Goal: Obtain resource: Download file/media

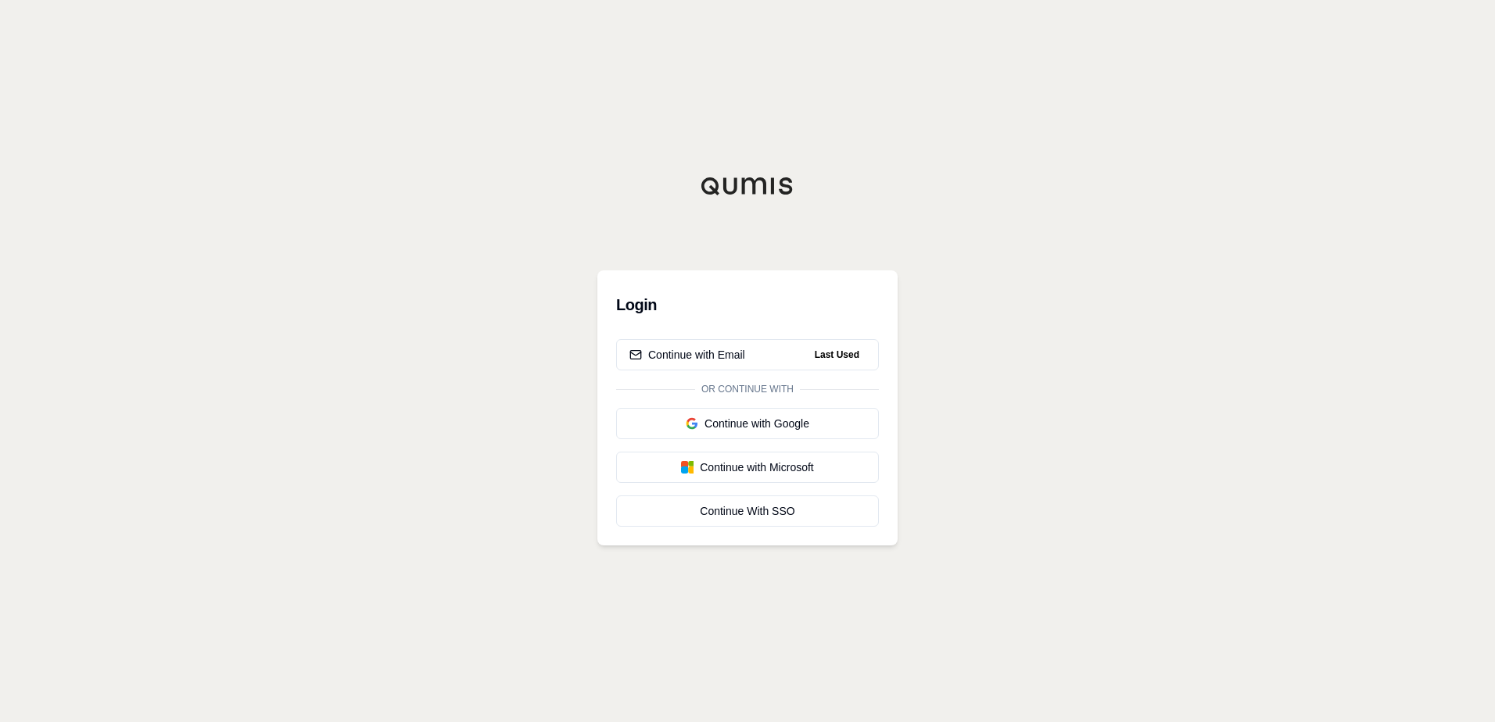
drag, startPoint x: 1014, startPoint y: 147, endPoint x: 984, endPoint y: 152, distance: 30.1
click at [850, 148] on div "Login Continue with Email Last Used Or continue with Continue with Google Conti…" at bounding box center [747, 361] width 1495 height 722
click at [718, 362] on div "Continue with Email" at bounding box center [687, 355] width 116 height 16
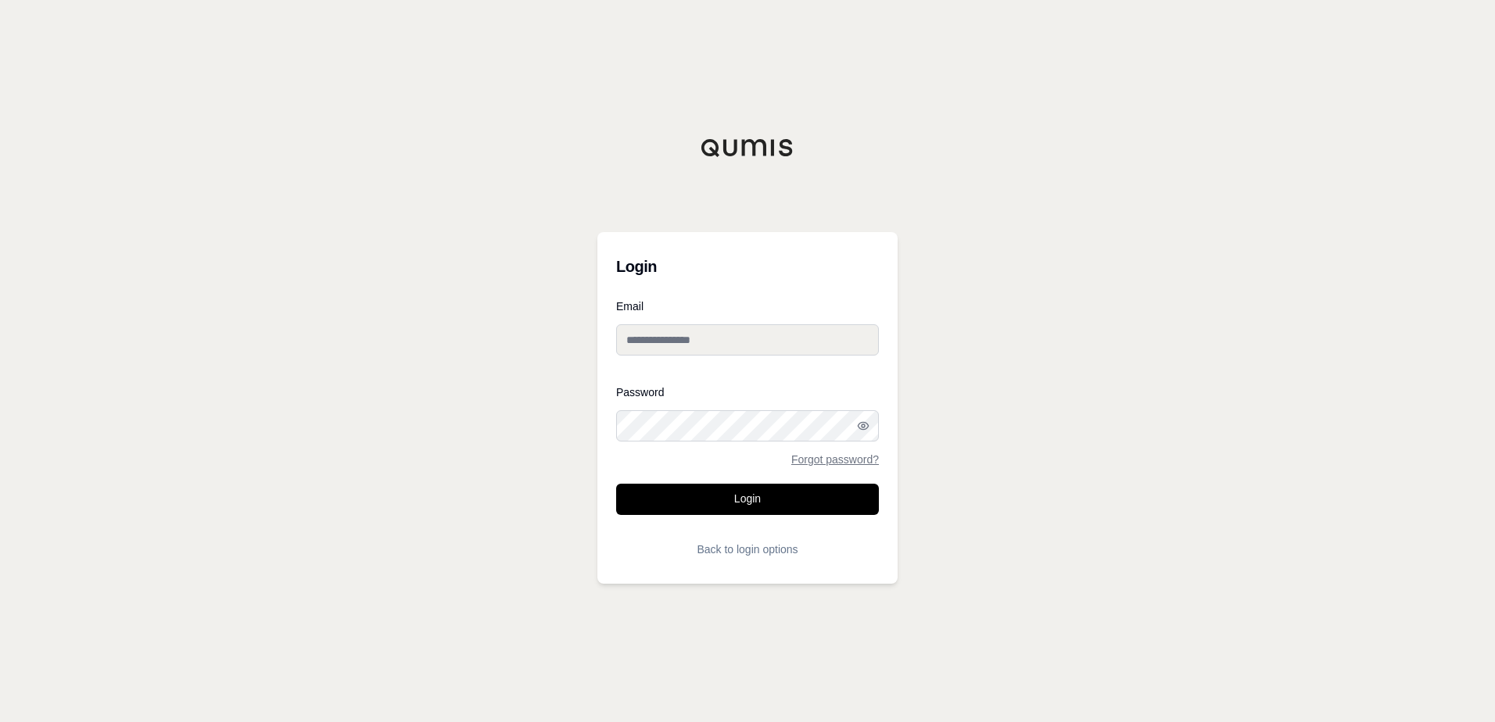
click at [654, 335] on input "Email" at bounding box center [747, 339] width 263 height 31
type input "**********"
click at [616, 484] on button "Login" at bounding box center [747, 499] width 263 height 31
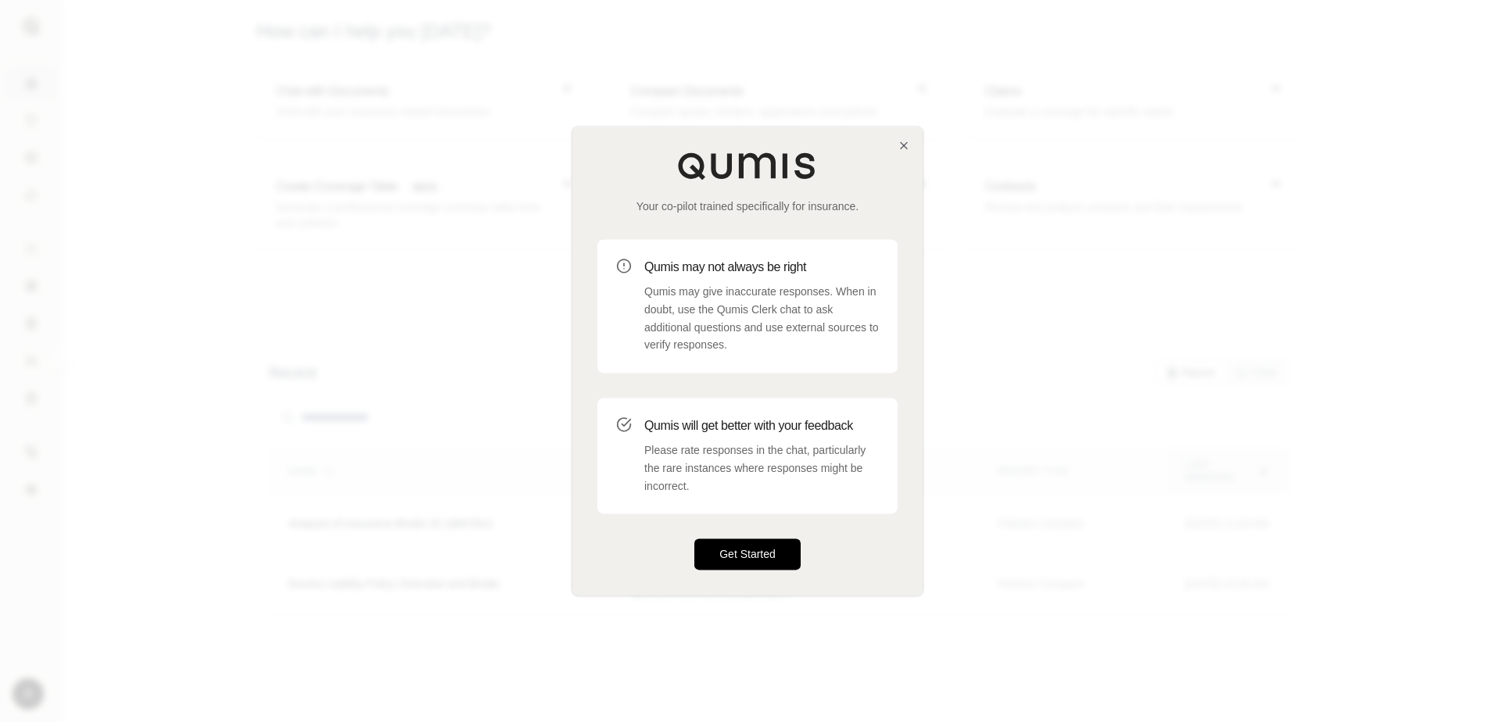
click at [751, 548] on button "Get Started" at bounding box center [747, 554] width 106 height 31
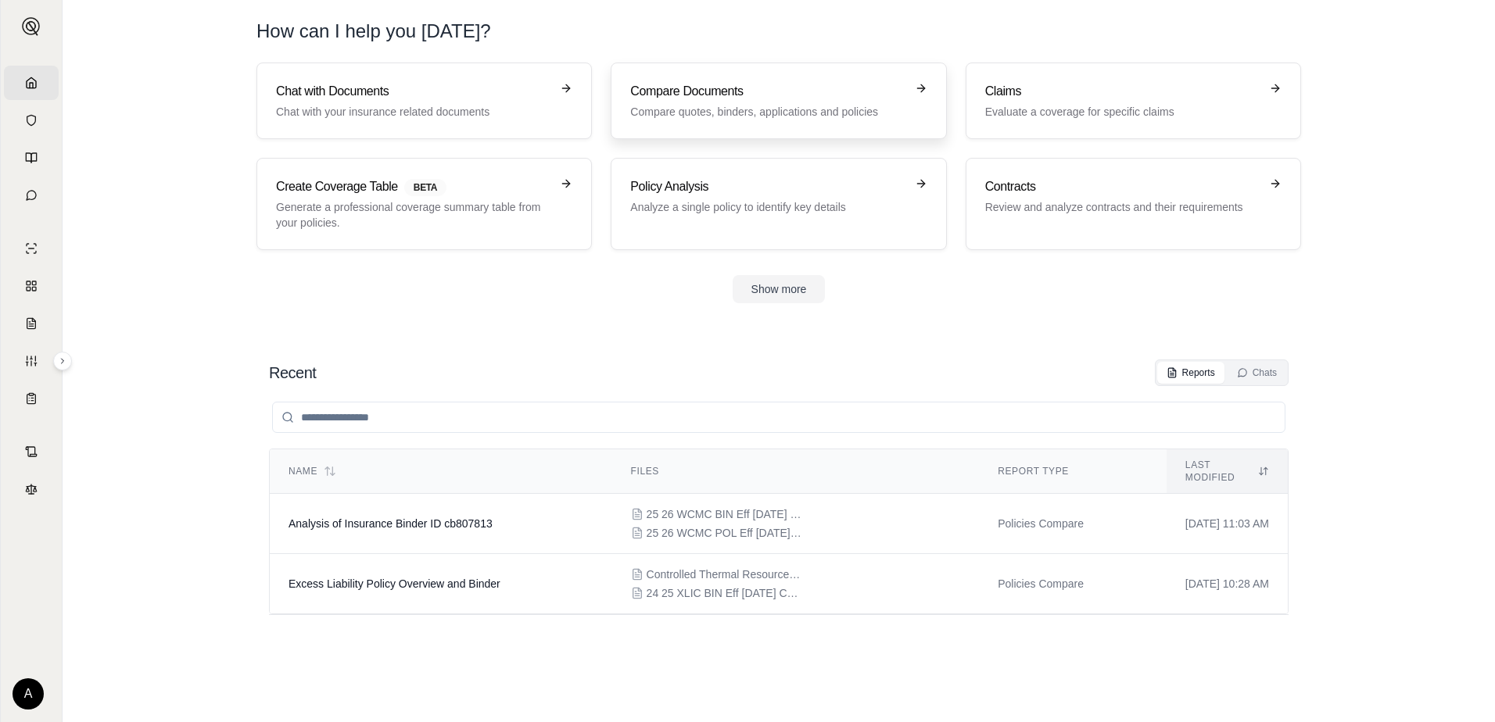
click at [697, 98] on h3 "Compare Documents" at bounding box center [767, 91] width 274 height 19
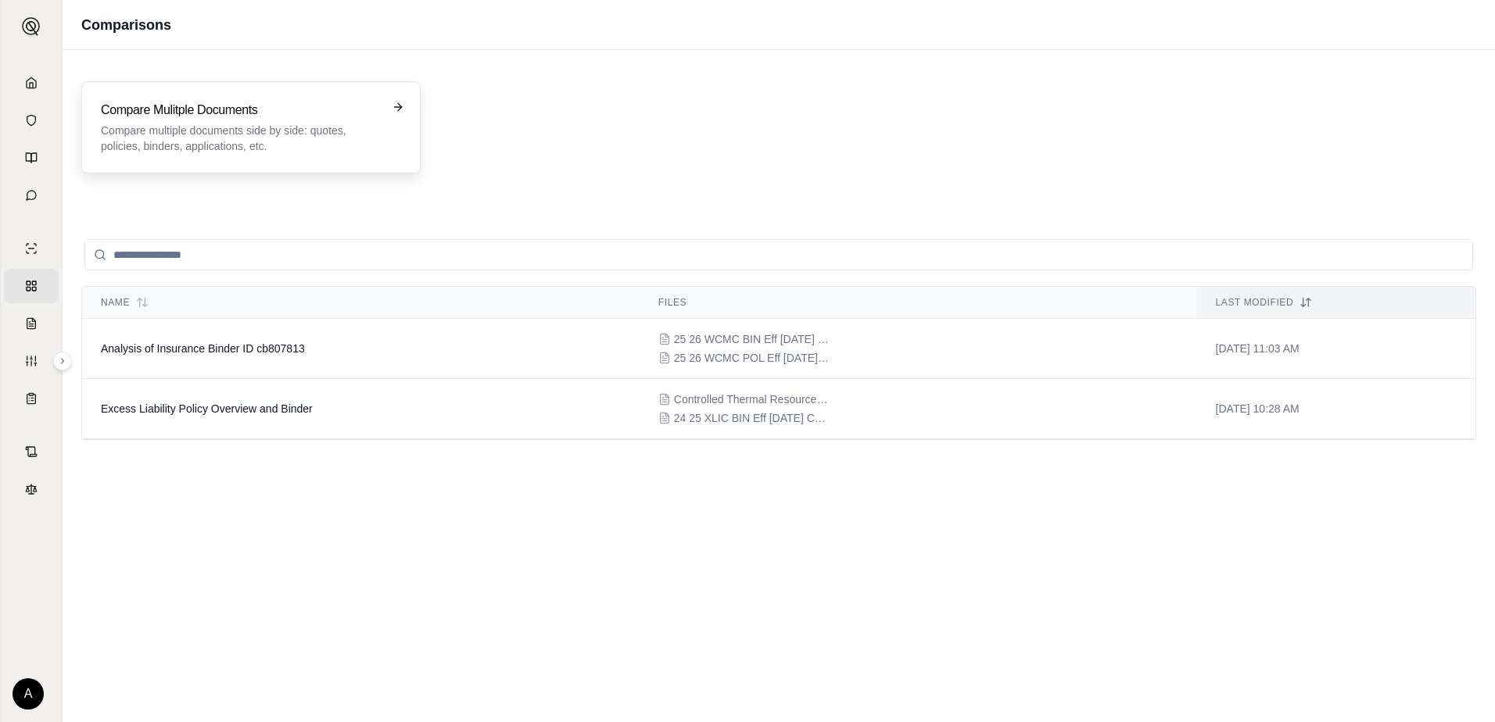
click at [400, 103] on icon at bounding box center [398, 107] width 13 height 13
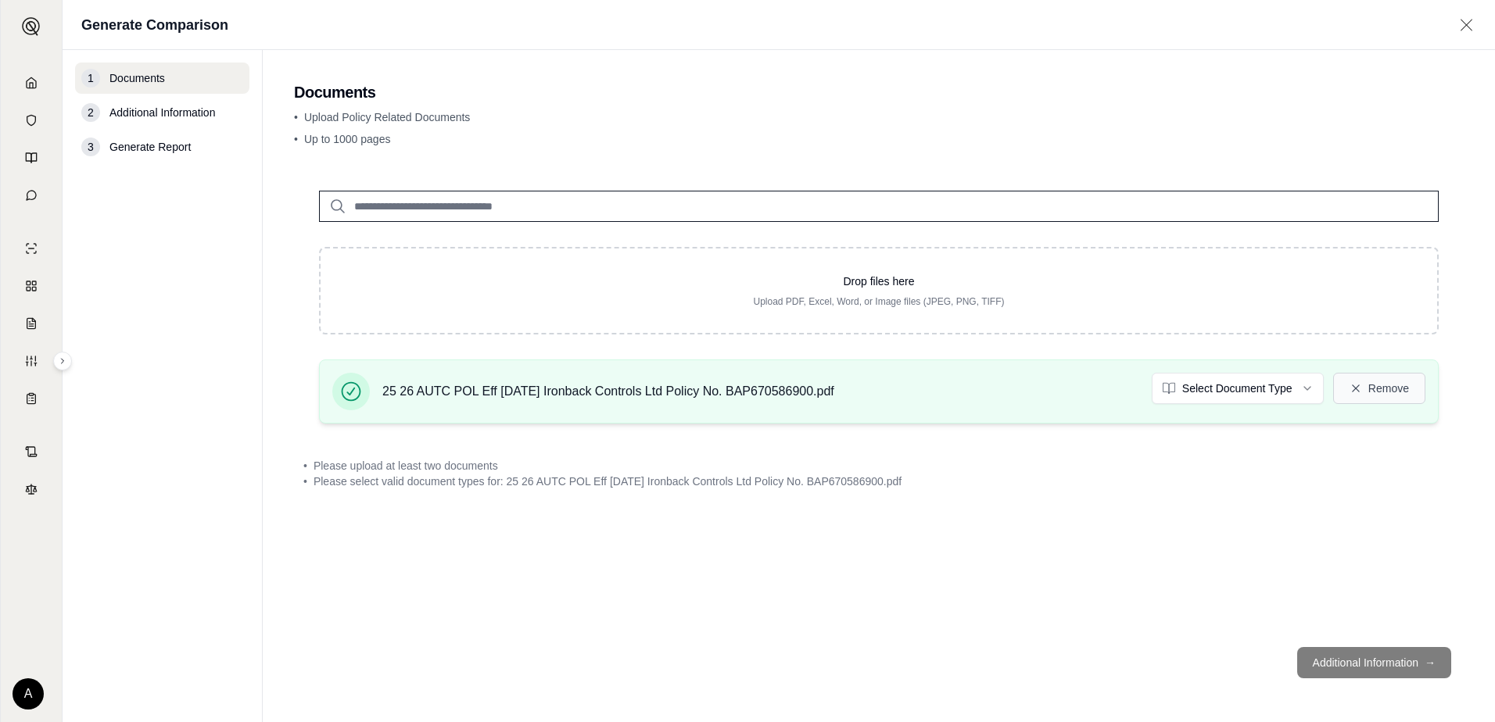
click at [1376, 389] on button "Remove" at bounding box center [1379, 388] width 92 height 31
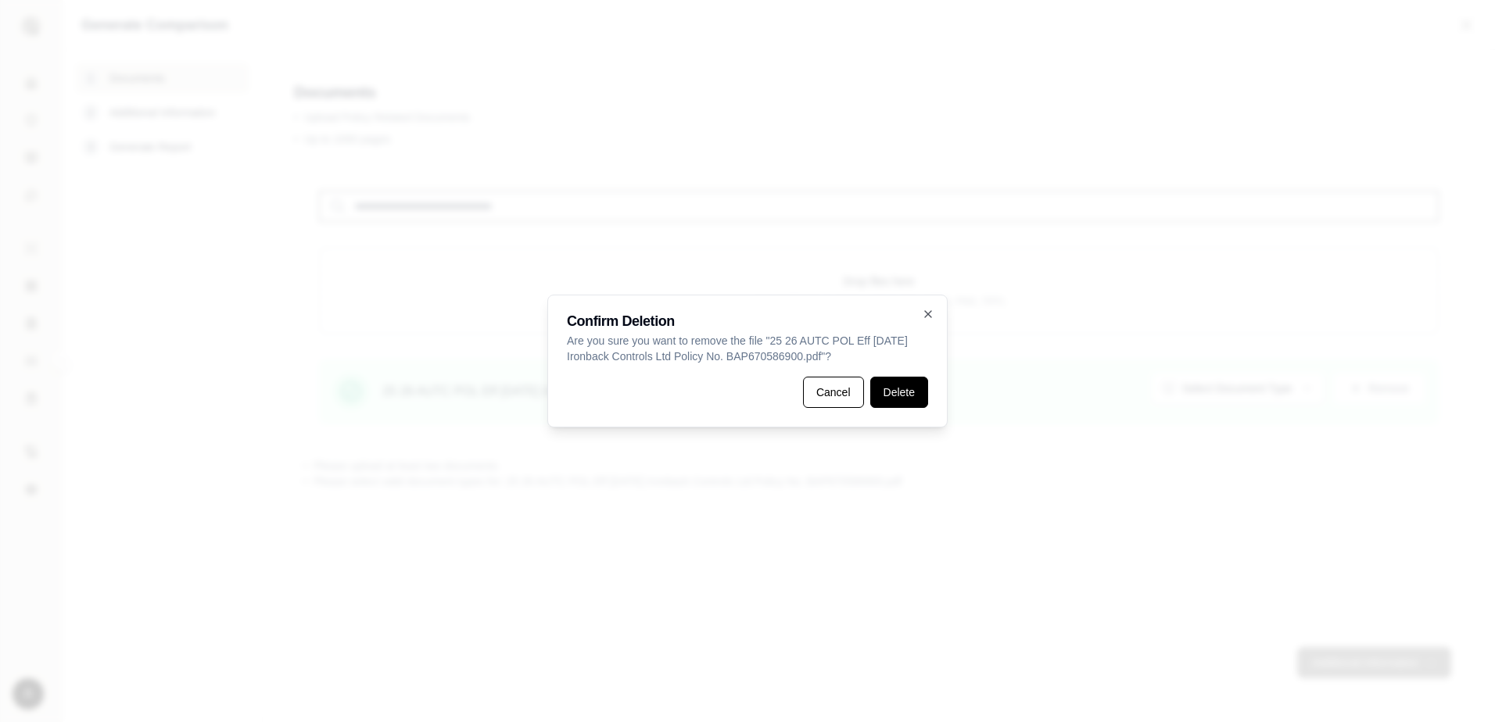
click at [892, 393] on button "Delete" at bounding box center [899, 392] width 58 height 31
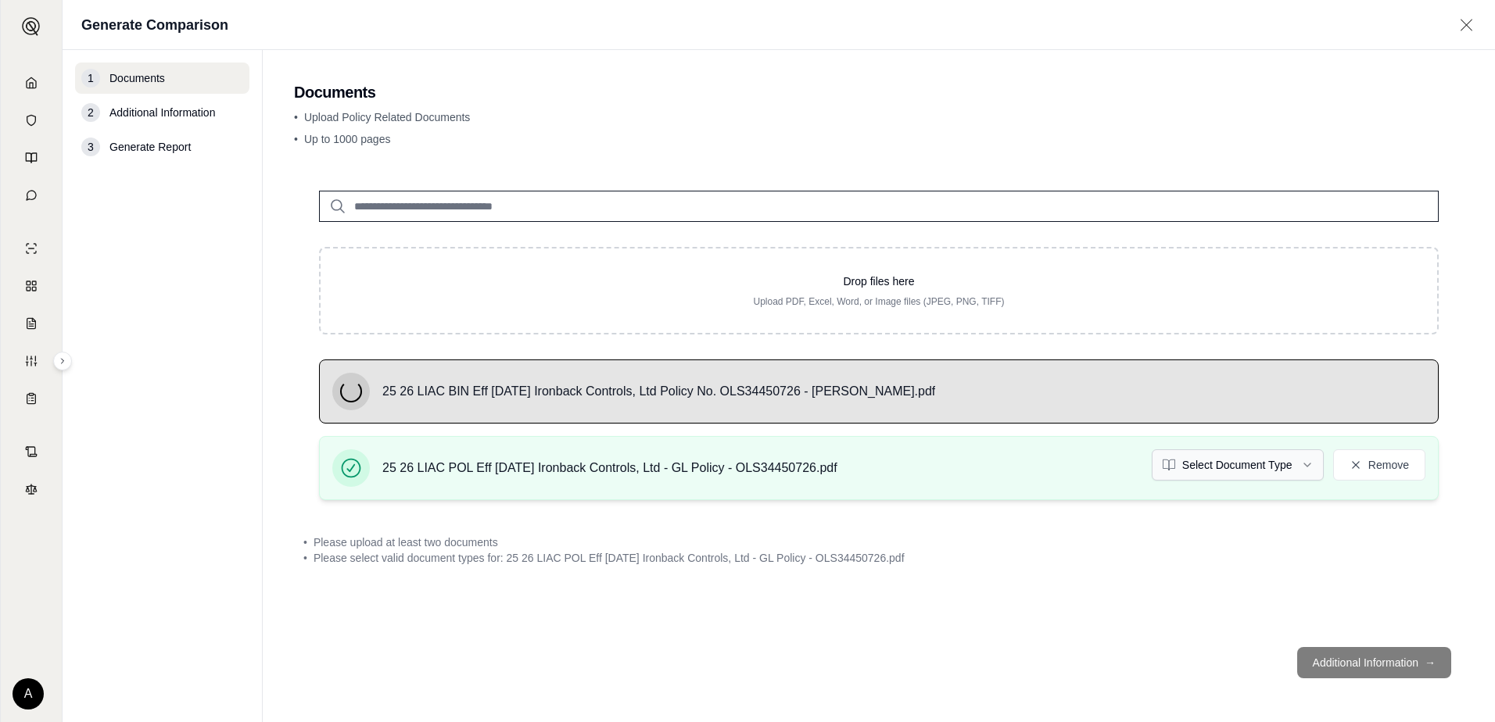
click at [1255, 464] on html "Home Vault Prompts Chats Single Policy Comparisons Claims Custom Report Coverag…" at bounding box center [747, 361] width 1495 height 722
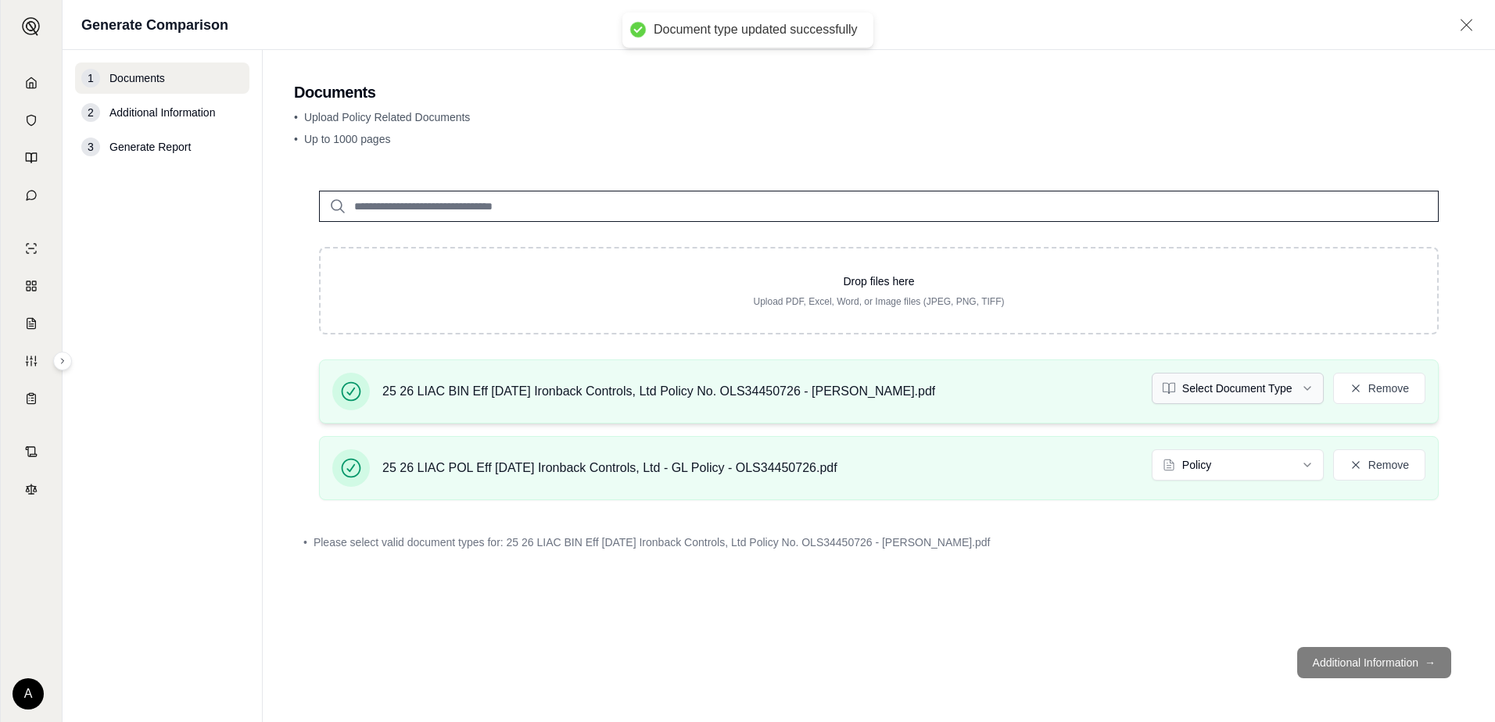
click at [1274, 382] on html "Document type updated successfully Home Vault Prompts Chats Single Policy Compa…" at bounding box center [747, 361] width 1495 height 722
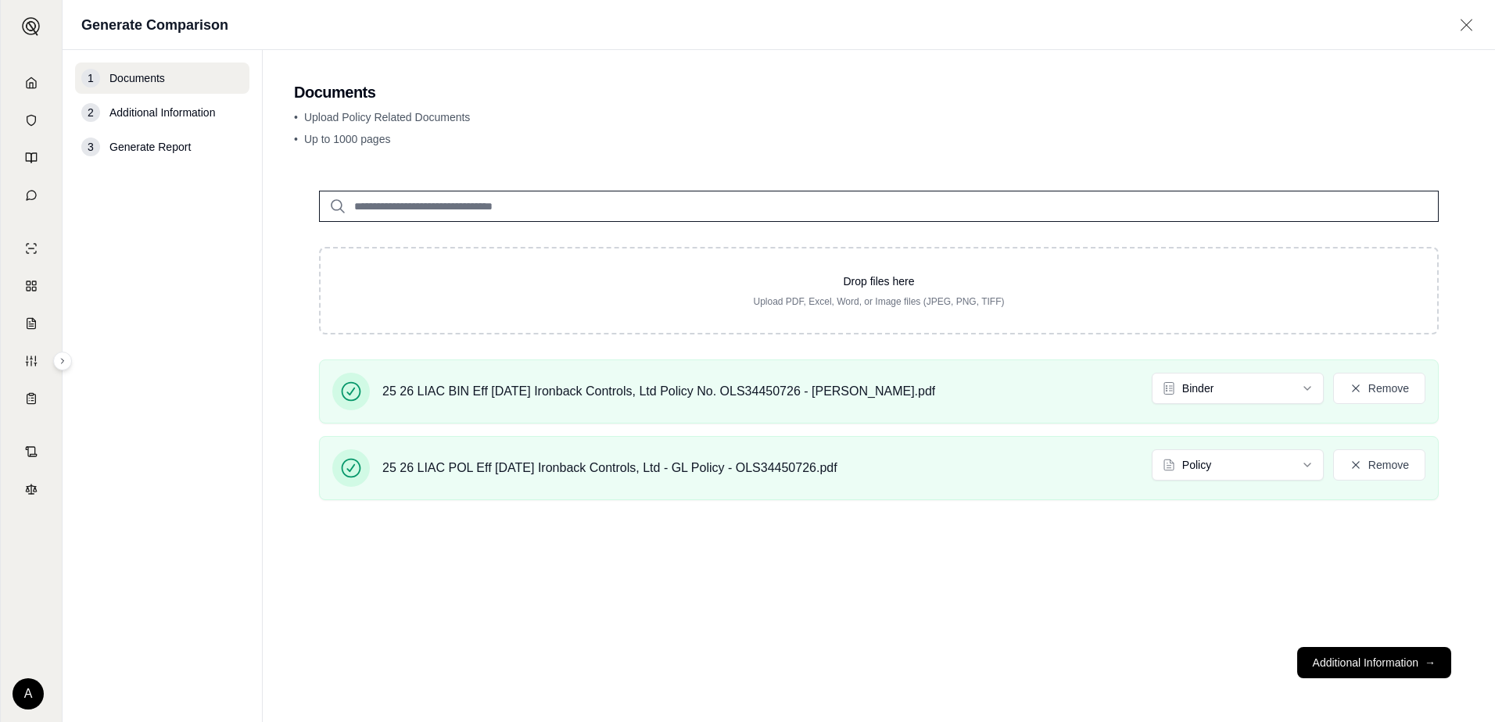
click at [376, 202] on input "search" at bounding box center [879, 206] width 1120 height 31
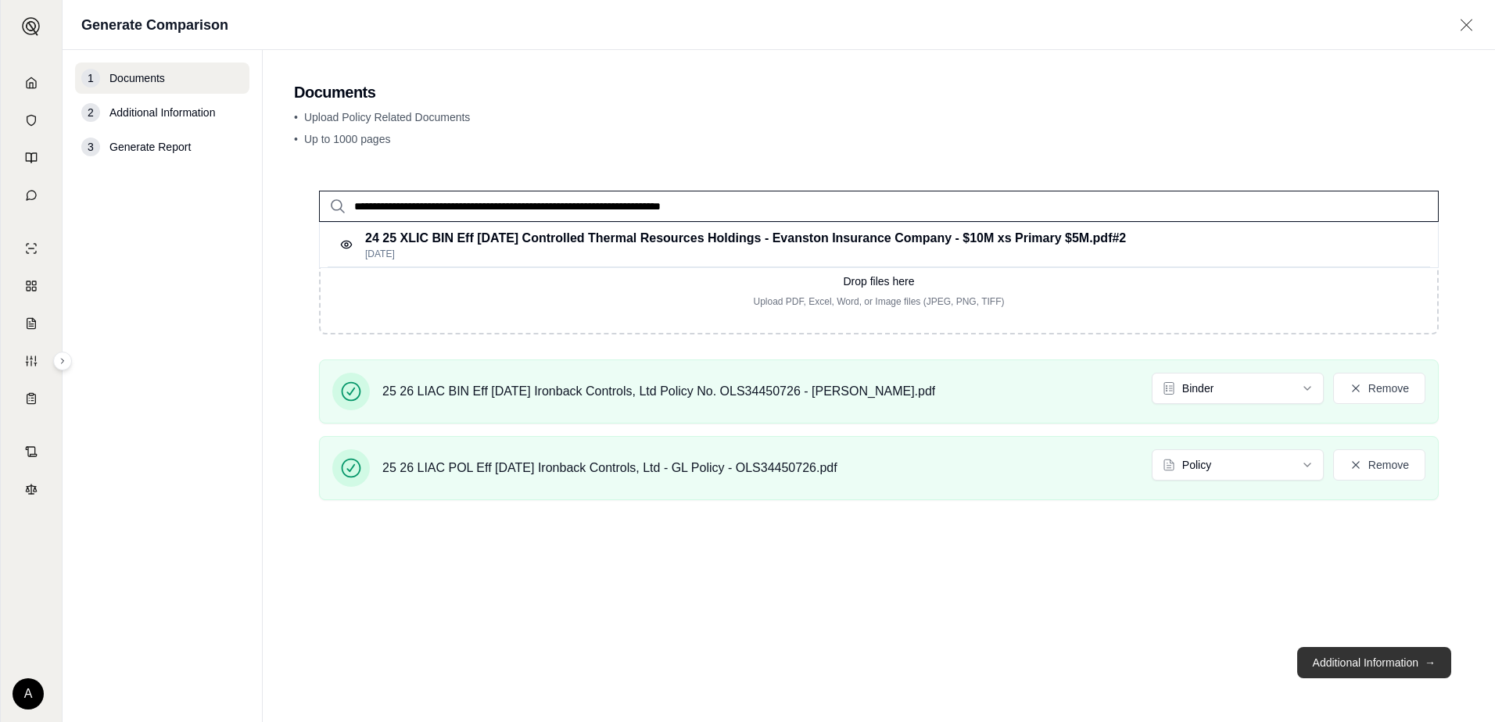
type input "**********"
click at [1374, 664] on button "Additional Information →" at bounding box center [1374, 662] width 154 height 31
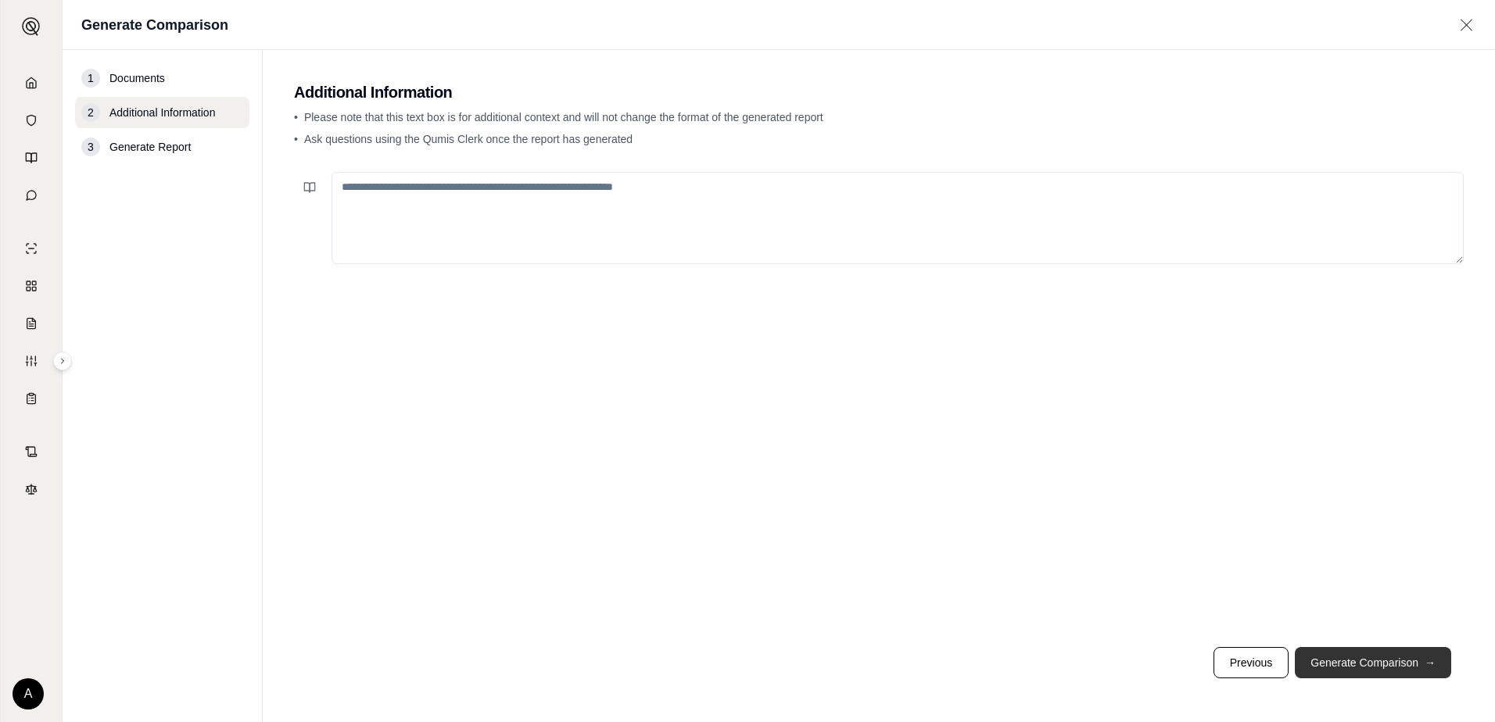
click at [1351, 654] on button "Generate Comparison →" at bounding box center [1373, 662] width 156 height 31
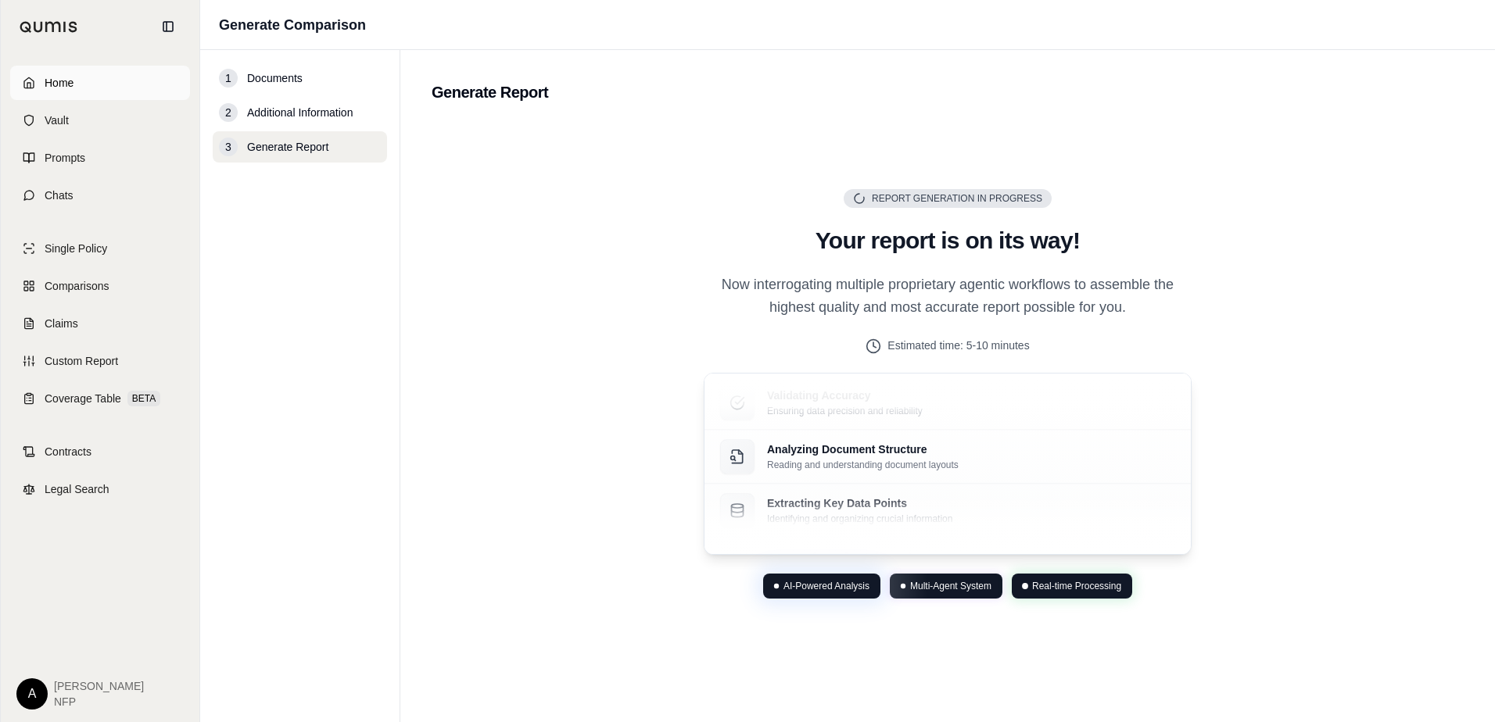
click at [64, 84] on span "Home" at bounding box center [59, 83] width 29 height 16
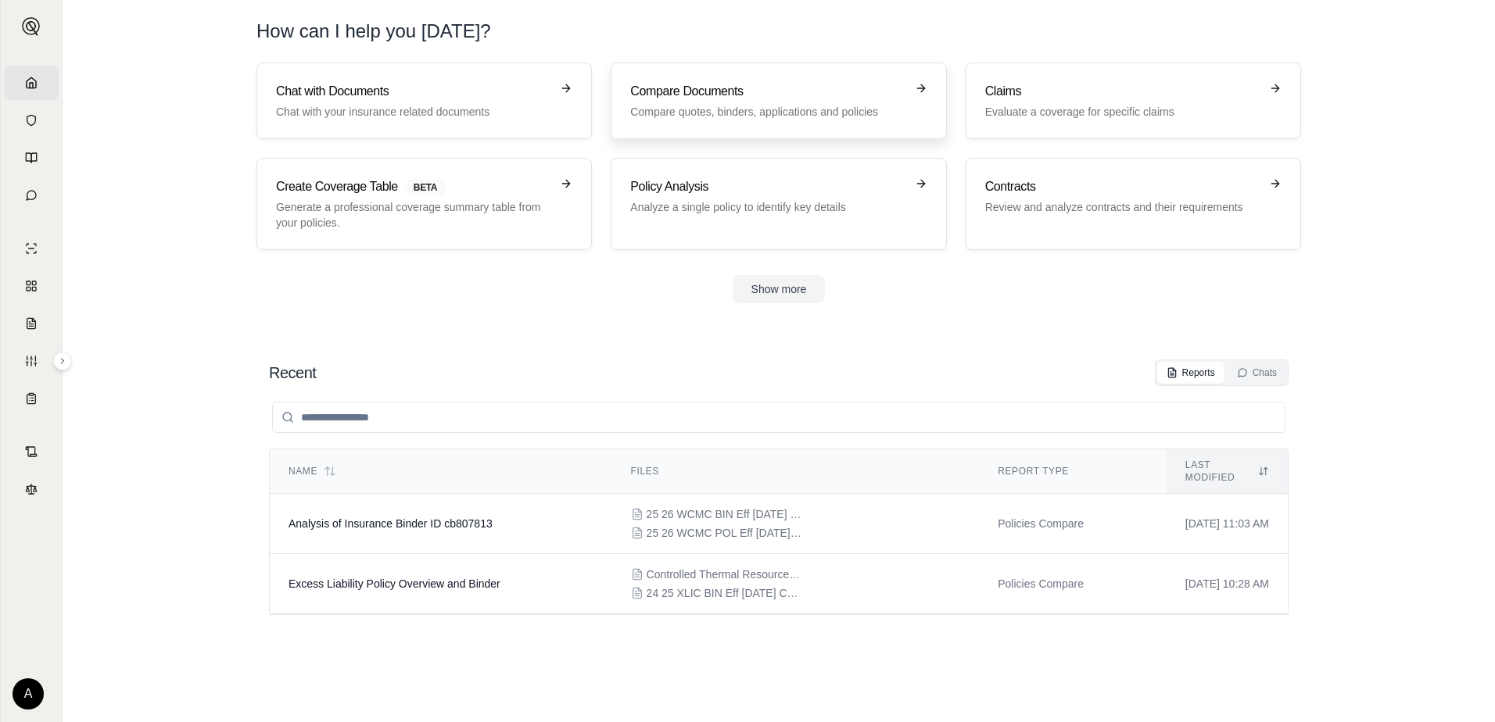
click at [755, 103] on div "Compare Documents Compare quotes, binders, applications and policies" at bounding box center [767, 101] width 274 height 38
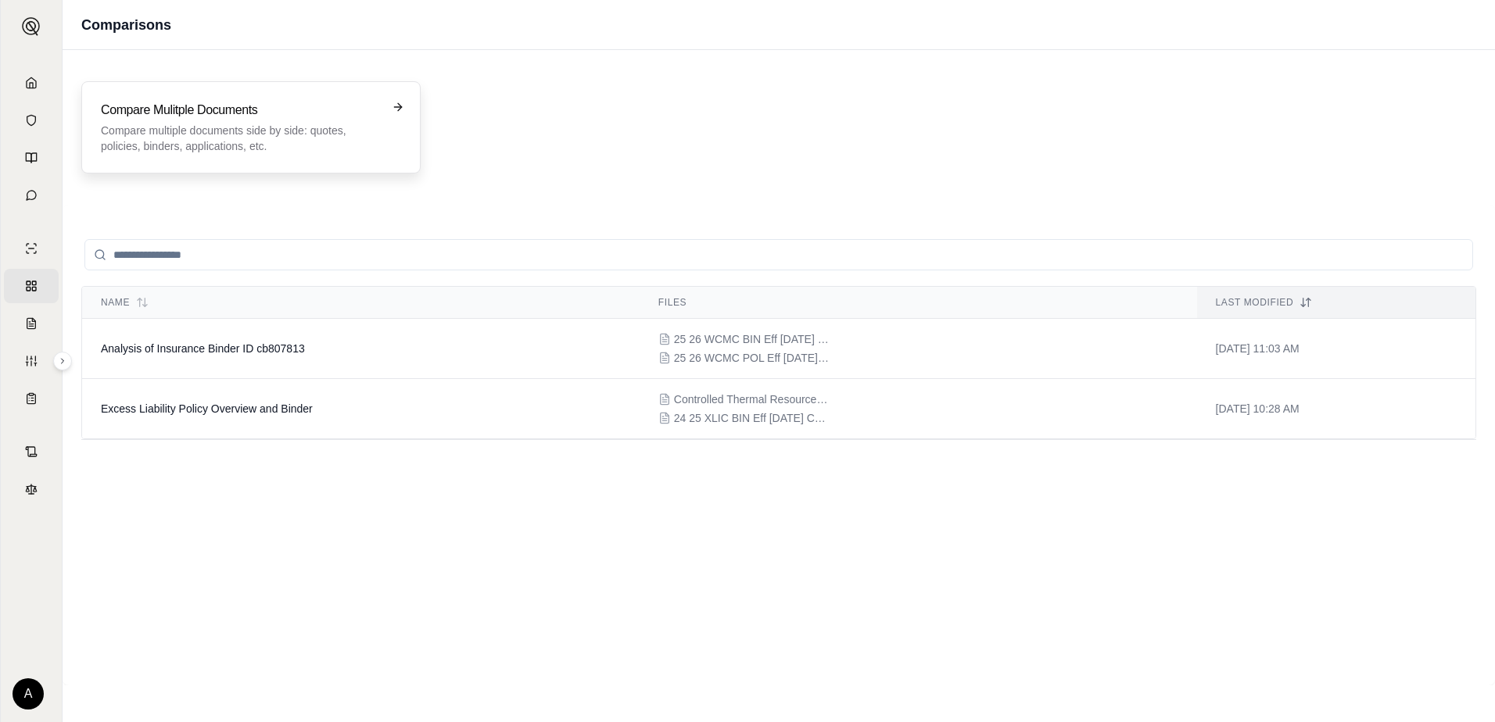
click at [235, 122] on div "Compare Mulitple Documents Compare multiple documents side by side: quotes, pol…" at bounding box center [240, 127] width 278 height 53
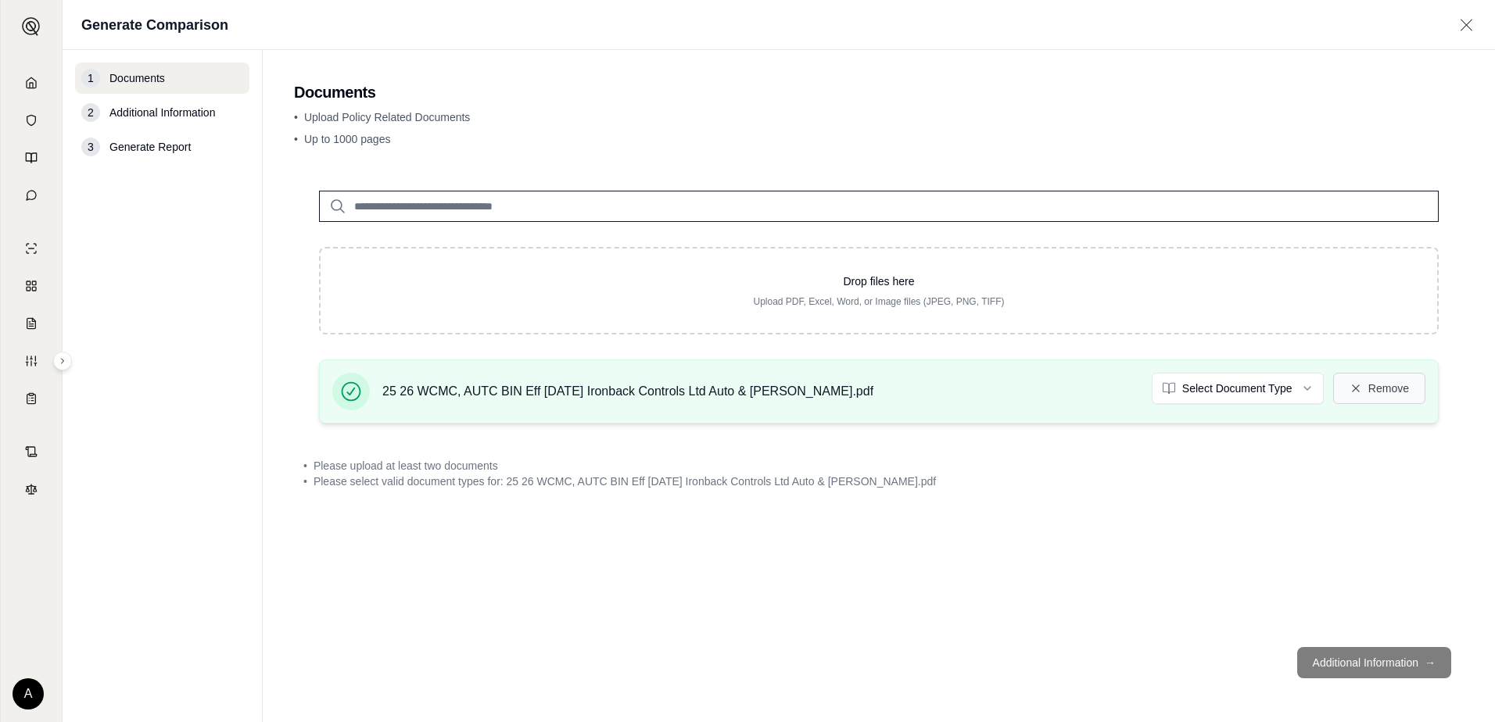
click at [1376, 396] on button "Remove" at bounding box center [1379, 388] width 92 height 31
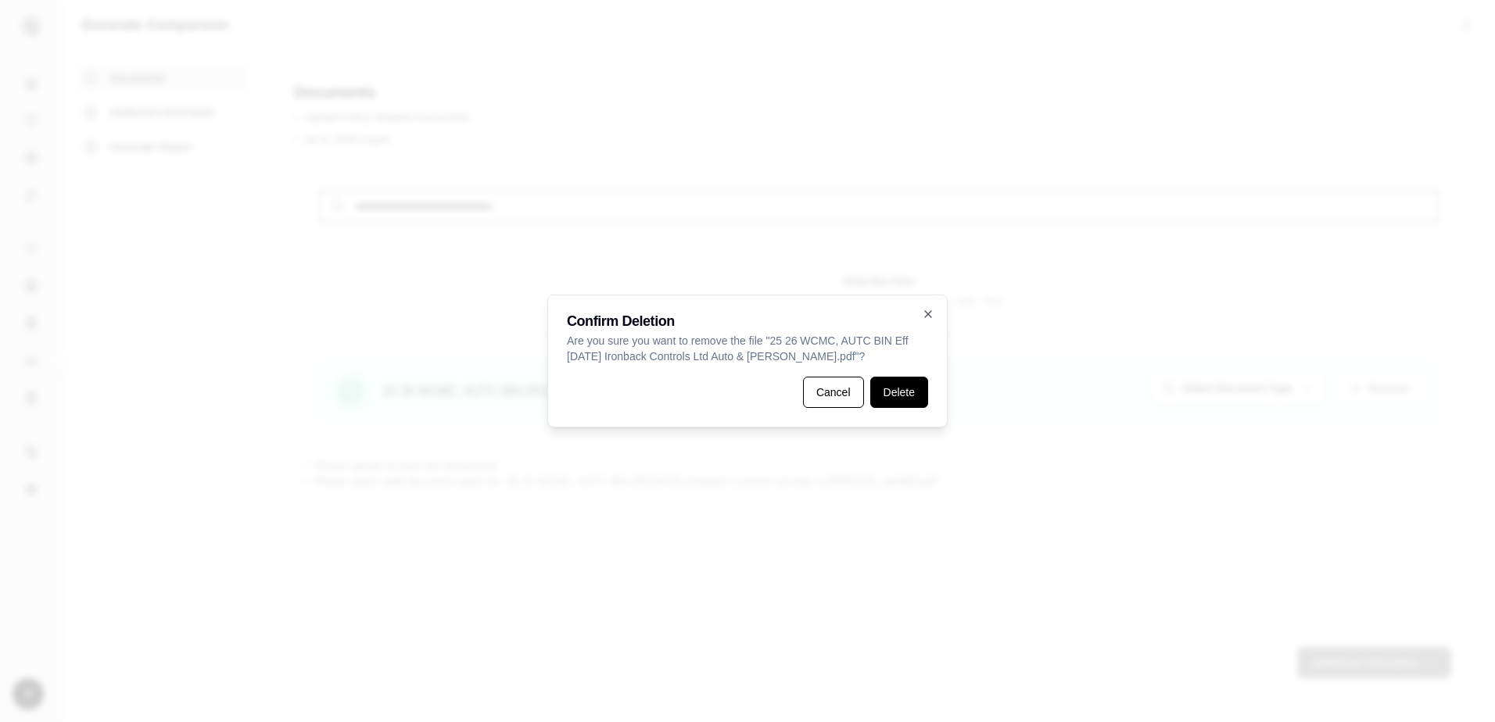
click at [893, 392] on button "Delete" at bounding box center [899, 392] width 58 height 31
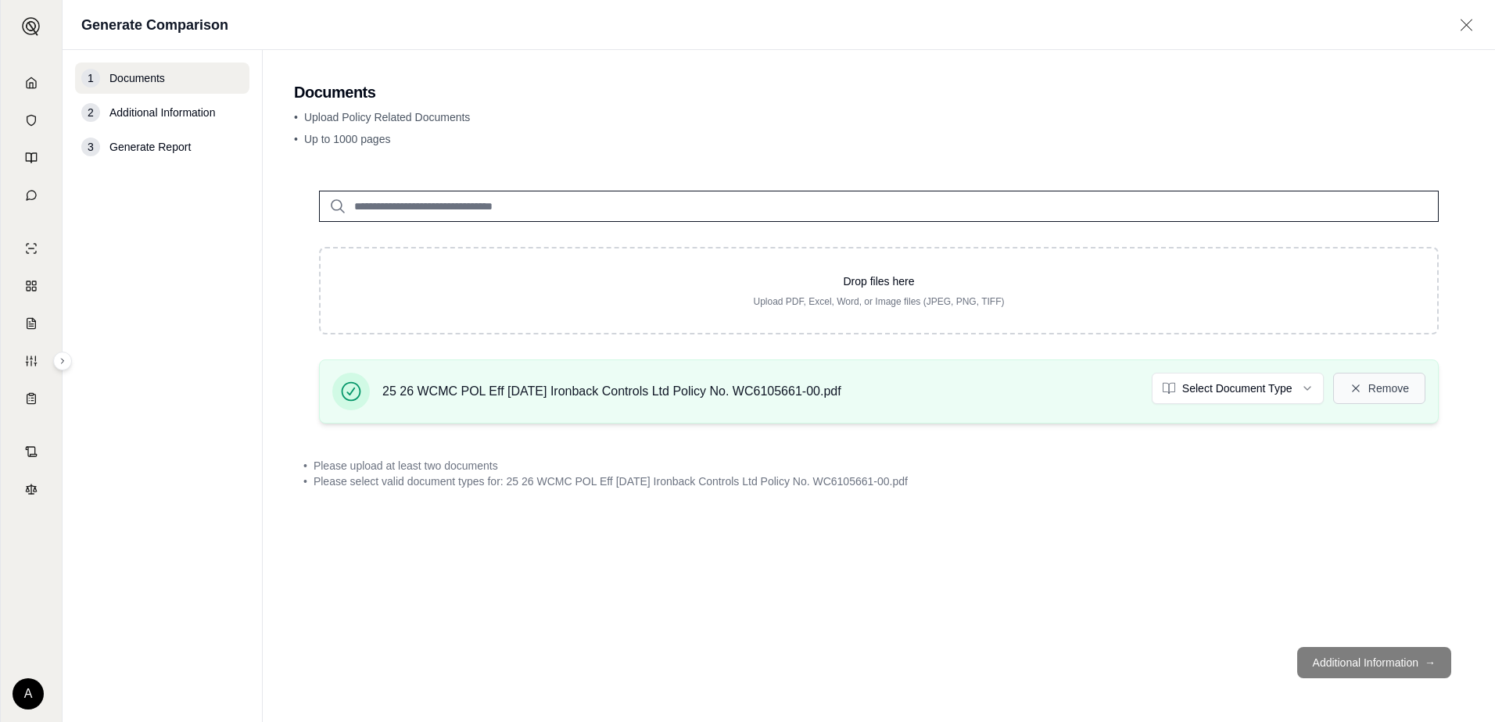
click at [1370, 393] on button "Remove" at bounding box center [1379, 388] width 92 height 31
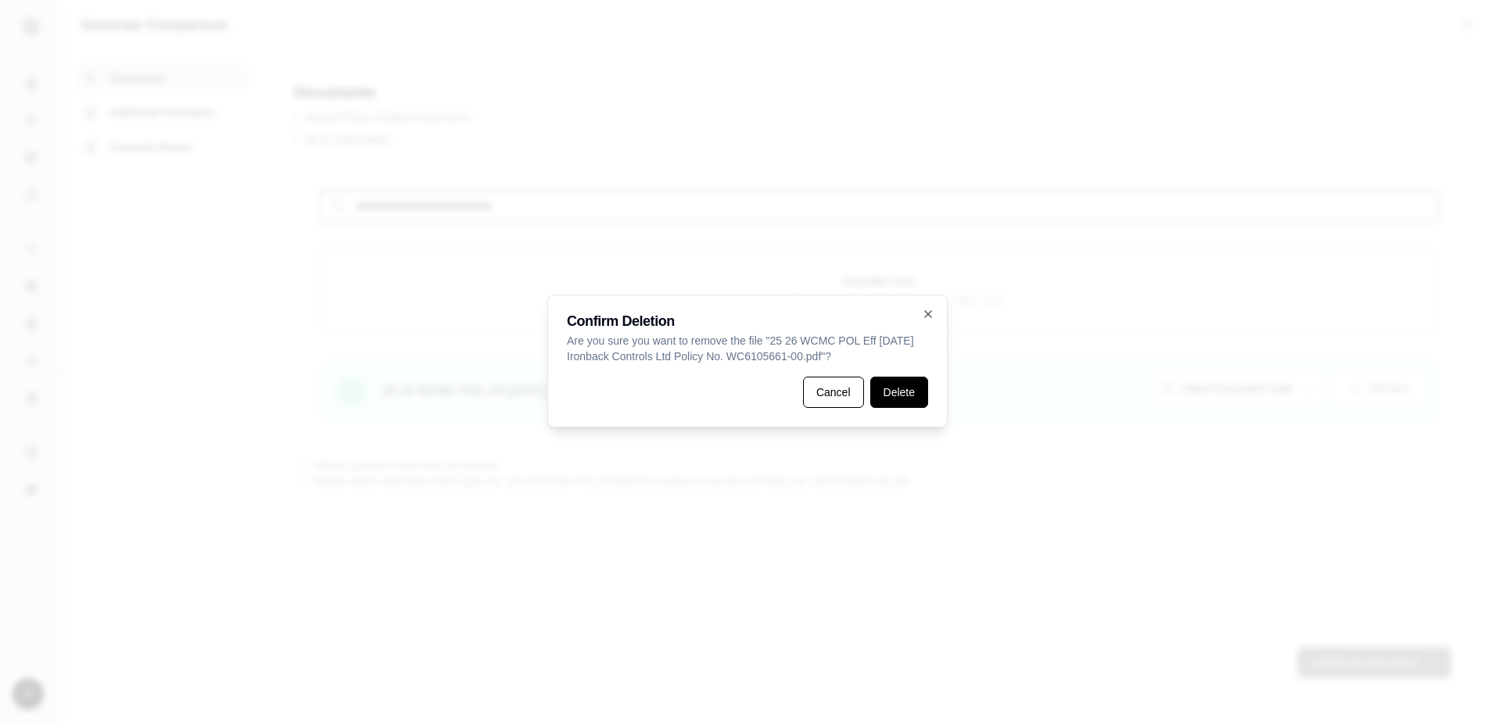
click at [888, 389] on button "Delete" at bounding box center [899, 392] width 58 height 31
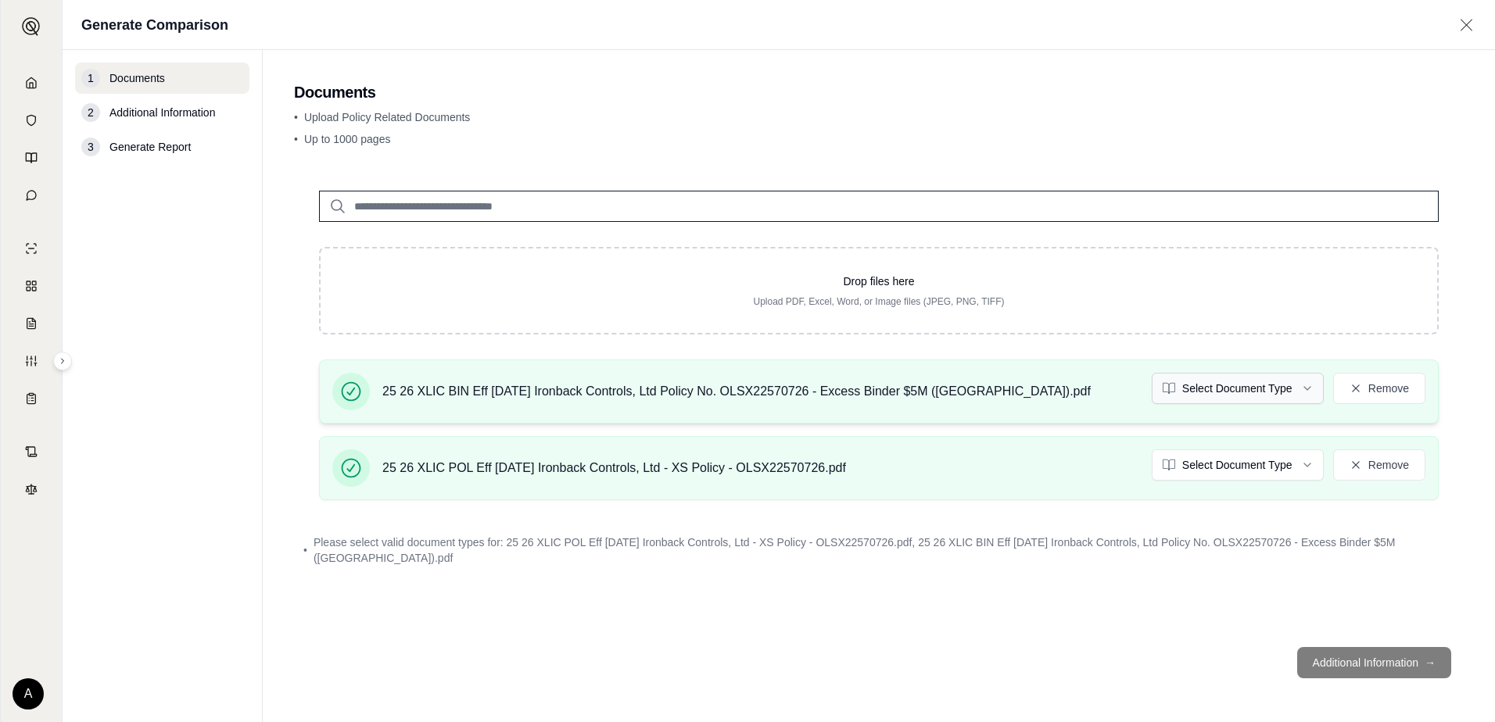
click at [1277, 387] on html "Home Vault Prompts Chats Single Policy Comparisons Claims Custom Report Coverag…" at bounding box center [747, 361] width 1495 height 722
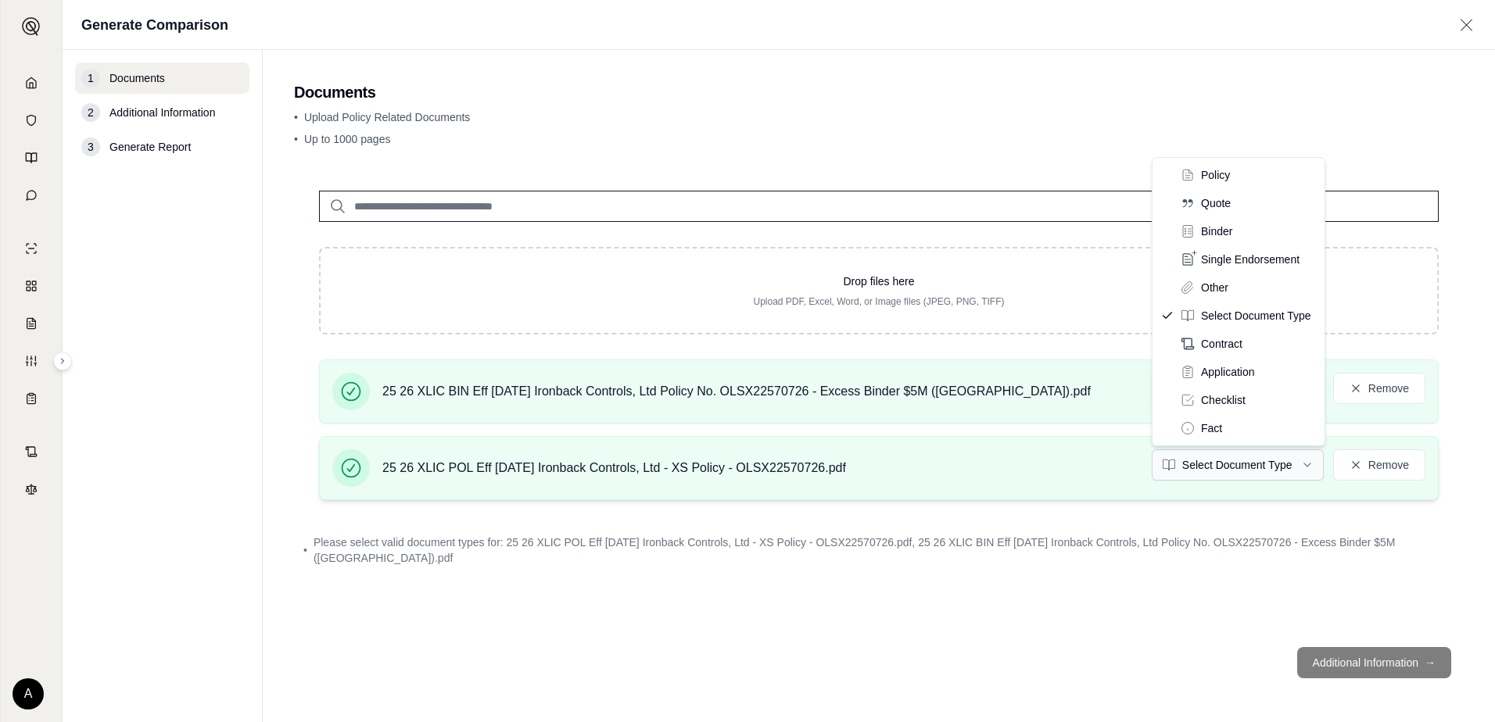
click at [1252, 463] on html "Home Vault Prompts Chats Single Policy Comparisons Claims Custom Report Coverag…" at bounding box center [747, 361] width 1495 height 722
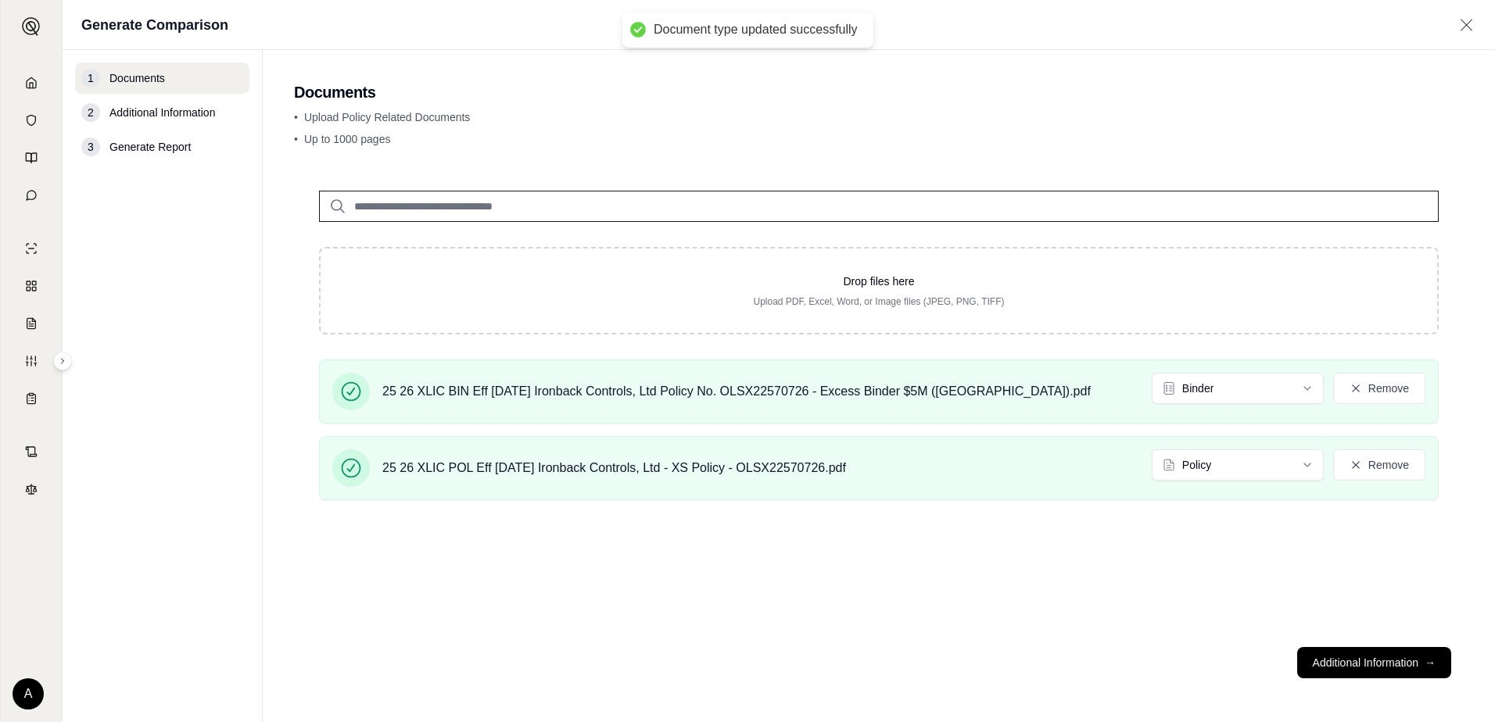
click at [393, 211] on input "search" at bounding box center [879, 206] width 1120 height 31
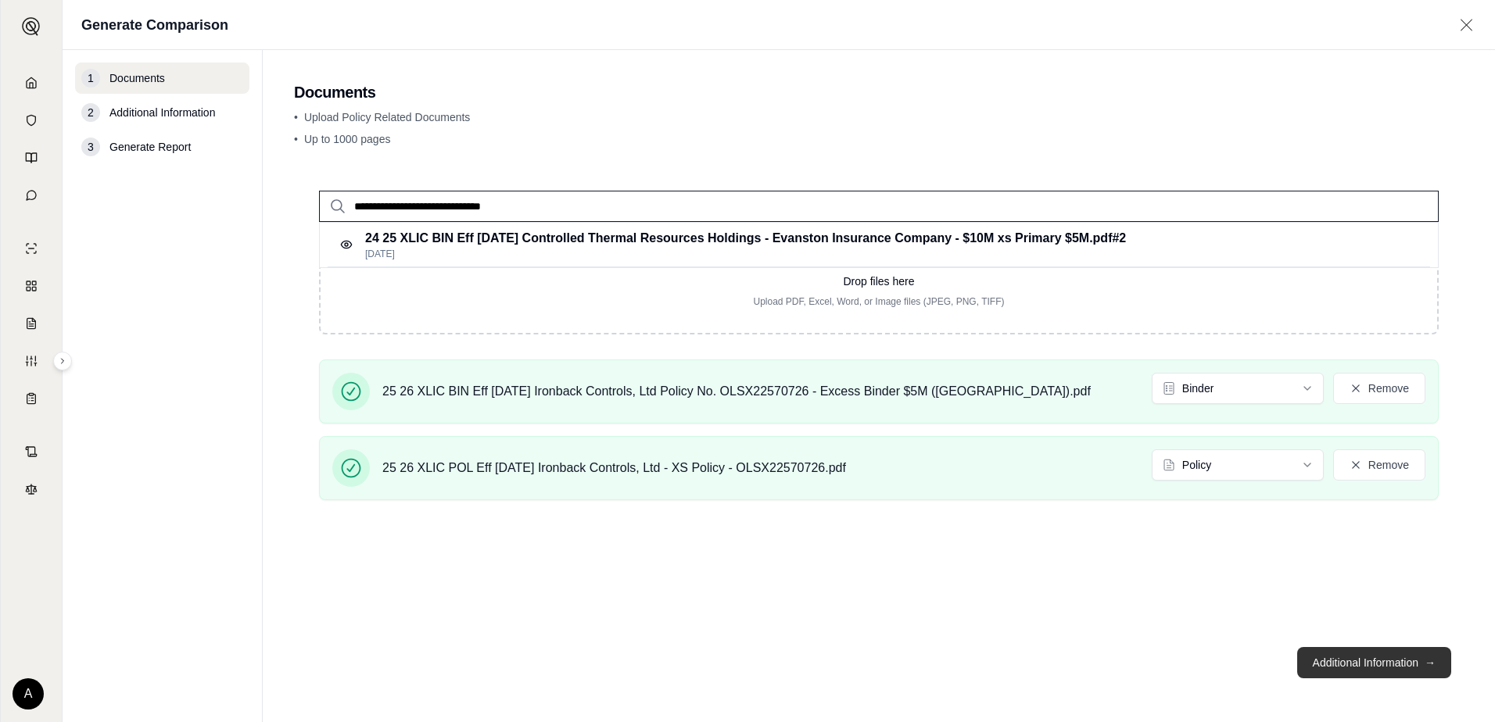
type input "**********"
click at [1332, 666] on button "Additional Information →" at bounding box center [1374, 662] width 154 height 31
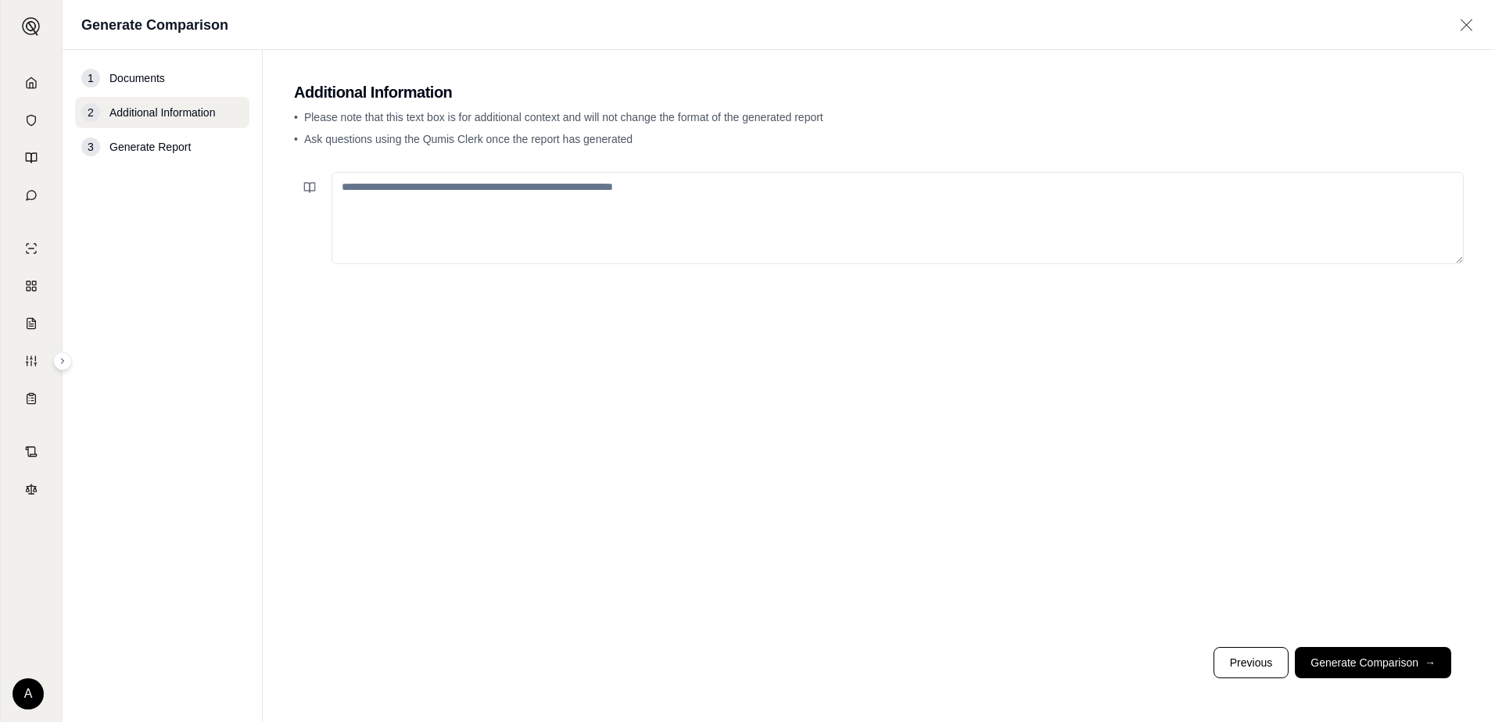
drag, startPoint x: 1333, startPoint y: 658, endPoint x: 1363, endPoint y: 674, distance: 33.6
click at [1331, 657] on button "Generate Comparison →" at bounding box center [1373, 662] width 156 height 31
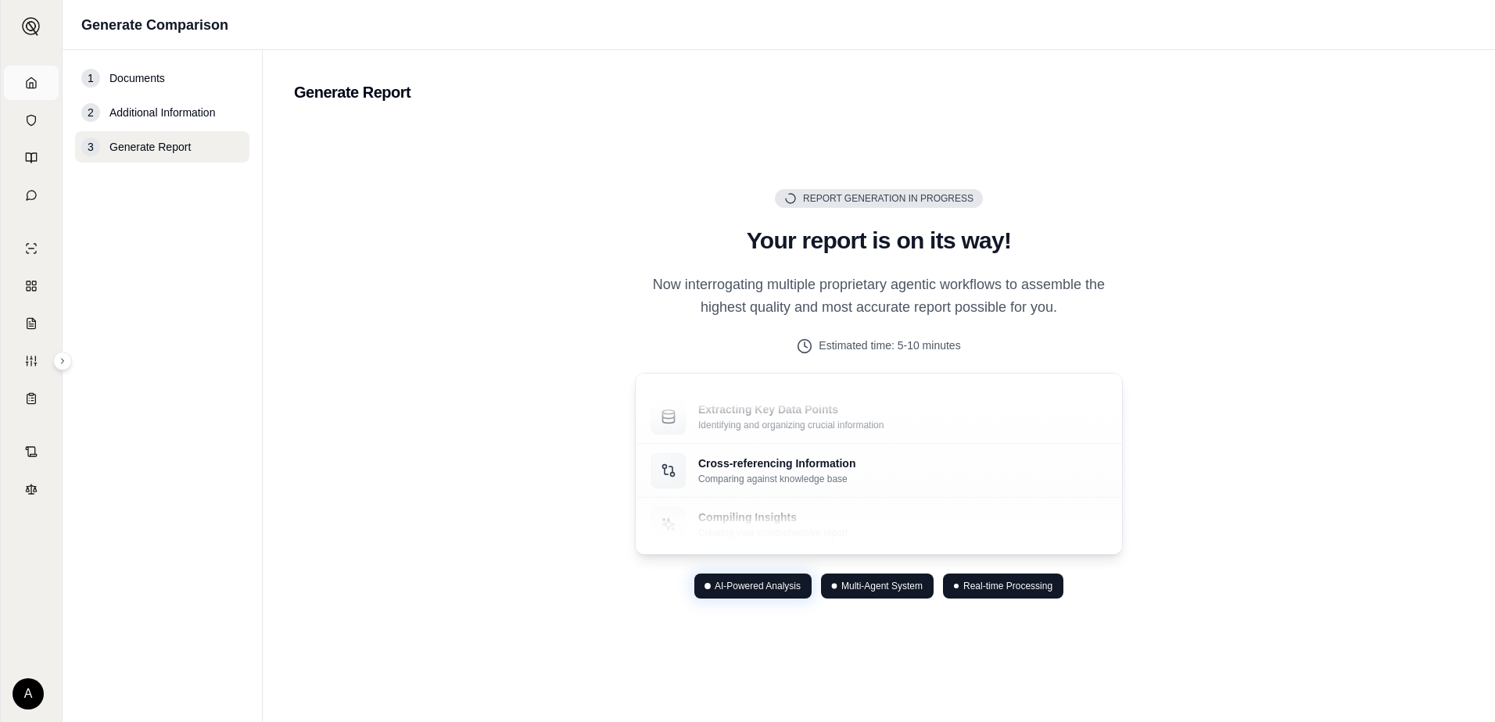
click at [25, 81] on icon at bounding box center [31, 83] width 13 height 13
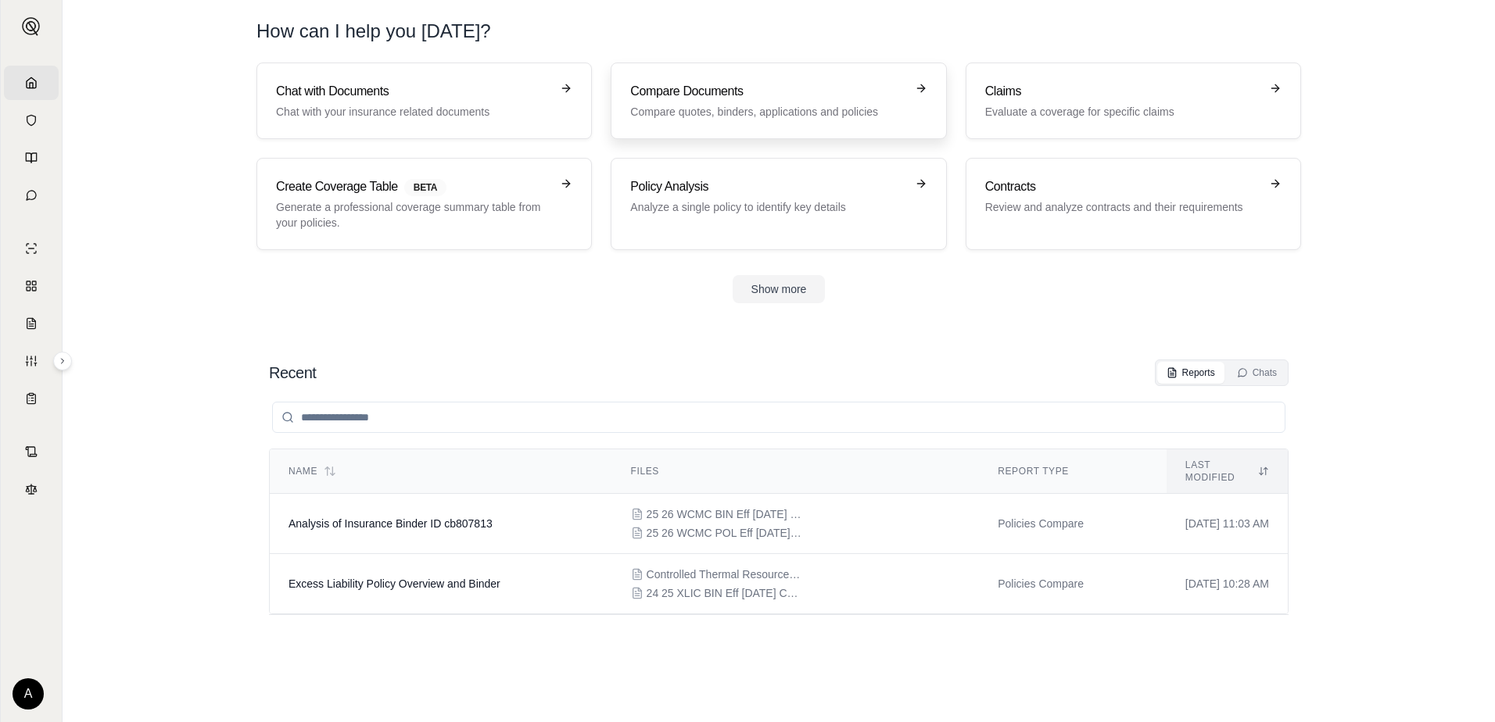
click at [738, 98] on h3 "Compare Documents" at bounding box center [767, 91] width 274 height 19
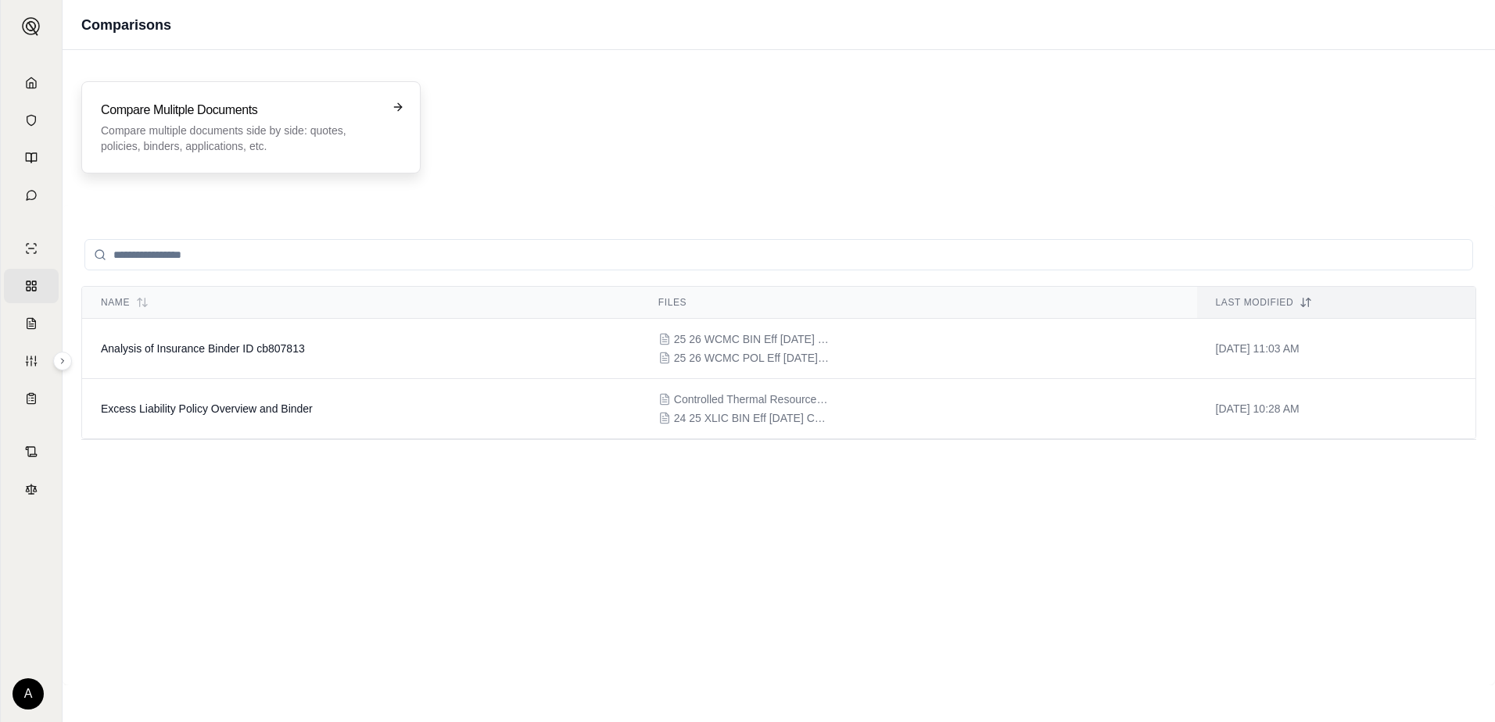
click at [335, 106] on h3 "Compare Mulitple Documents" at bounding box center [240, 110] width 278 height 19
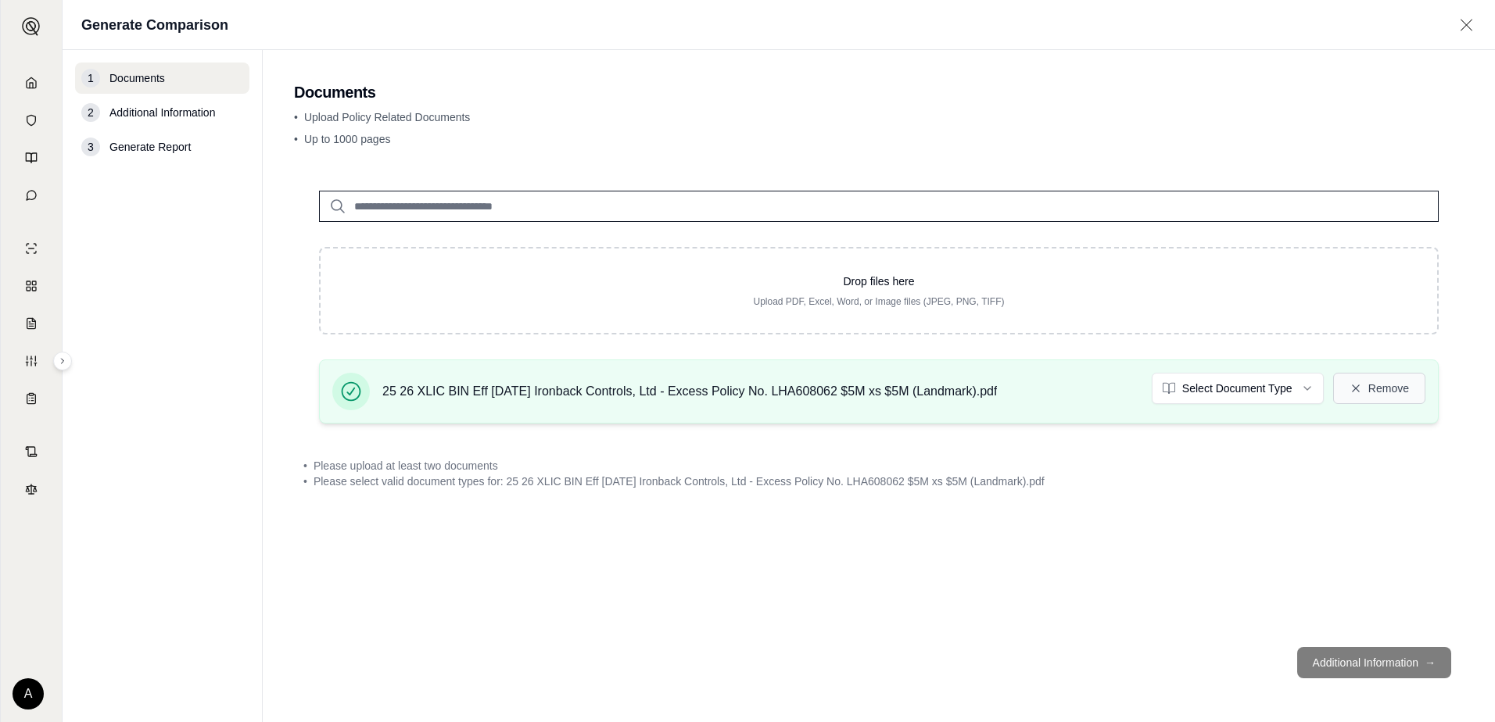
click at [1378, 391] on button "Remove" at bounding box center [1379, 388] width 92 height 31
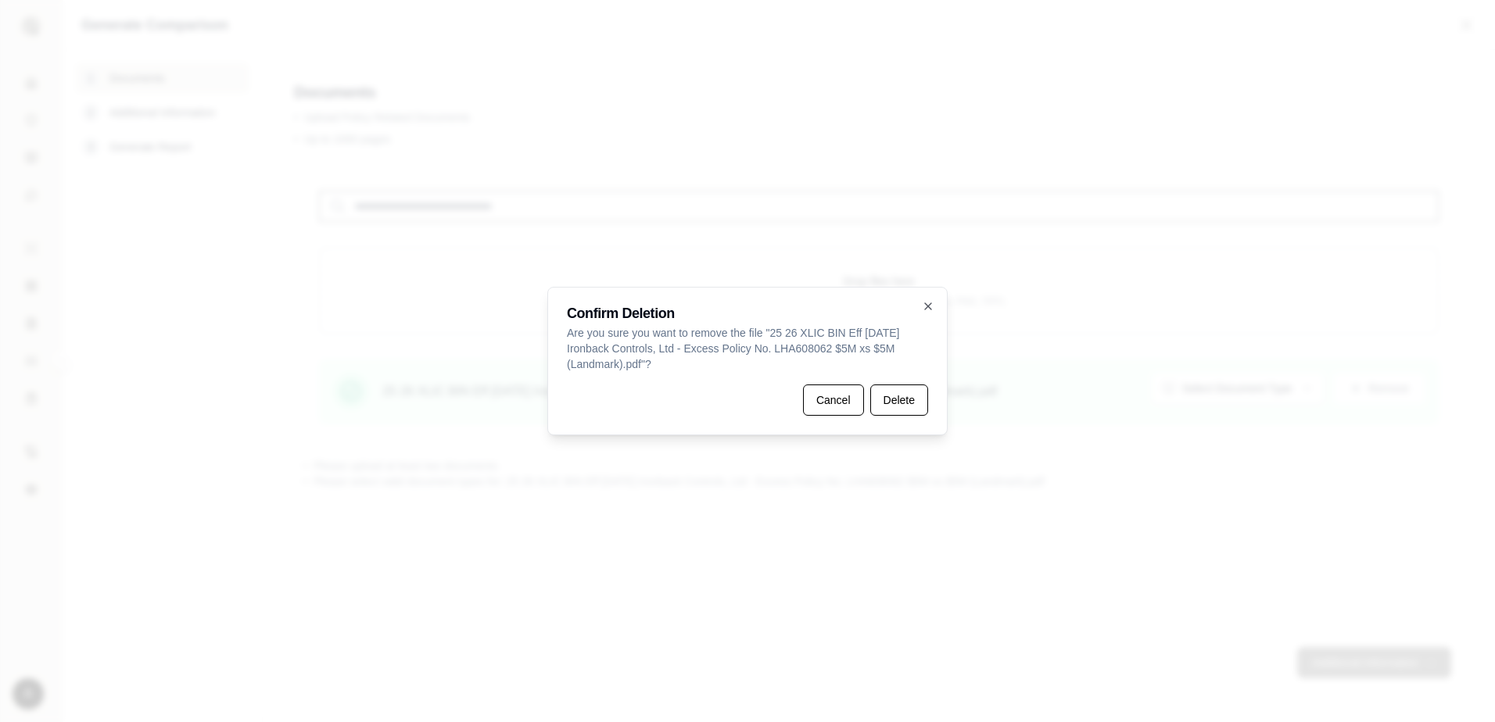
click at [902, 398] on button "Delete" at bounding box center [899, 400] width 58 height 31
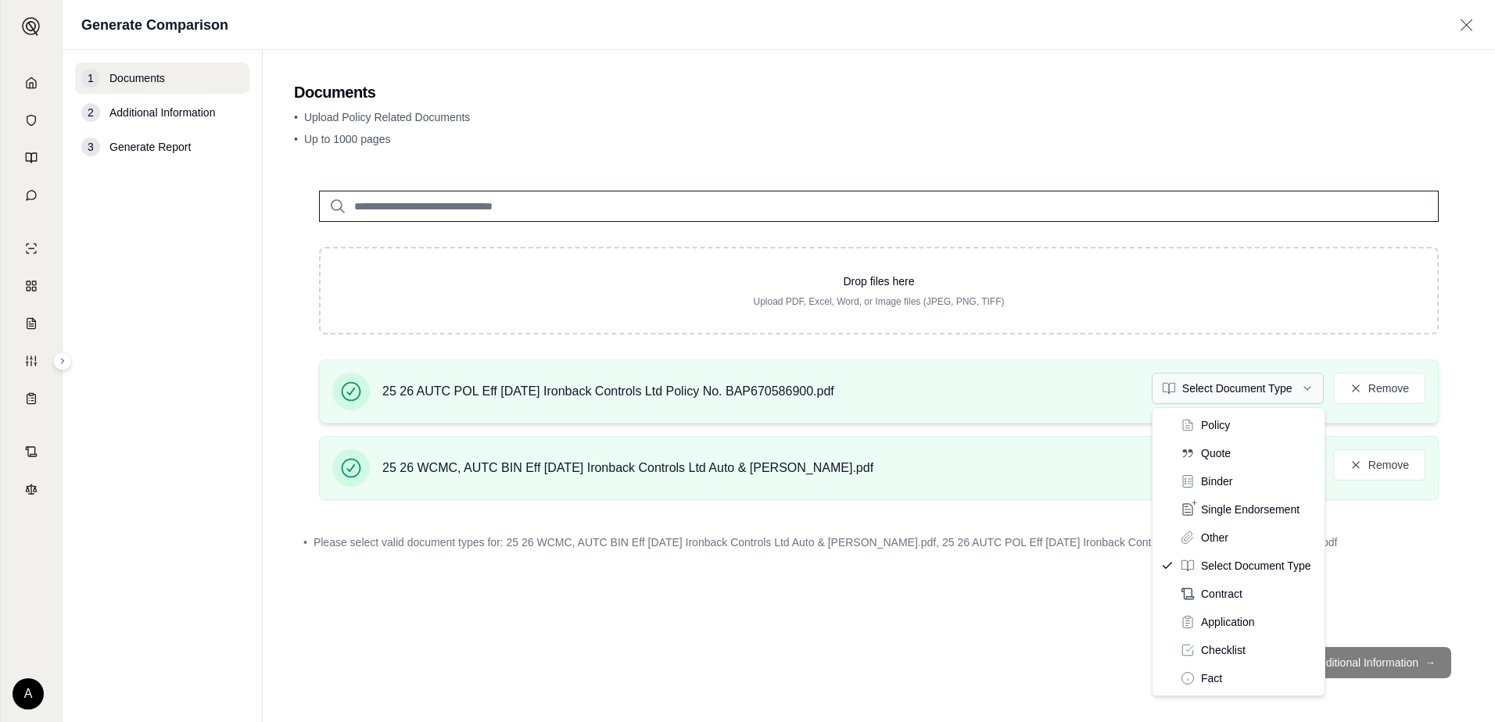
click at [1229, 389] on html "Home Vault Prompts Chats Single Policy Comparisons Claims Custom Report Coverag…" at bounding box center [747, 361] width 1495 height 722
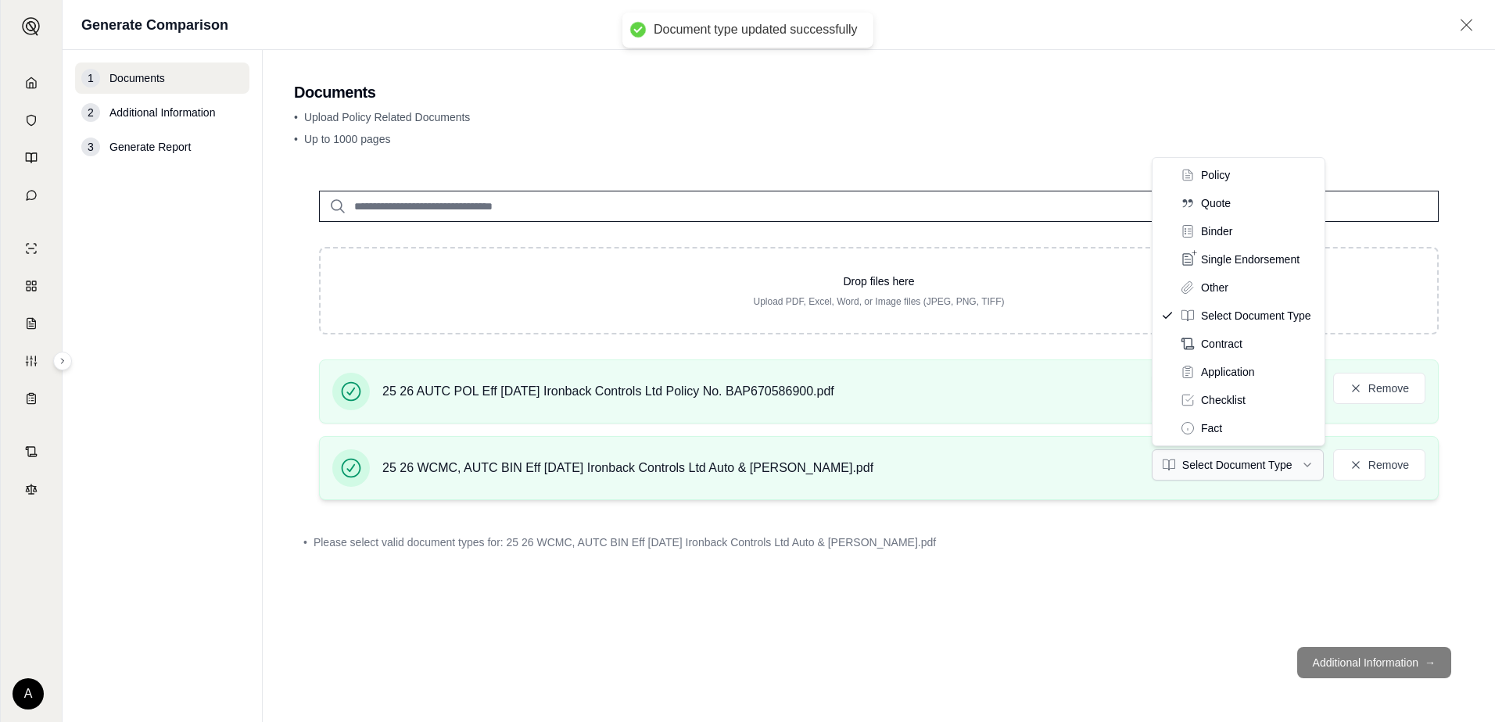
click at [1213, 464] on html "Document type updated successfully Home Vault Prompts Chats Single Policy Compa…" at bounding box center [747, 361] width 1495 height 722
drag, startPoint x: 1220, startPoint y: 228, endPoint x: 840, endPoint y: 217, distance: 380.9
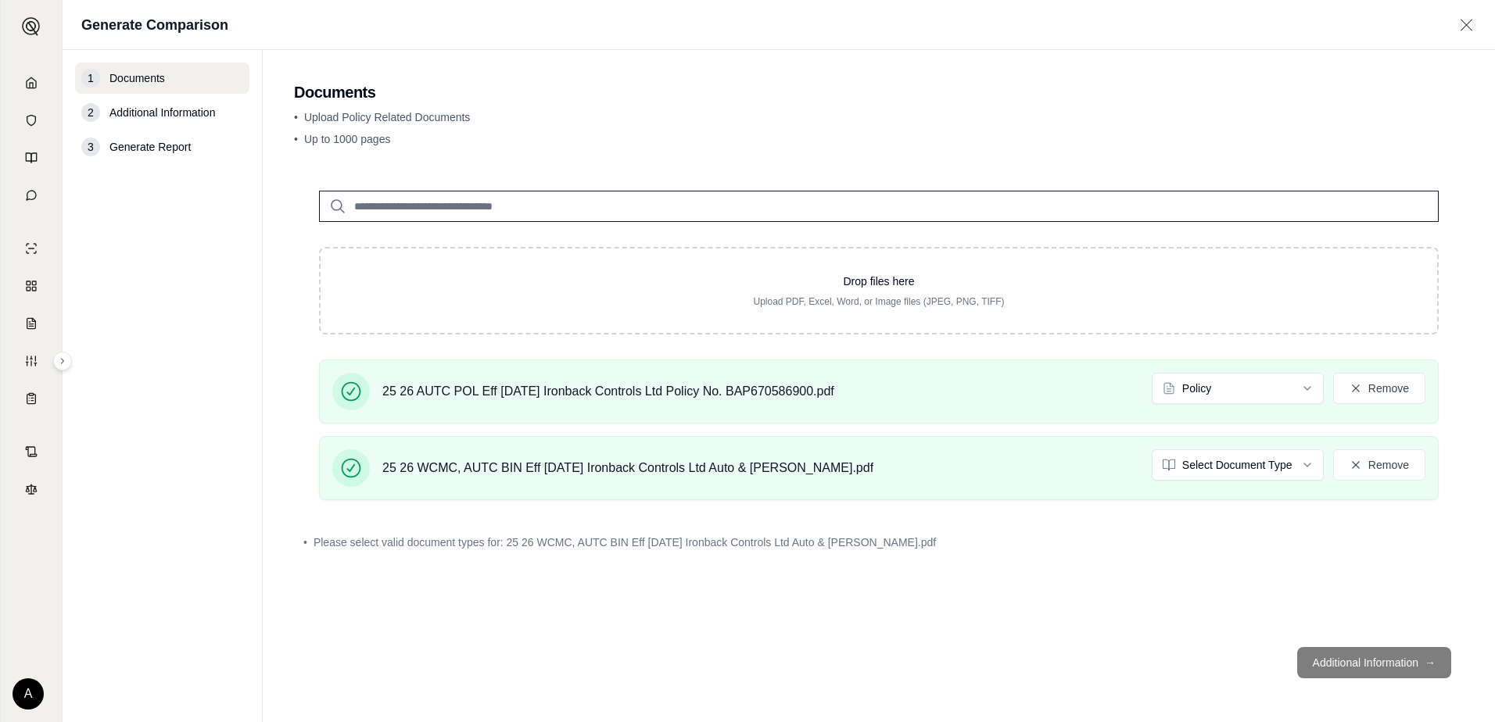
click at [426, 207] on input "search" at bounding box center [879, 206] width 1120 height 31
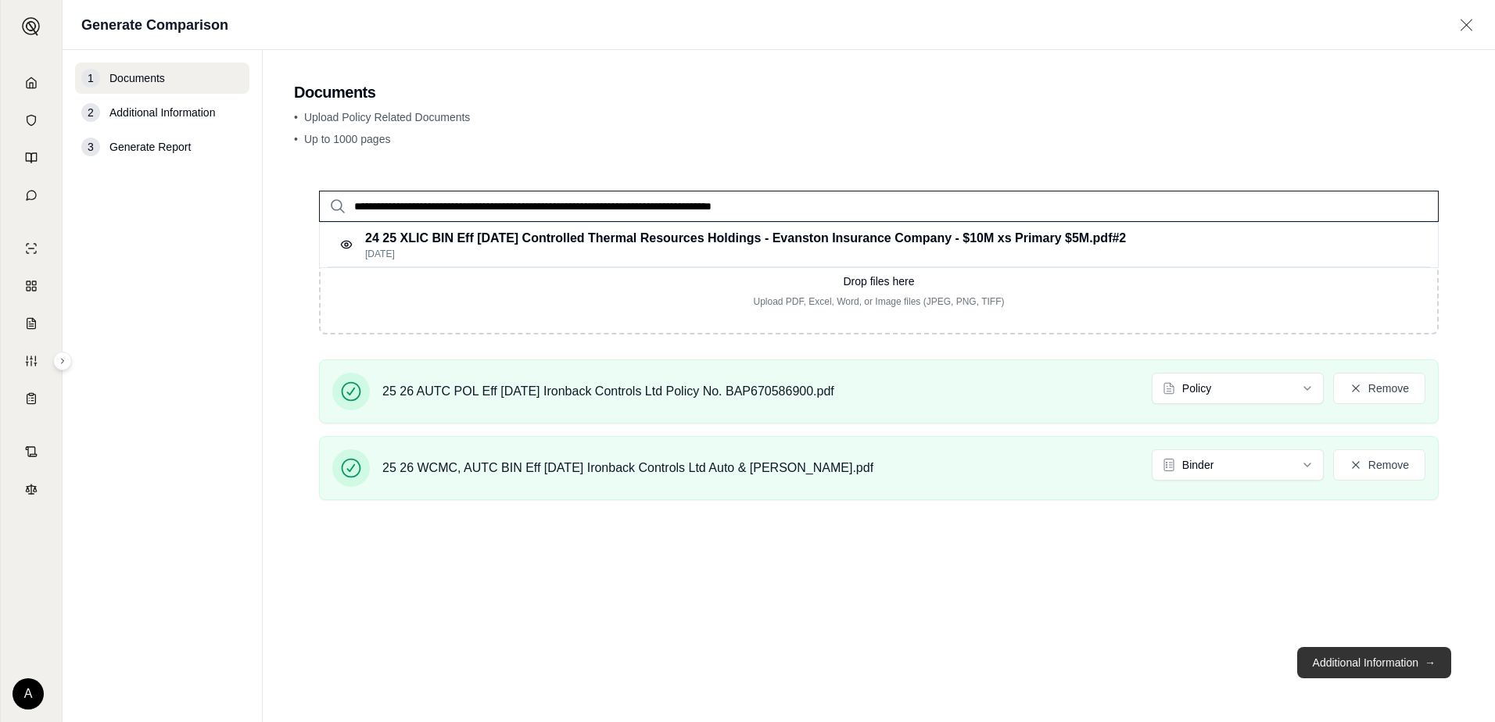
type input "**********"
click at [1349, 666] on button "Additional Information →" at bounding box center [1374, 662] width 154 height 31
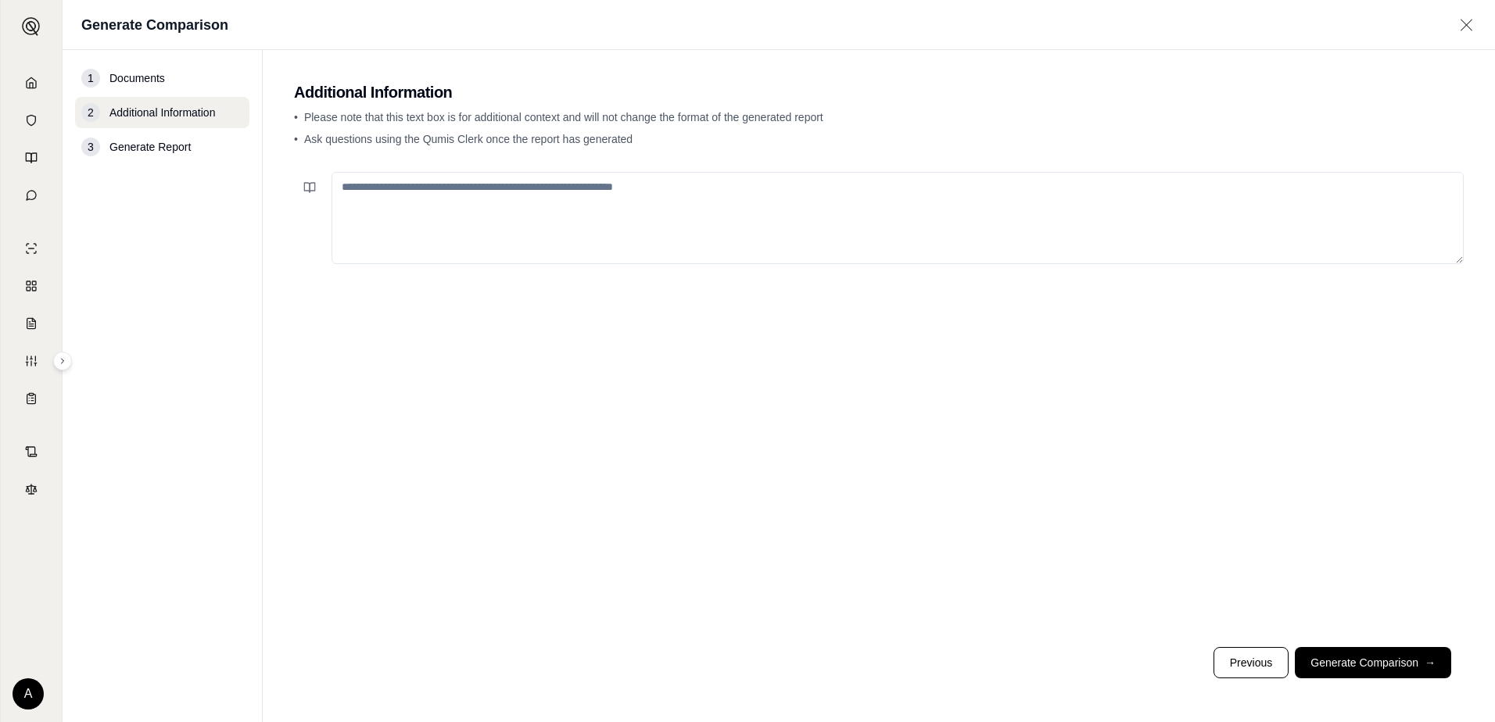
drag, startPoint x: 1373, startPoint y: 652, endPoint x: 1357, endPoint y: 641, distance: 19.1
click at [1362, 645] on footer "Previous Generate Comparison →" at bounding box center [879, 663] width 1170 height 56
click at [1402, 657] on button "Generate Comparison →" at bounding box center [1373, 662] width 156 height 31
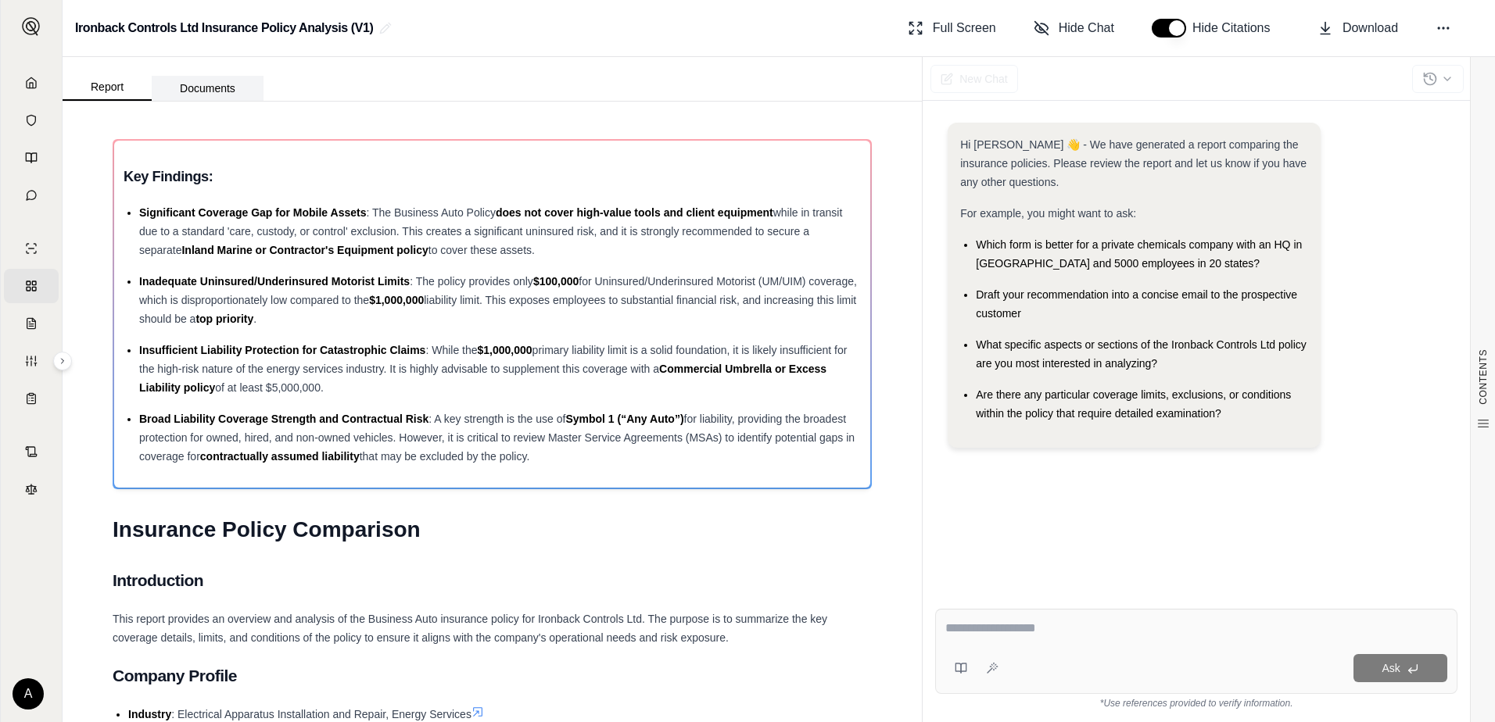
click at [219, 86] on button "Documents" at bounding box center [208, 88] width 112 height 25
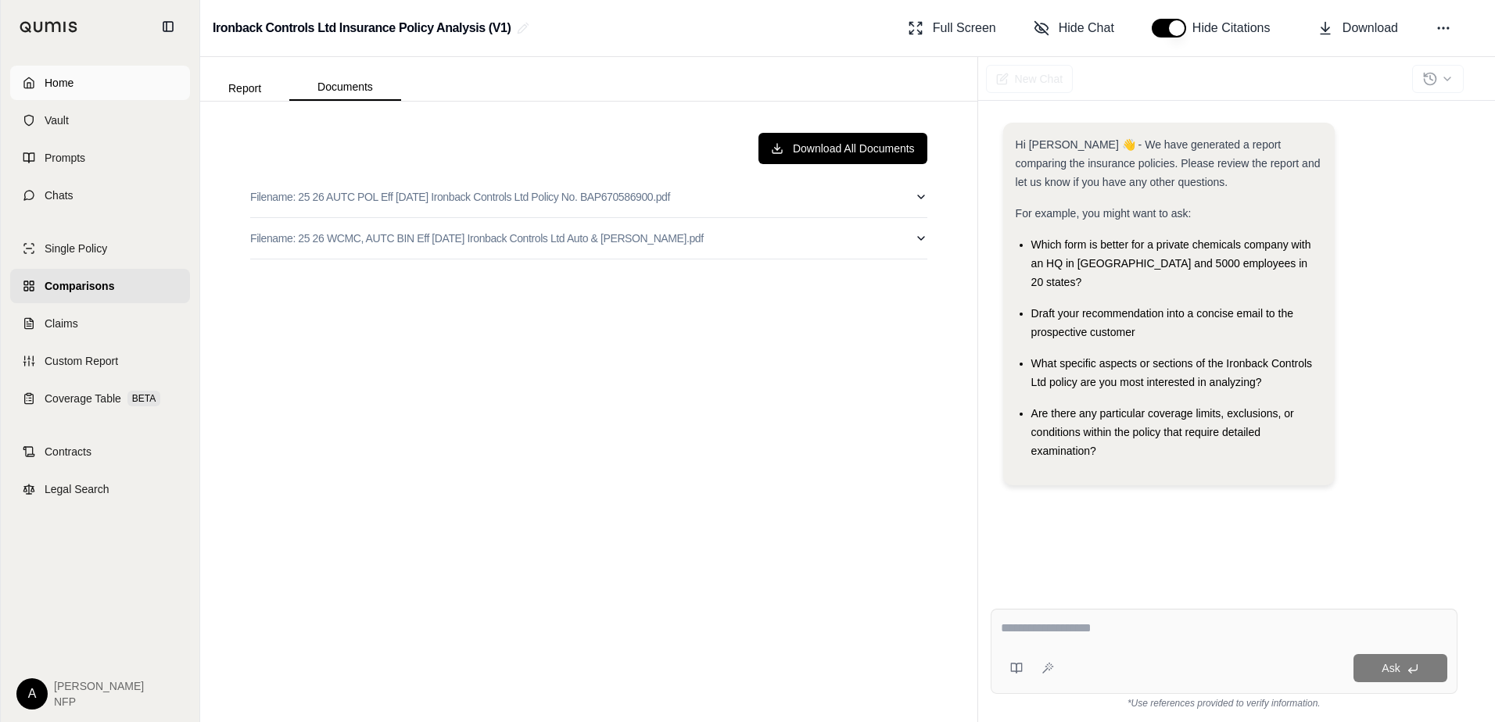
click at [30, 87] on polyline at bounding box center [28, 85] width 3 height 5
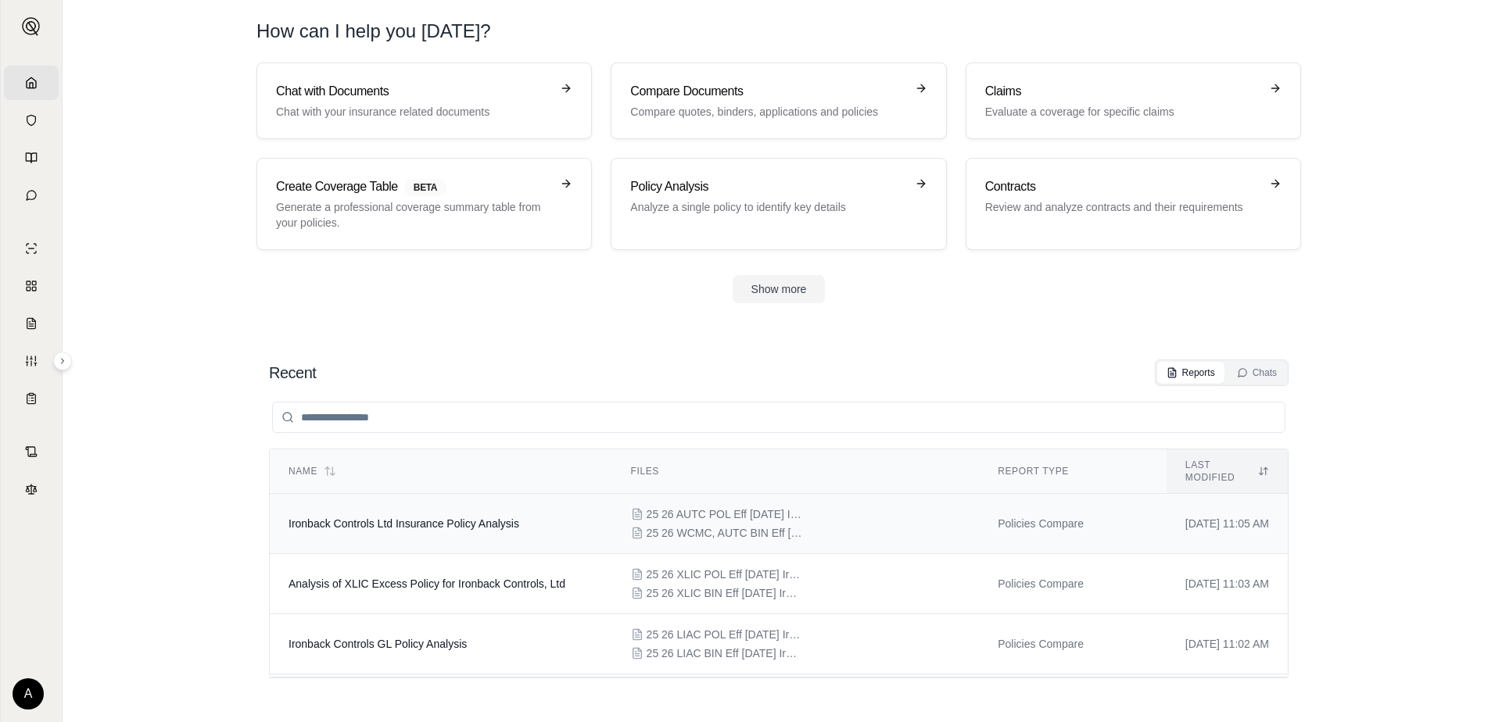
click at [465, 518] on span "Ironback Controls Ltd Insurance Policy Analysis" at bounding box center [403, 524] width 231 height 13
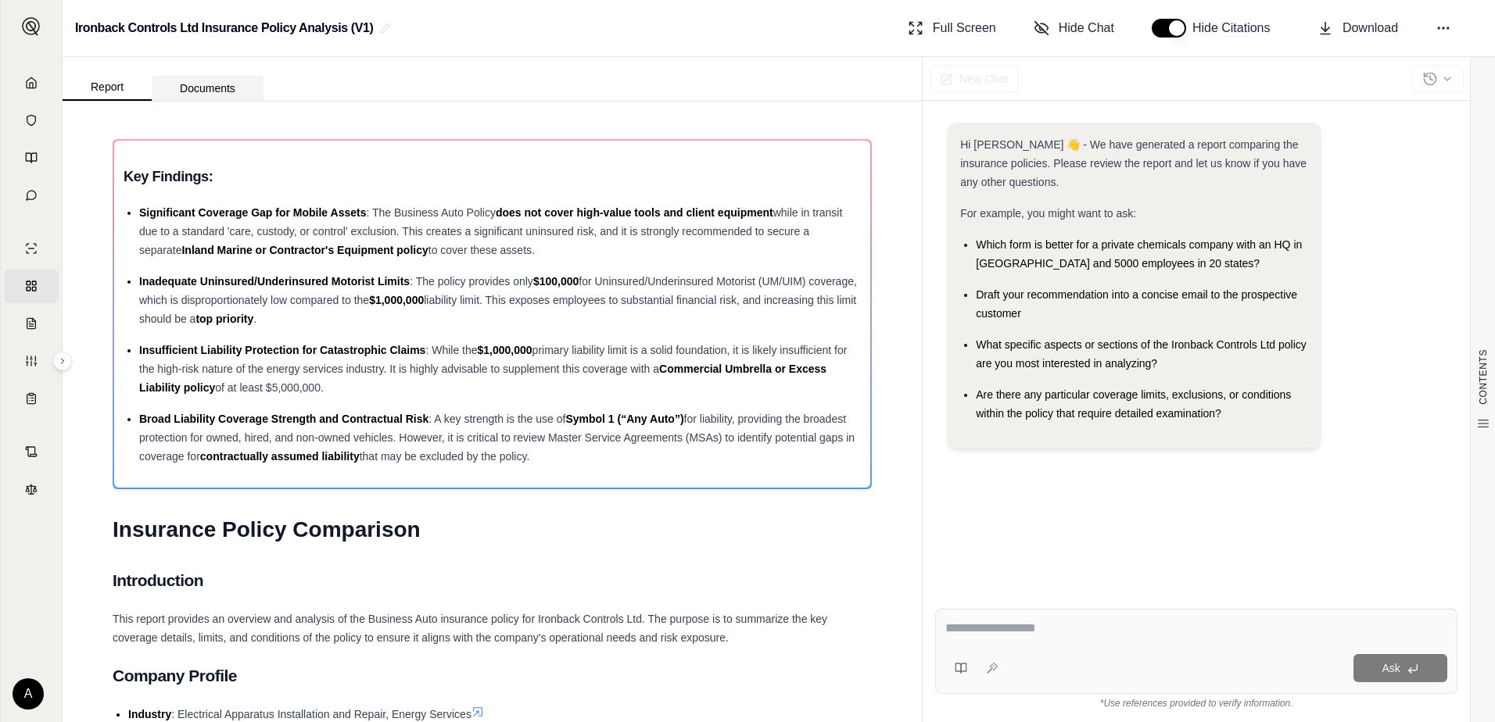
click at [192, 85] on button "Documents" at bounding box center [208, 88] width 112 height 25
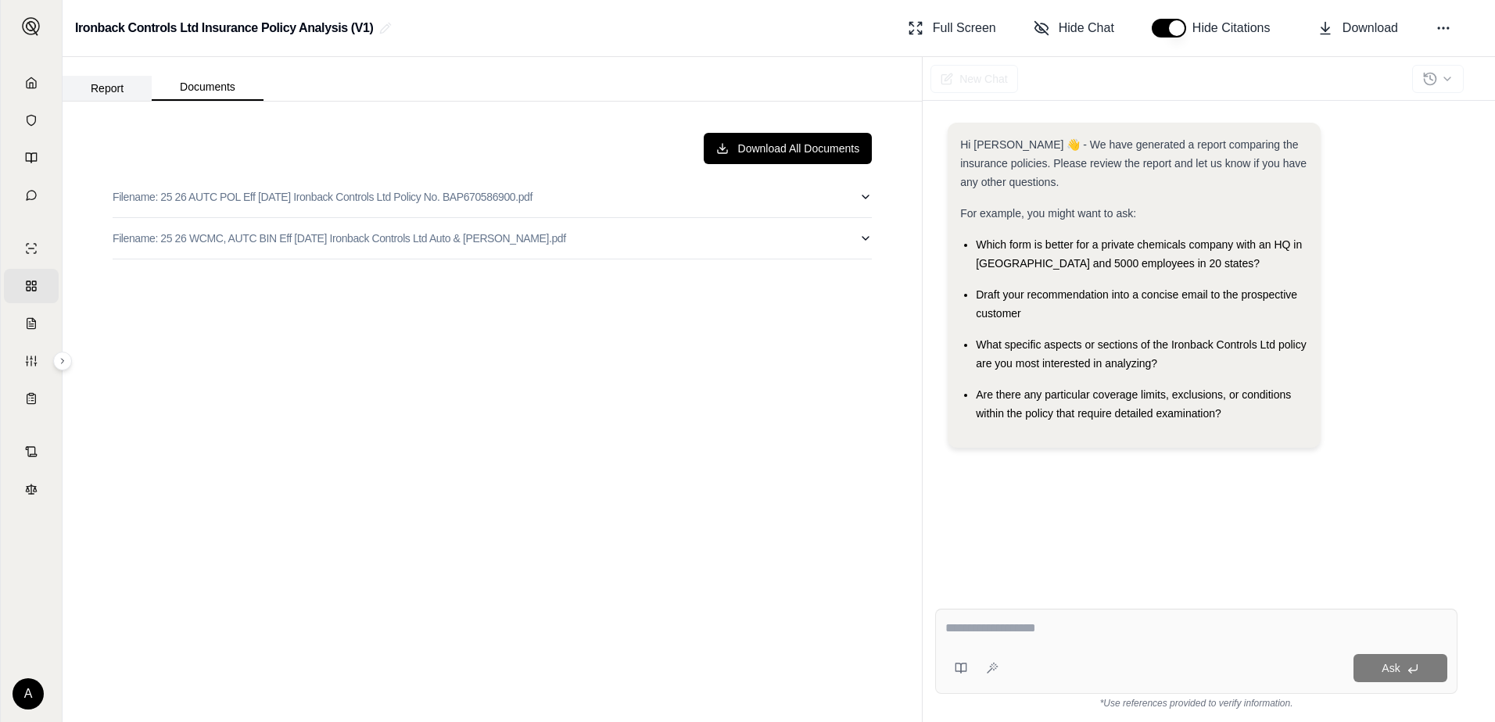
click at [106, 84] on button "Report" at bounding box center [107, 88] width 89 height 25
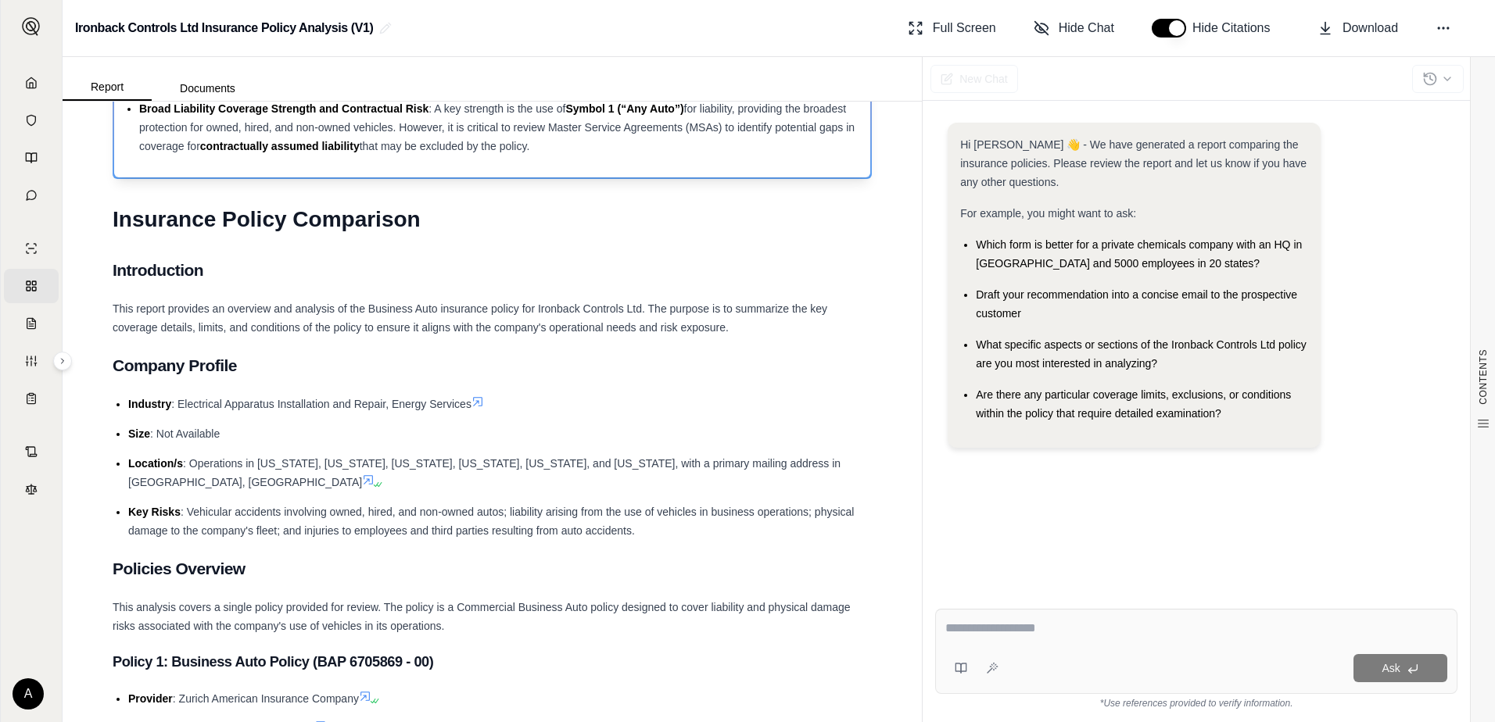
scroll to position [391, 0]
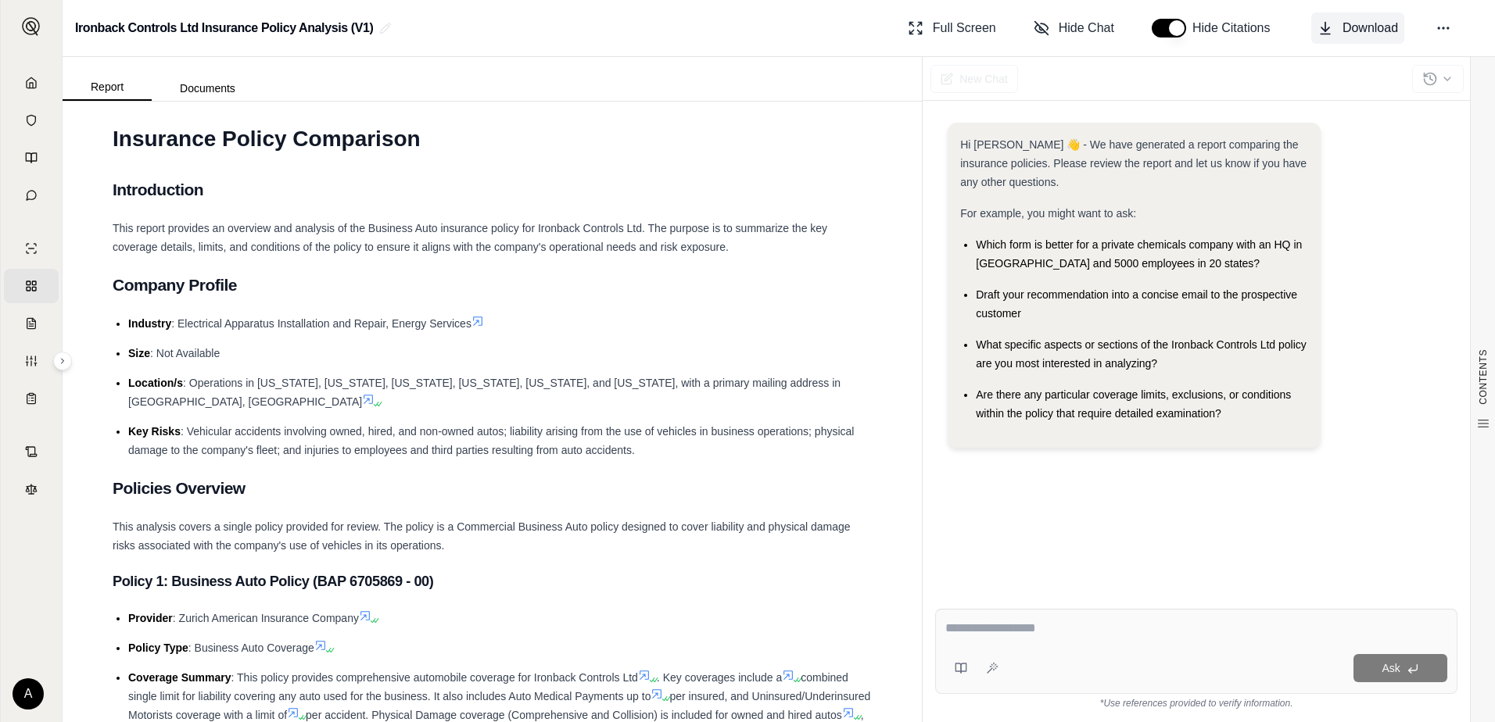
click at [1371, 33] on span "Download" at bounding box center [1370, 28] width 56 height 19
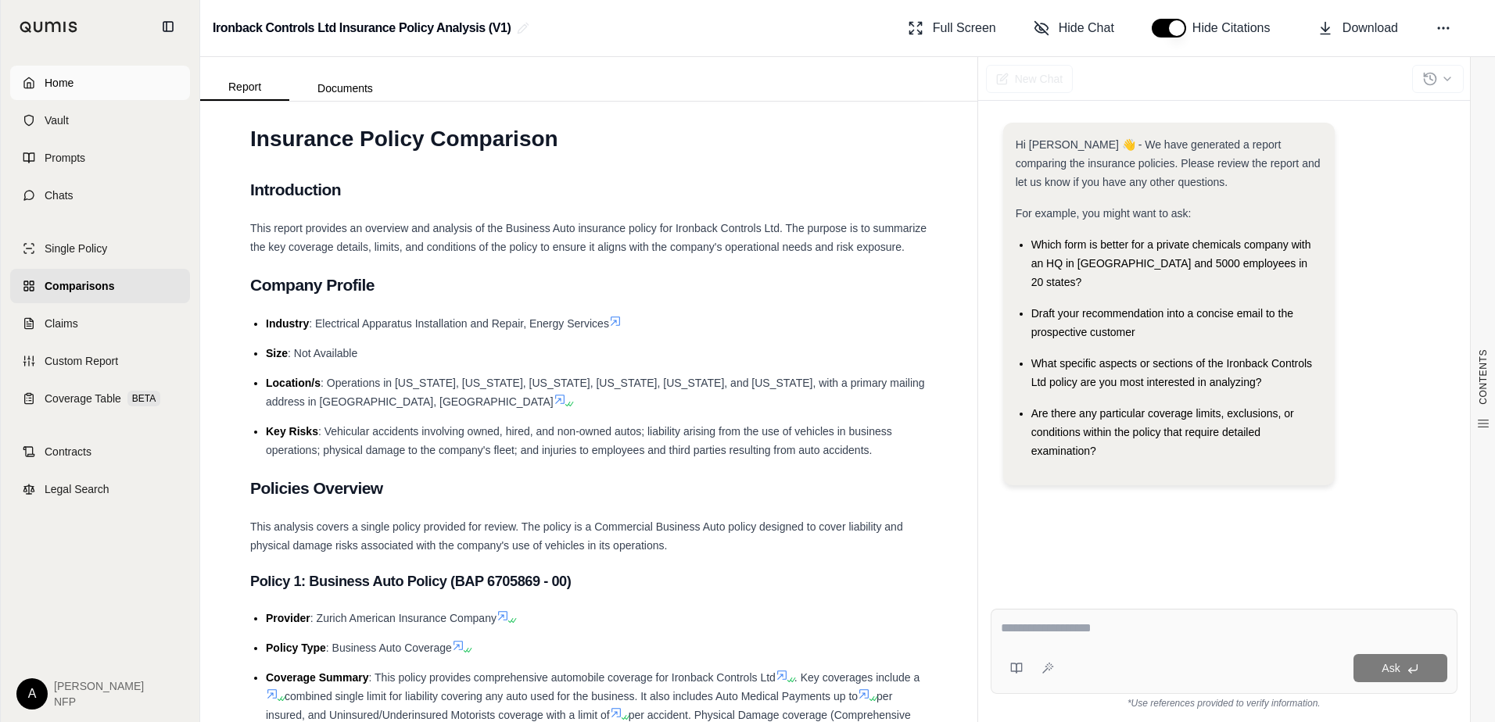
click at [70, 89] on span "Home" at bounding box center [59, 83] width 29 height 16
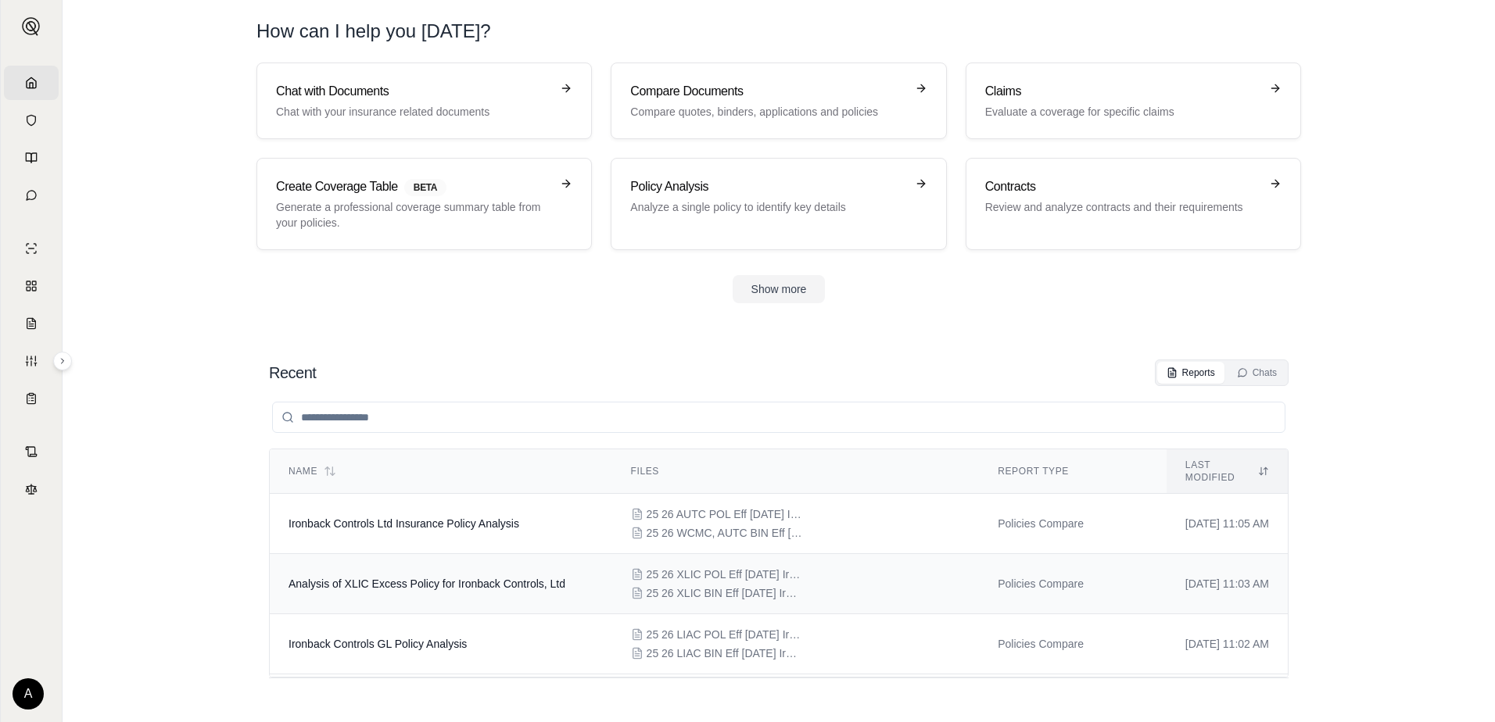
click at [667, 570] on div "25 26 XLIC POL Eff 7.26.25 Ironback Controls, Ltd - XS Policy - OLSX22570726.pd…" at bounding box center [796, 584] width 330 height 34
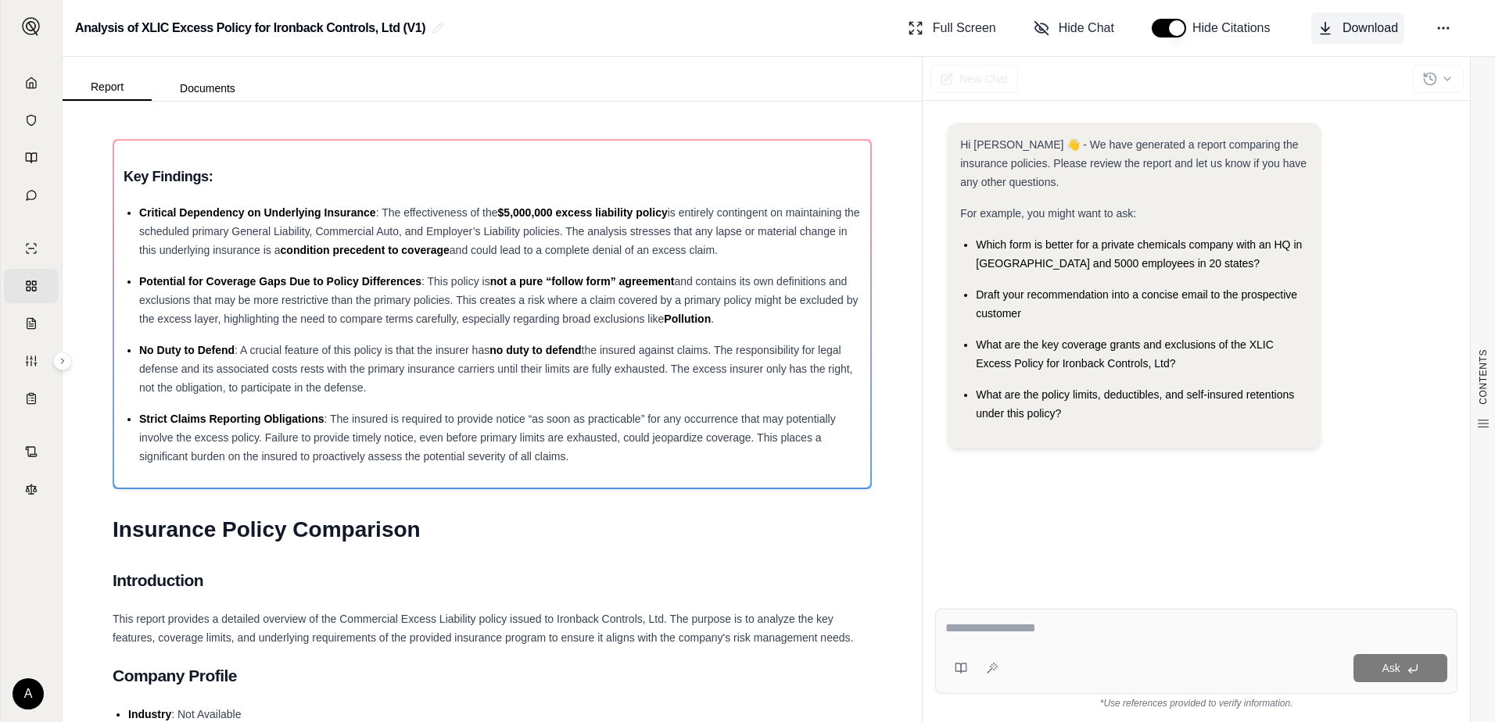
click at [1356, 32] on span "Download" at bounding box center [1370, 28] width 56 height 19
click at [33, 88] on link "Home" at bounding box center [31, 83] width 55 height 34
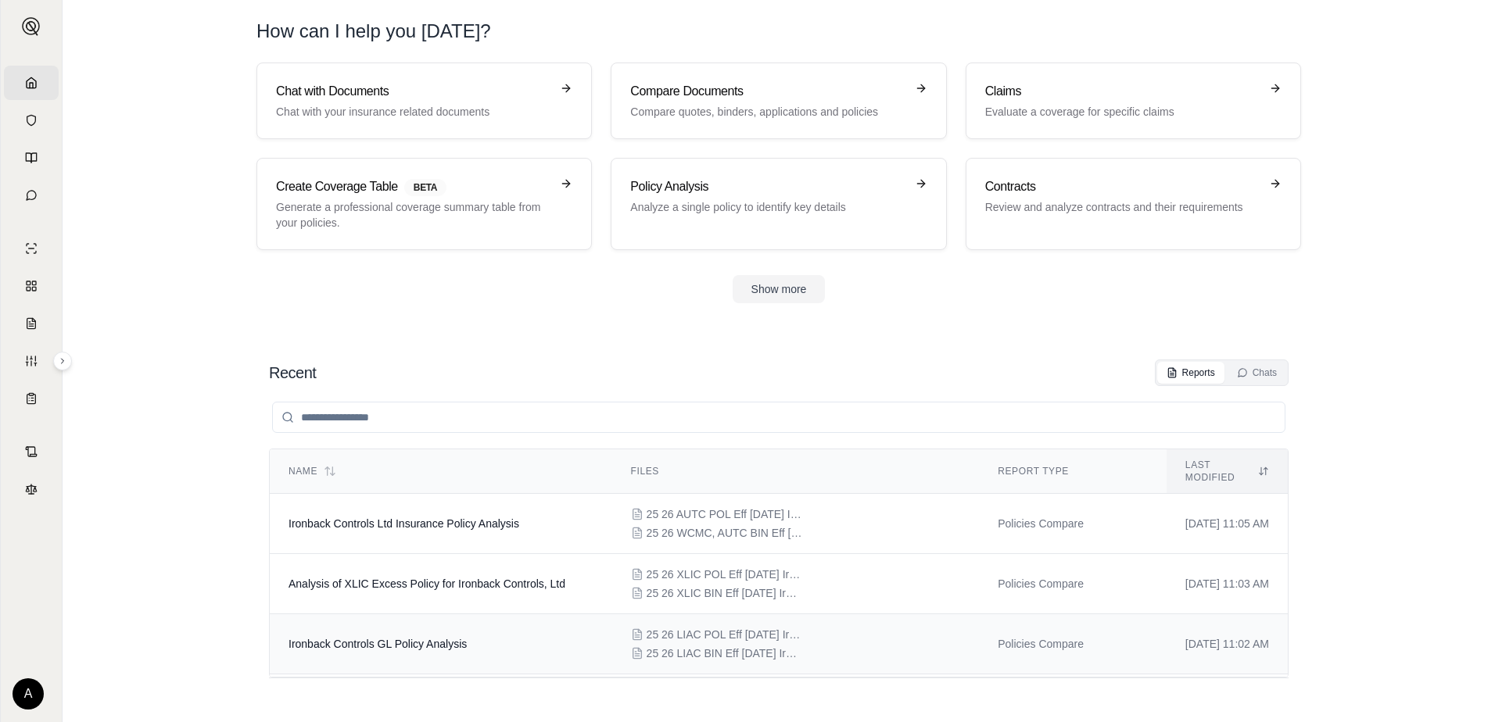
click at [647, 627] on span "25 26 LIAC POL Eff [DATE] Ironback Controls, Ltd - GL Policy - OLS34450726.pdf" at bounding box center [725, 635] width 156 height 16
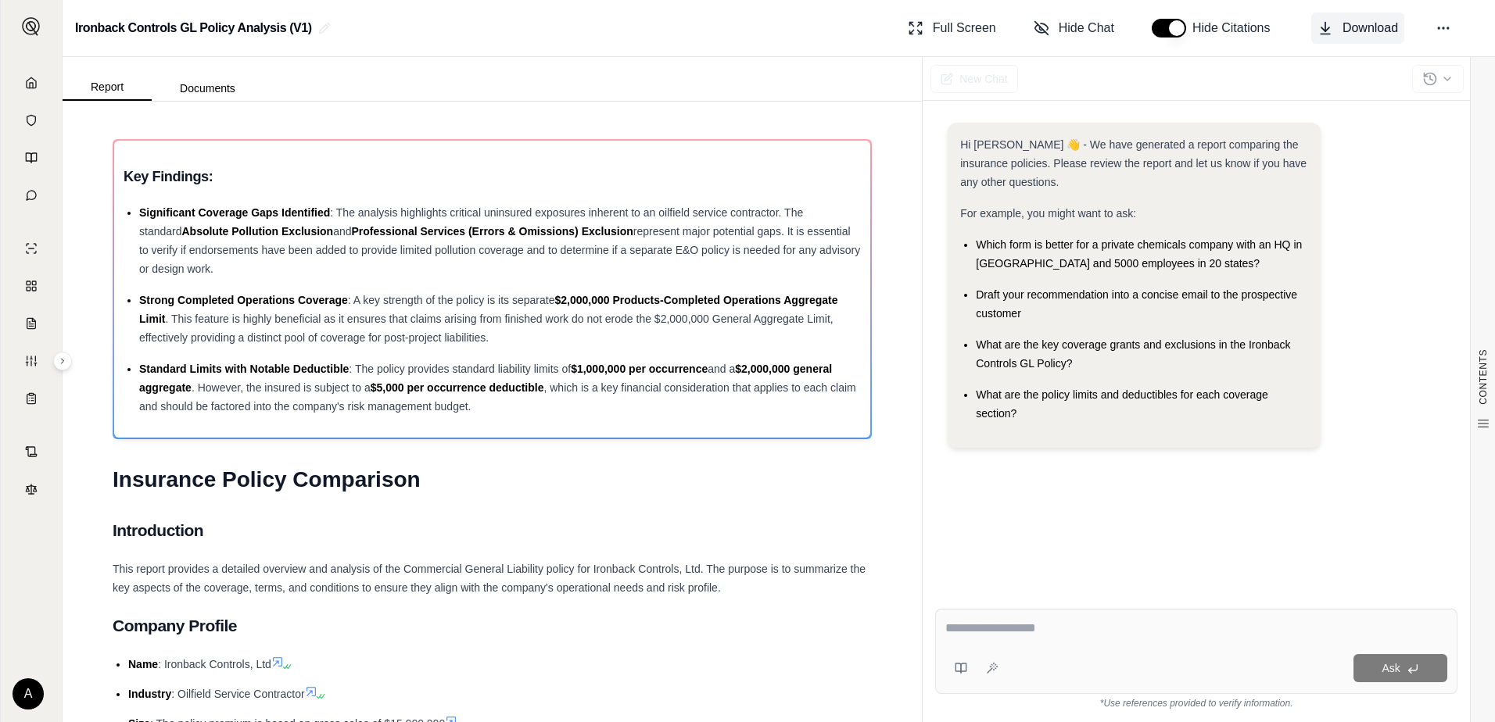
click at [1338, 29] on button "Download" at bounding box center [1357, 28] width 93 height 31
click at [36, 84] on icon at bounding box center [31, 82] width 9 height 10
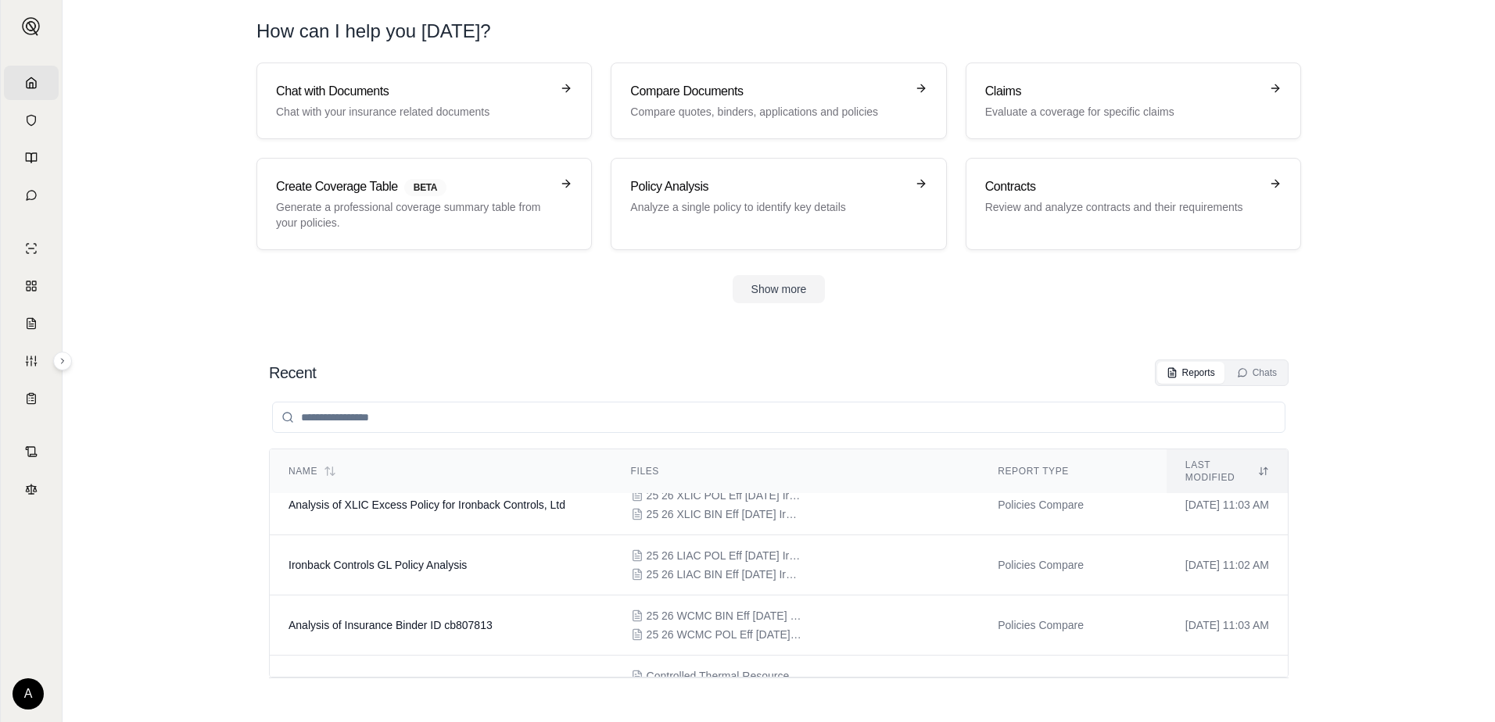
scroll to position [105, 0]
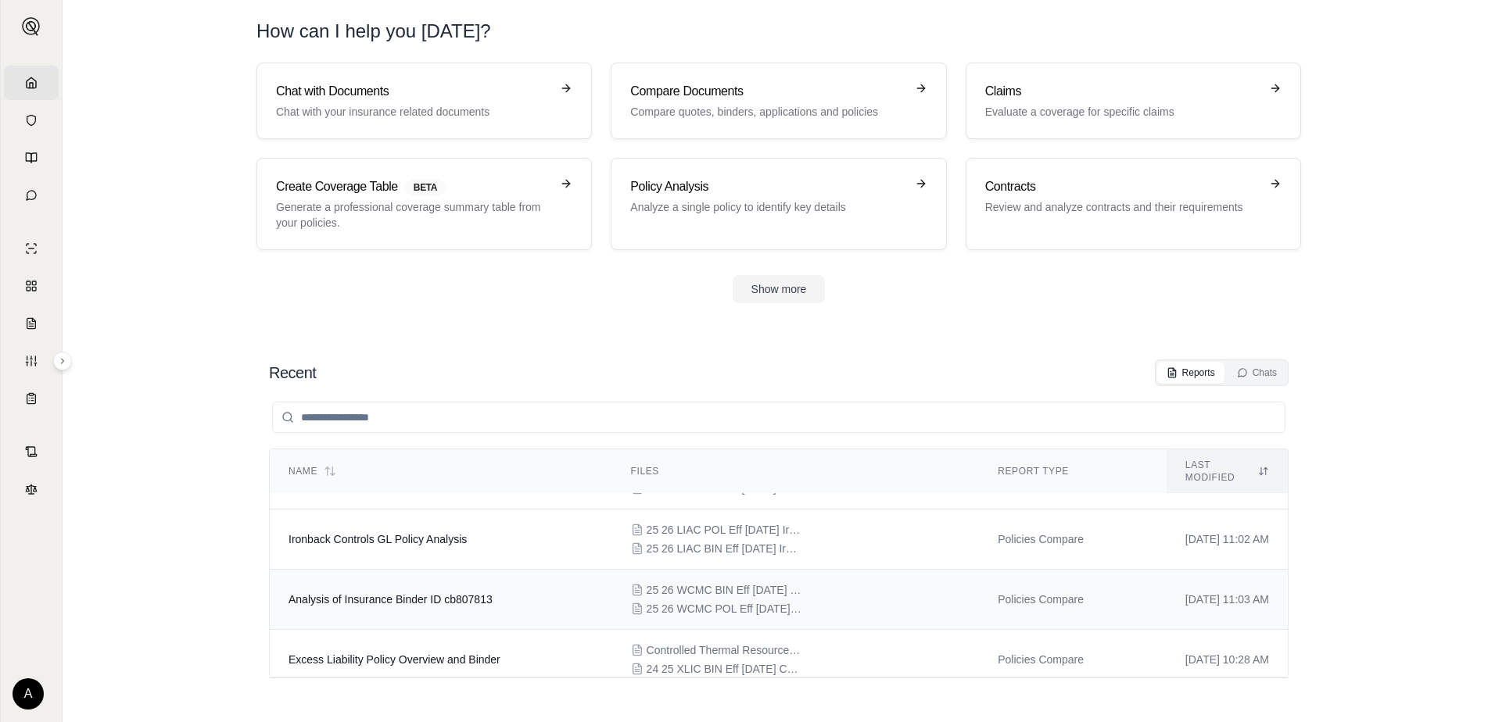
click at [682, 584] on span "25 26 WCMC BIN Eff [DATE] Policy No. MNGIICWC0000493-00.pdf" at bounding box center [725, 590] width 156 height 16
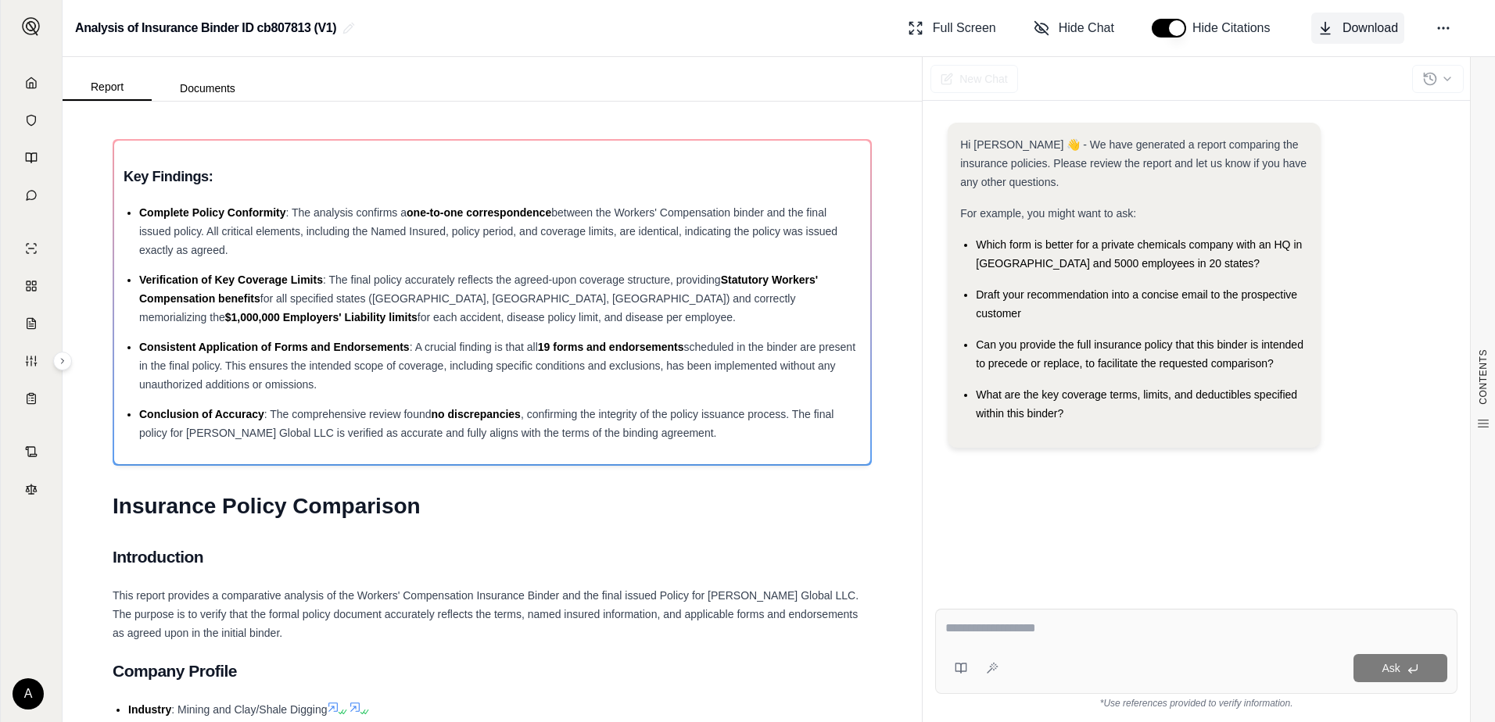
click at [1355, 31] on span "Download" at bounding box center [1370, 28] width 56 height 19
click at [27, 82] on icon at bounding box center [31, 82] width 9 height 10
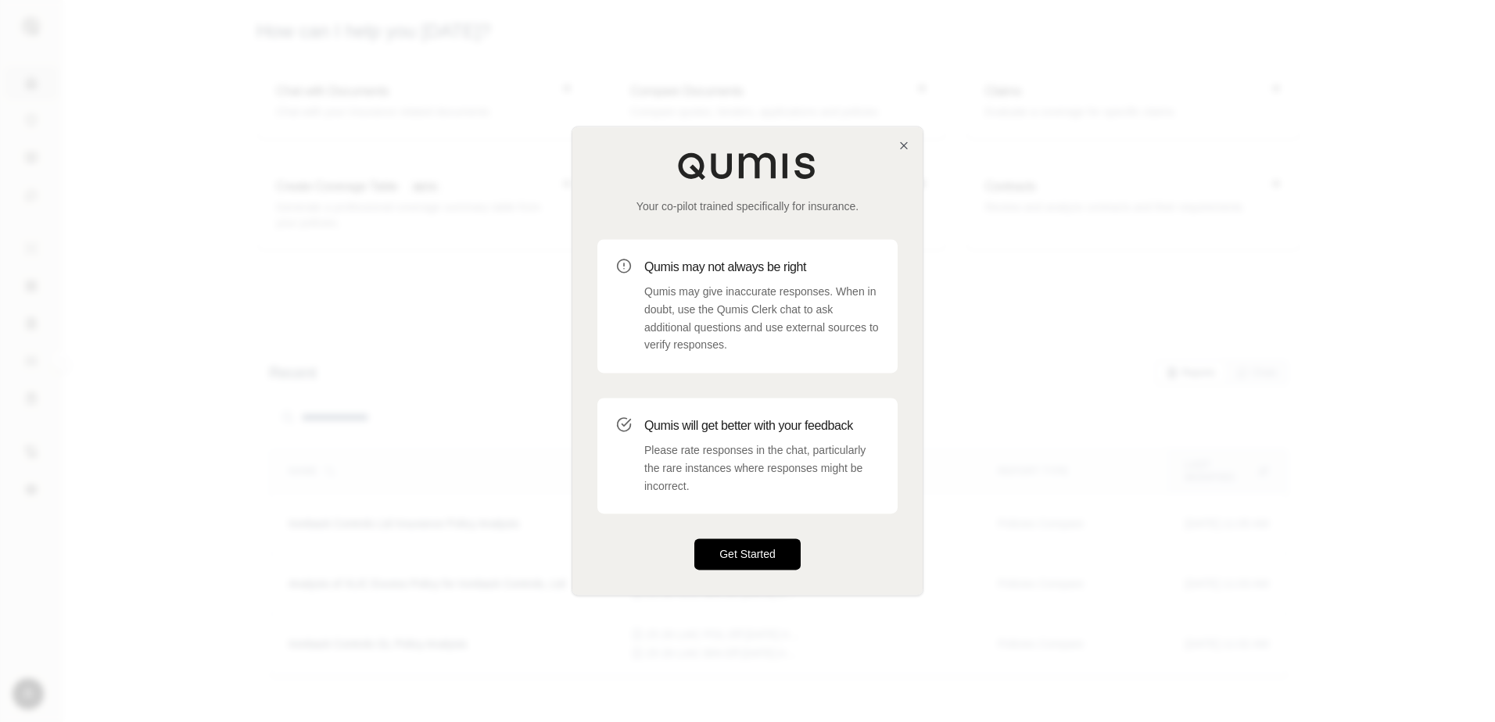
click at [729, 550] on button "Get Started" at bounding box center [747, 554] width 106 height 31
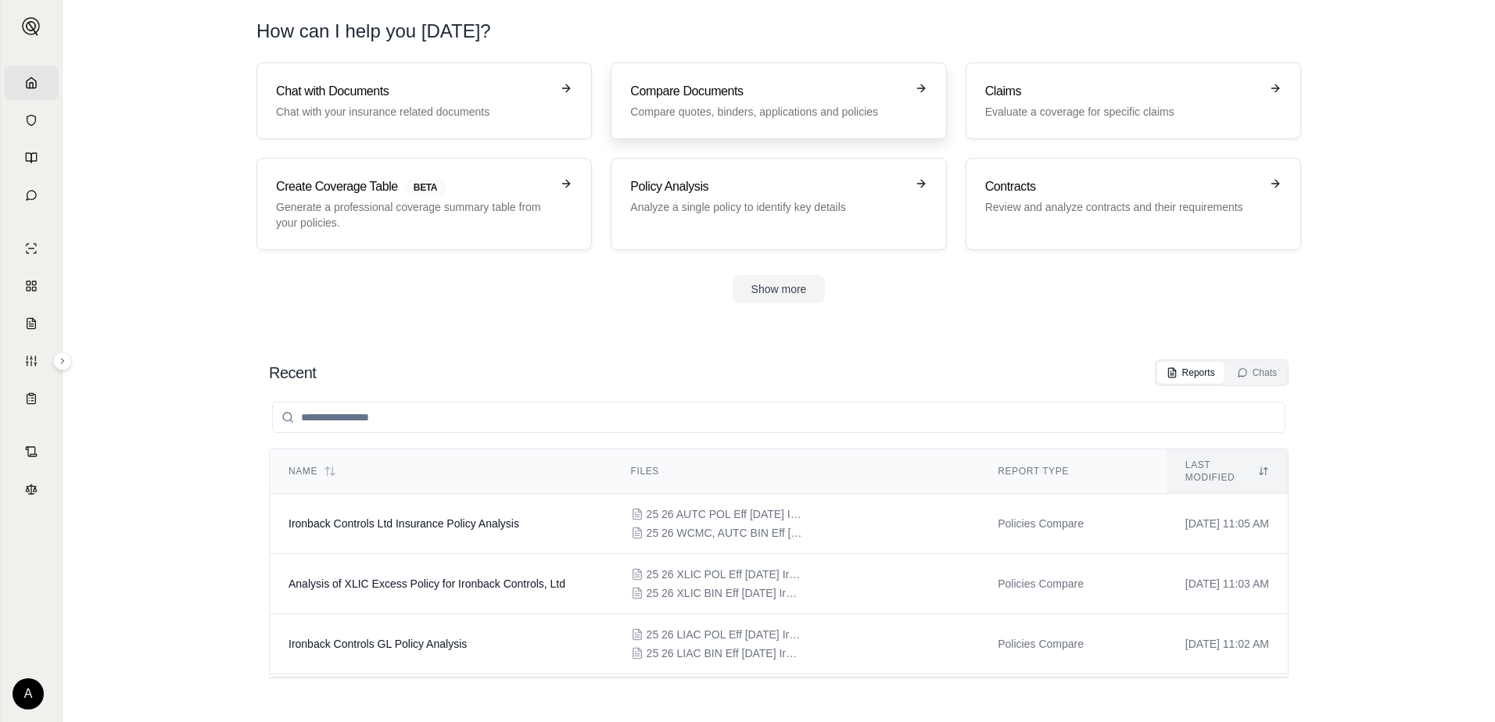
click at [690, 88] on h3 "Compare Documents" at bounding box center [767, 91] width 274 height 19
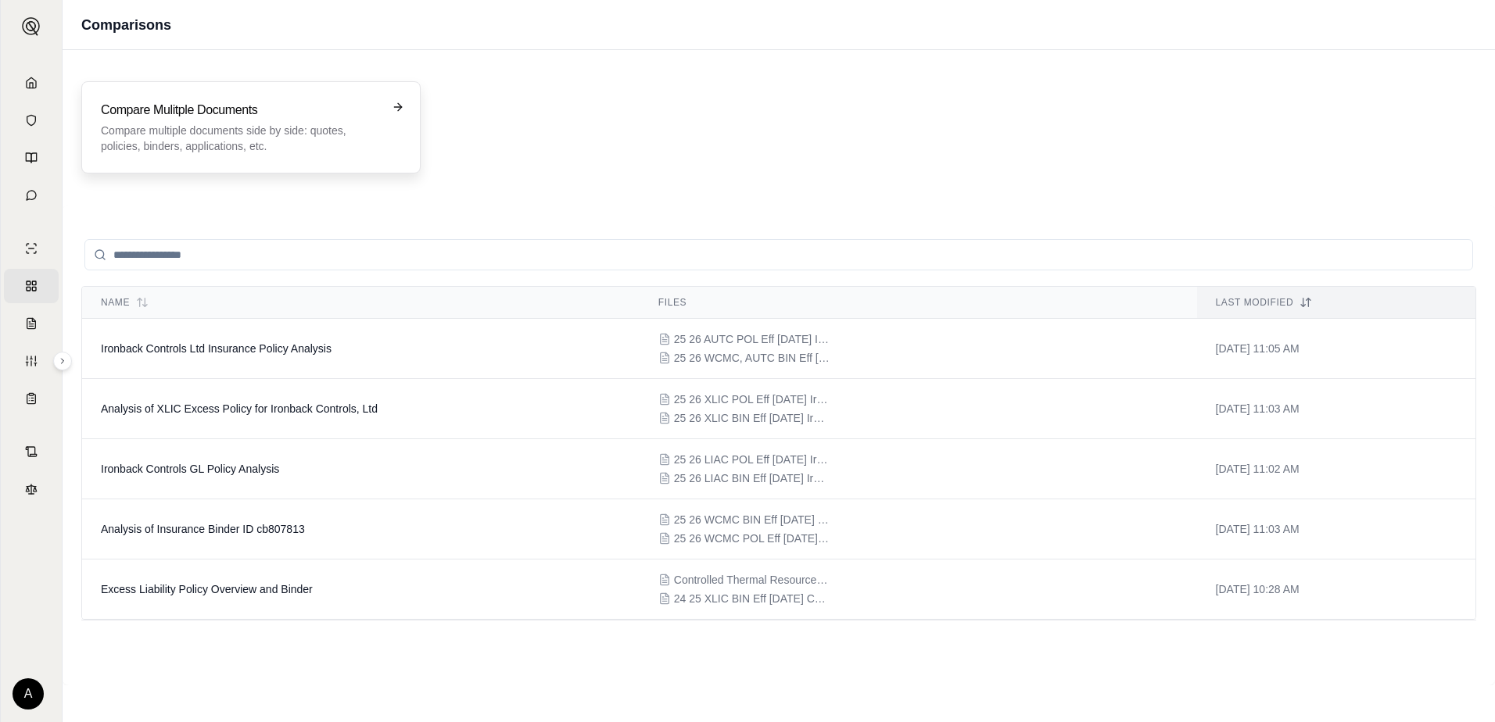
click at [267, 112] on h3 "Compare Mulitple Documents" at bounding box center [240, 110] width 278 height 19
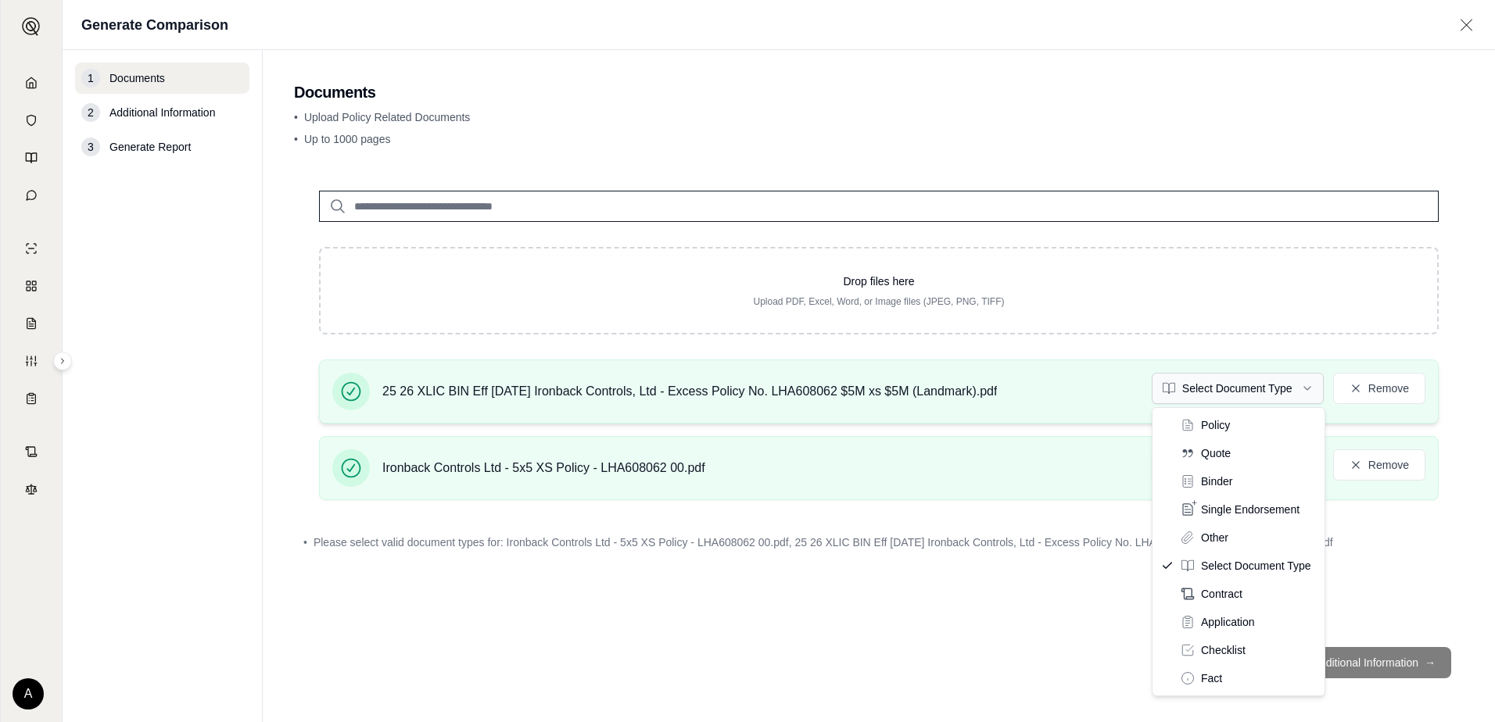
click at [1238, 388] on html "Home Vault Prompts Chats Single Policy Comparisons Claims Custom Report Coverag…" at bounding box center [747, 361] width 1495 height 722
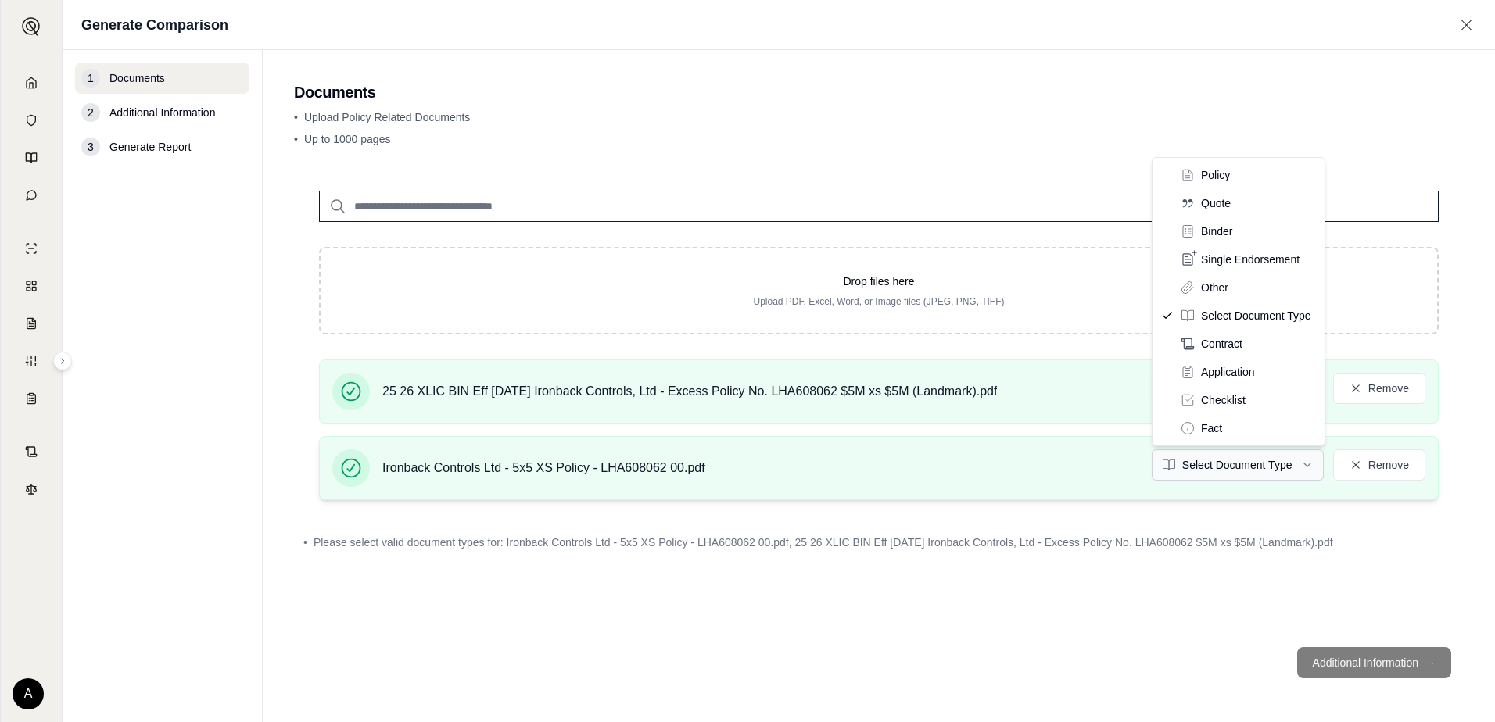
click at [1224, 471] on html "Home Vault Prompts Chats Single Policy Comparisons Claims Custom Report Coverag…" at bounding box center [747, 361] width 1495 height 722
drag, startPoint x: 1226, startPoint y: 170, endPoint x: 1225, endPoint y: 181, distance: 11.0
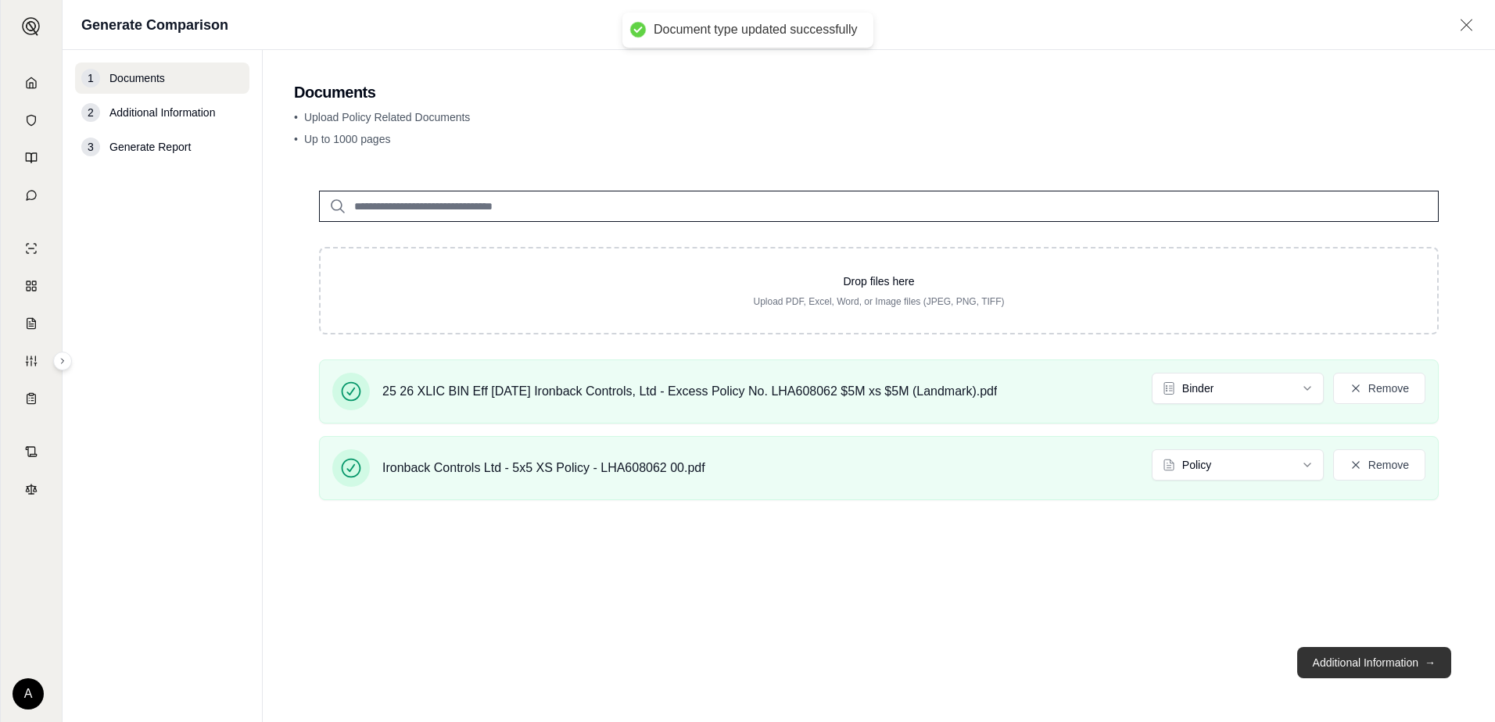
click at [1349, 661] on button "Additional Information →" at bounding box center [1374, 662] width 154 height 31
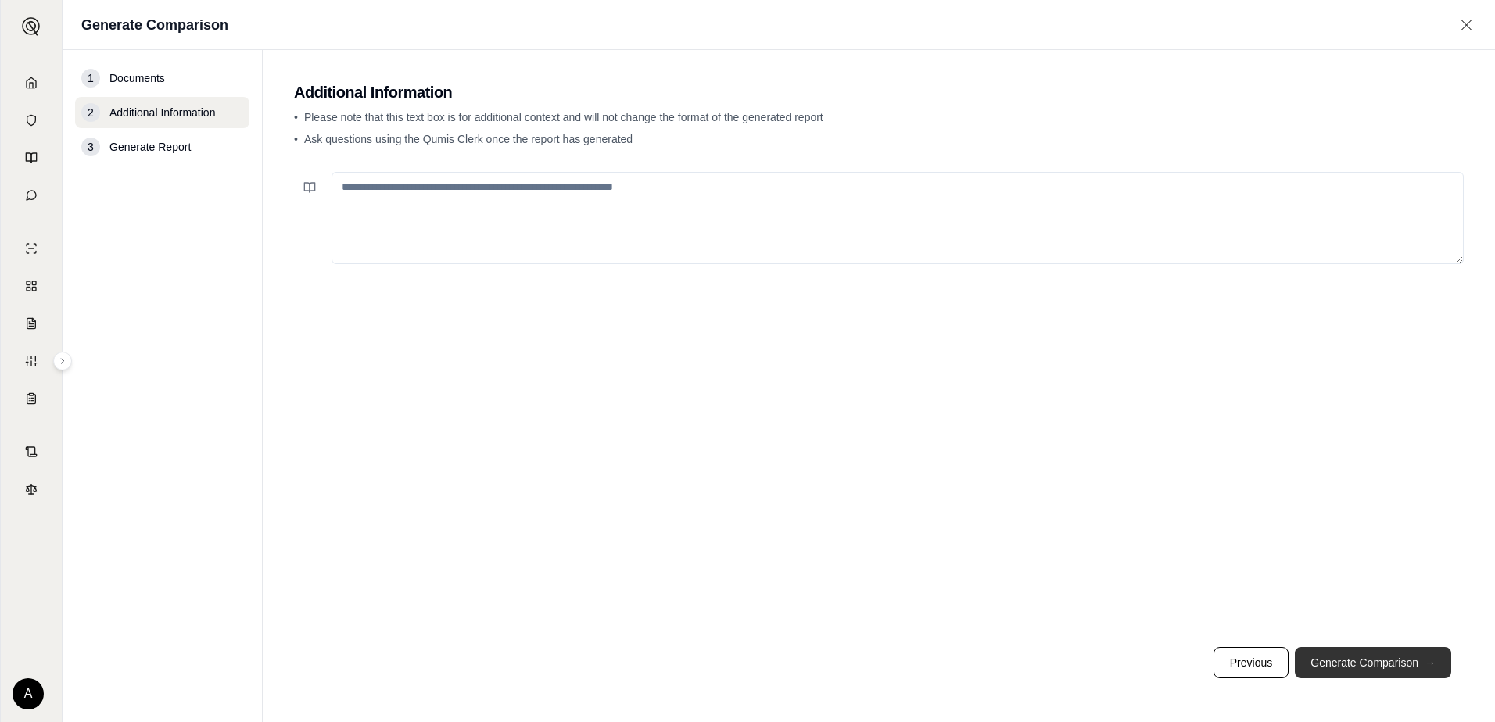
click at [1384, 659] on button "Generate Comparison →" at bounding box center [1373, 662] width 156 height 31
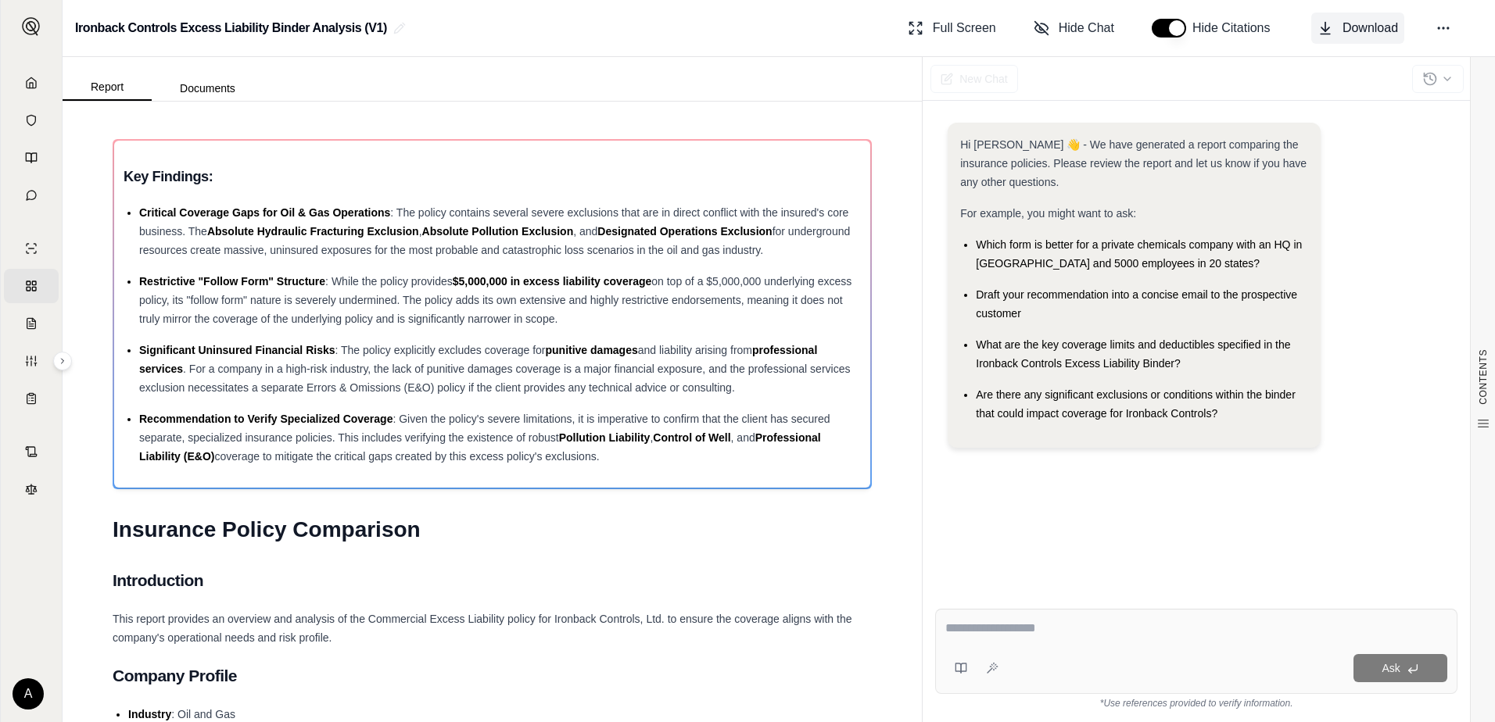
click at [1371, 21] on span "Download" at bounding box center [1370, 28] width 56 height 19
click at [1439, 29] on circle at bounding box center [1439, 28] width 2 height 2
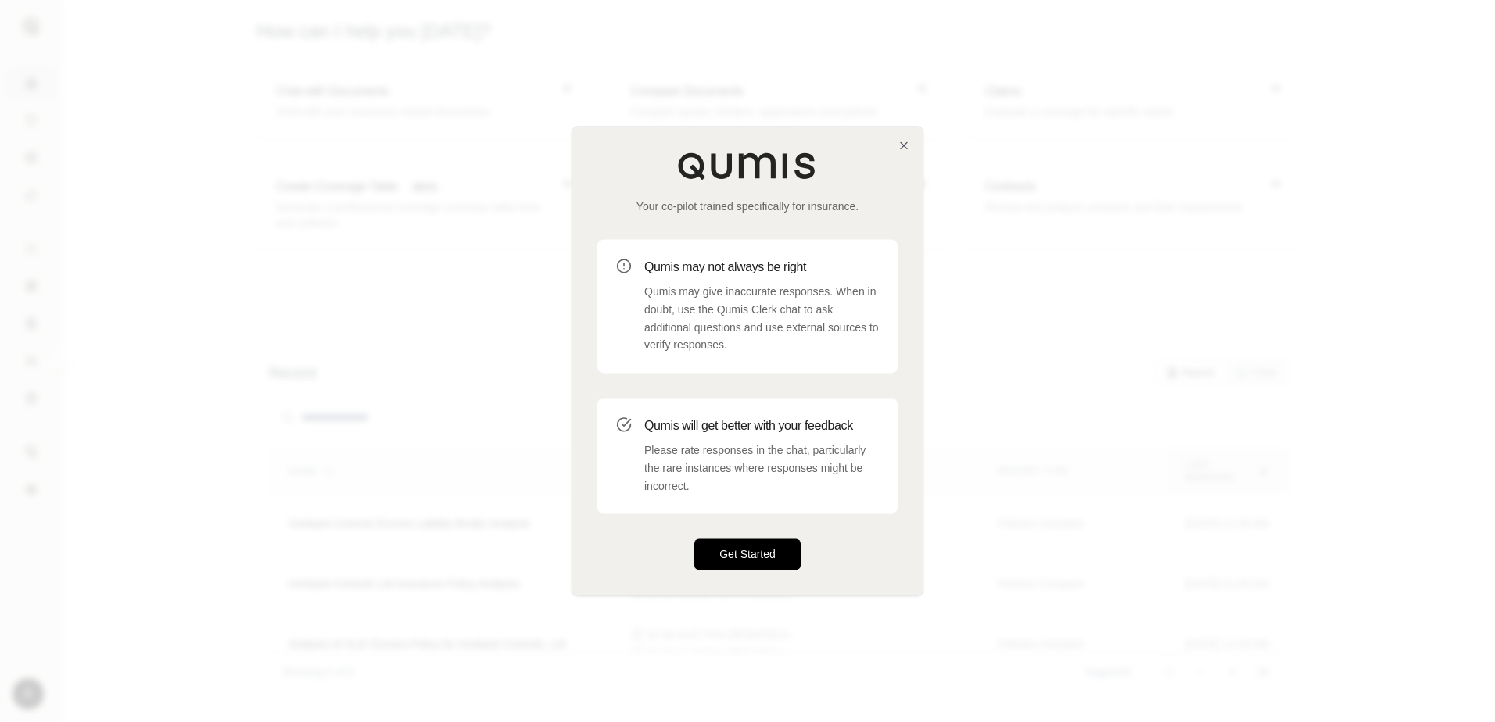
click at [741, 554] on button "Get Started" at bounding box center [747, 554] width 106 height 31
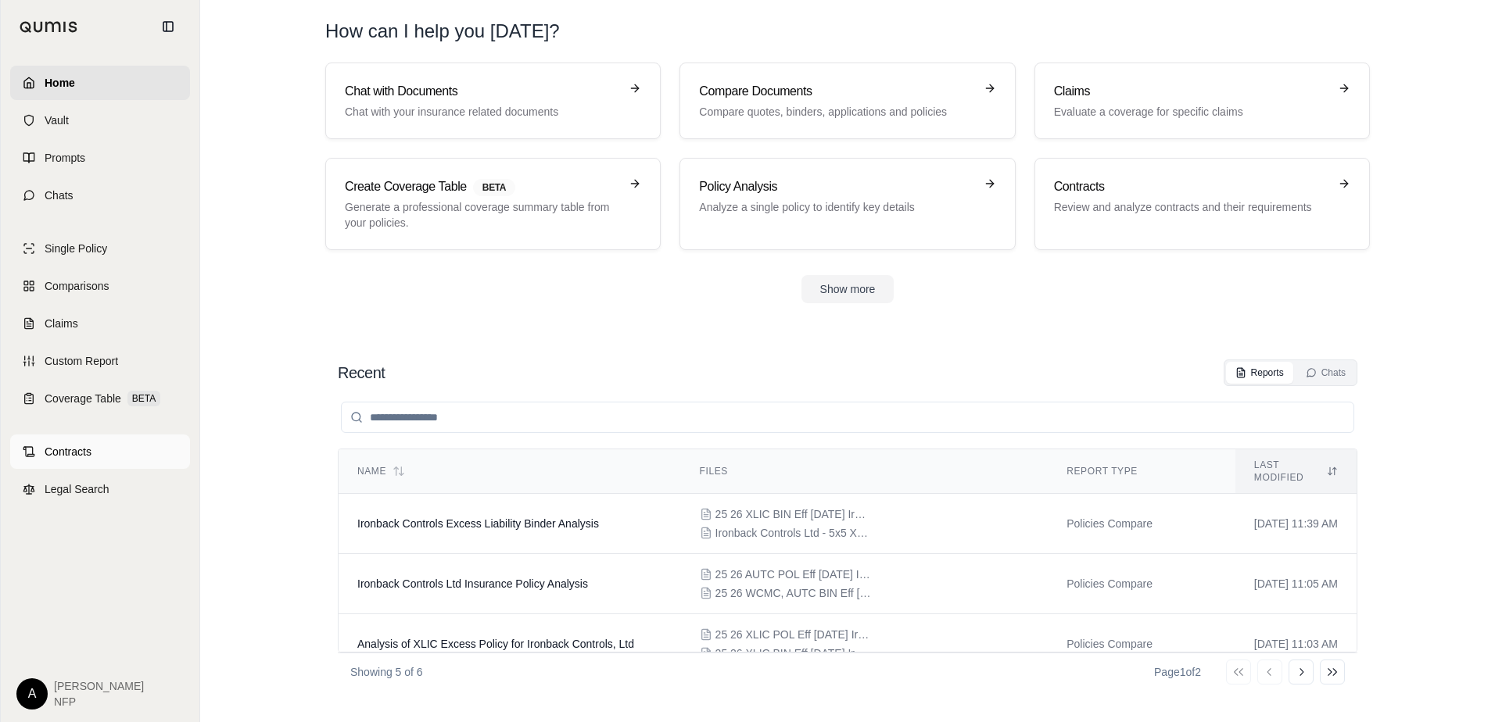
click at [65, 451] on span "Contracts" at bounding box center [68, 452] width 47 height 16
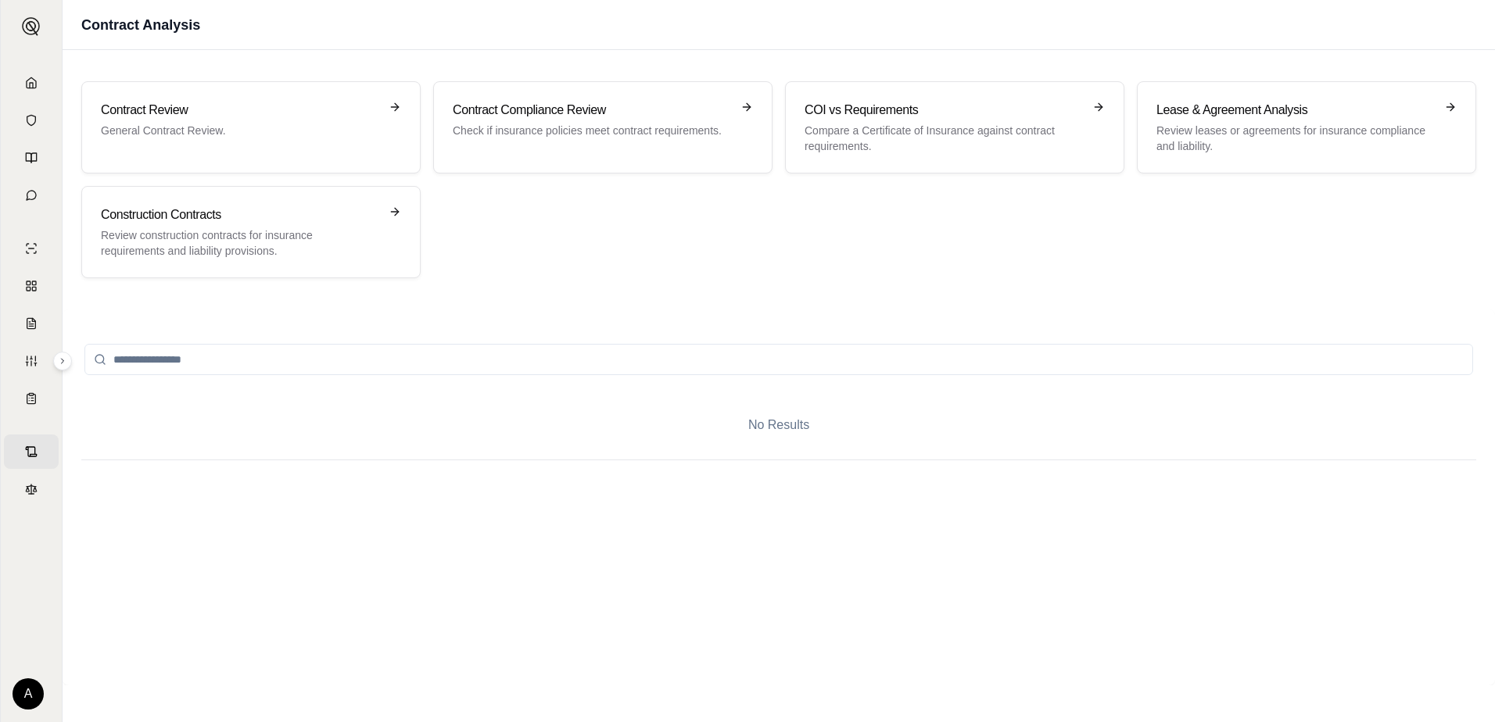
click at [34, 81] on icon at bounding box center [31, 83] width 13 height 13
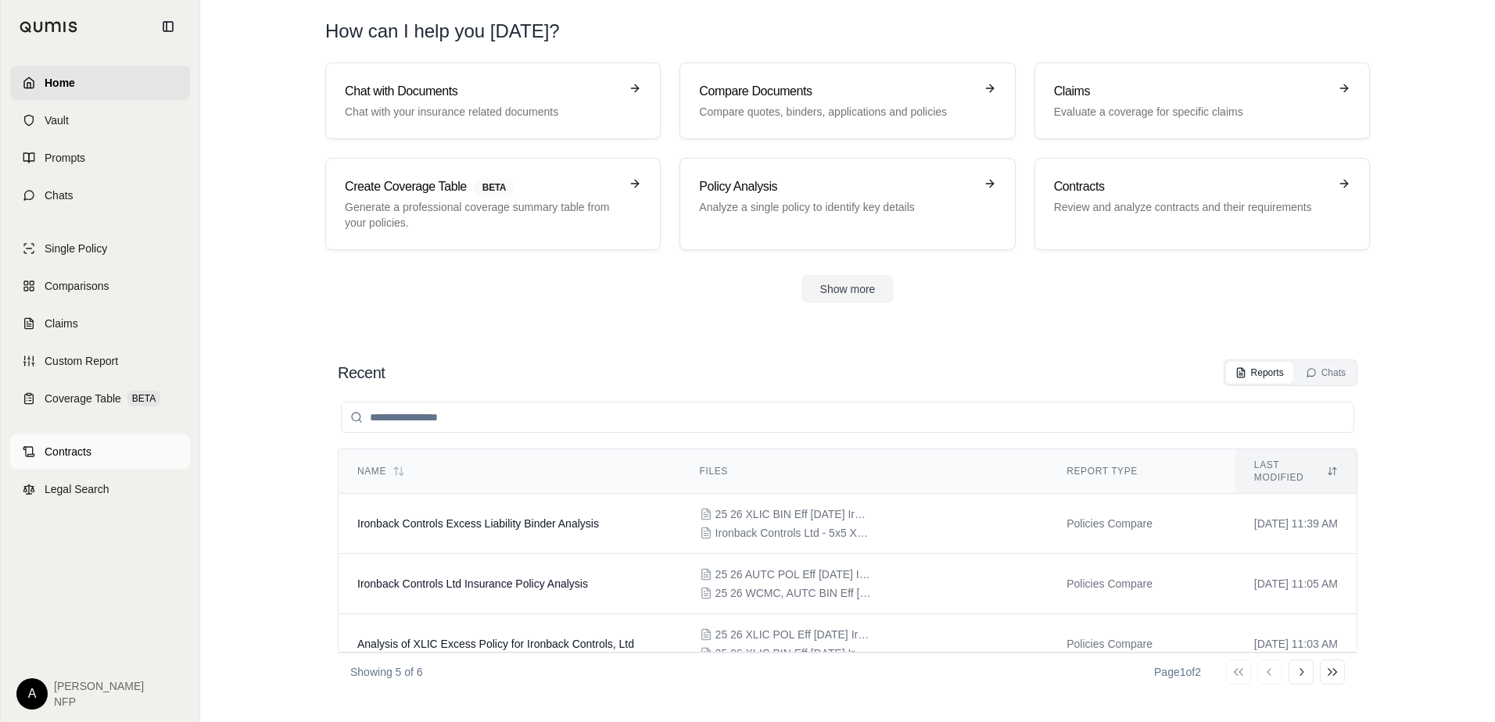
click at [61, 451] on span "Contracts" at bounding box center [68, 452] width 47 height 16
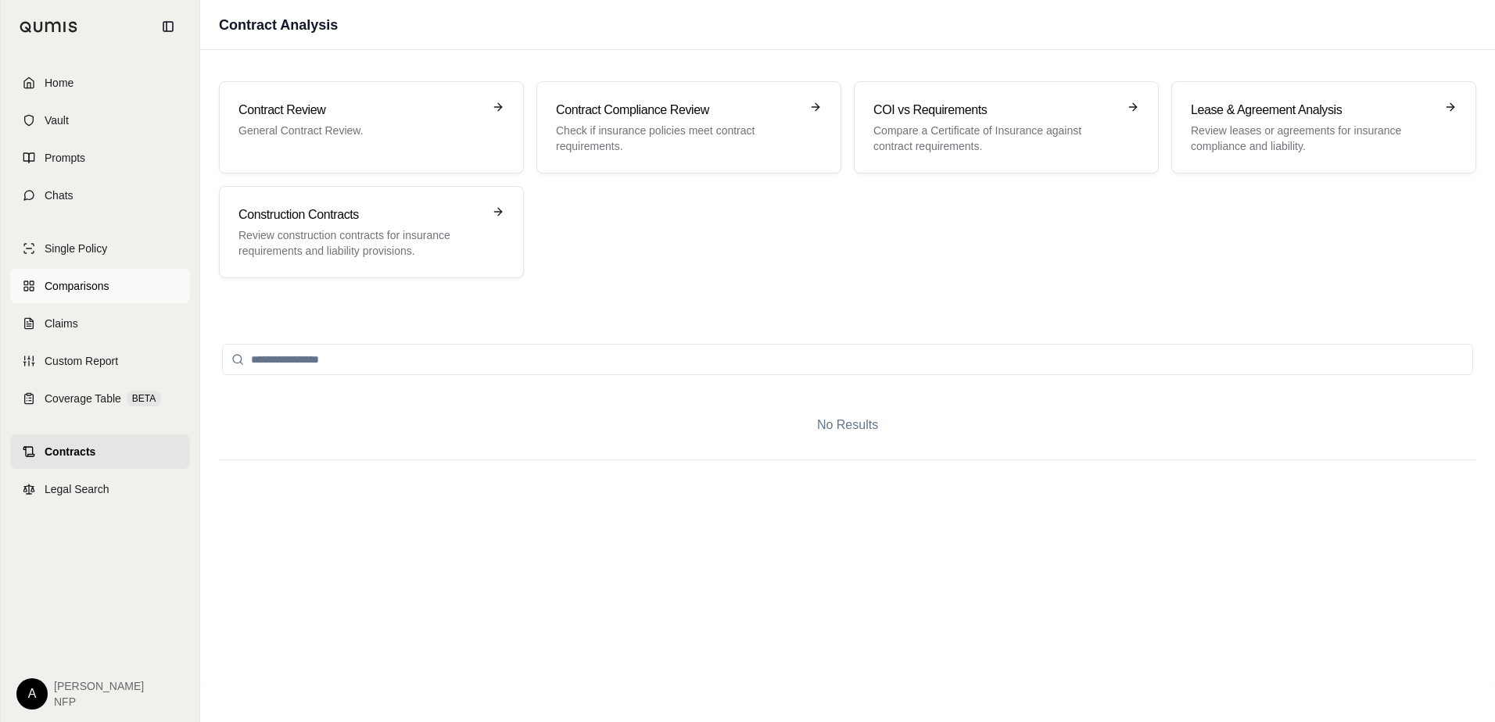
click at [66, 282] on span "Comparisons" at bounding box center [77, 286] width 64 height 16
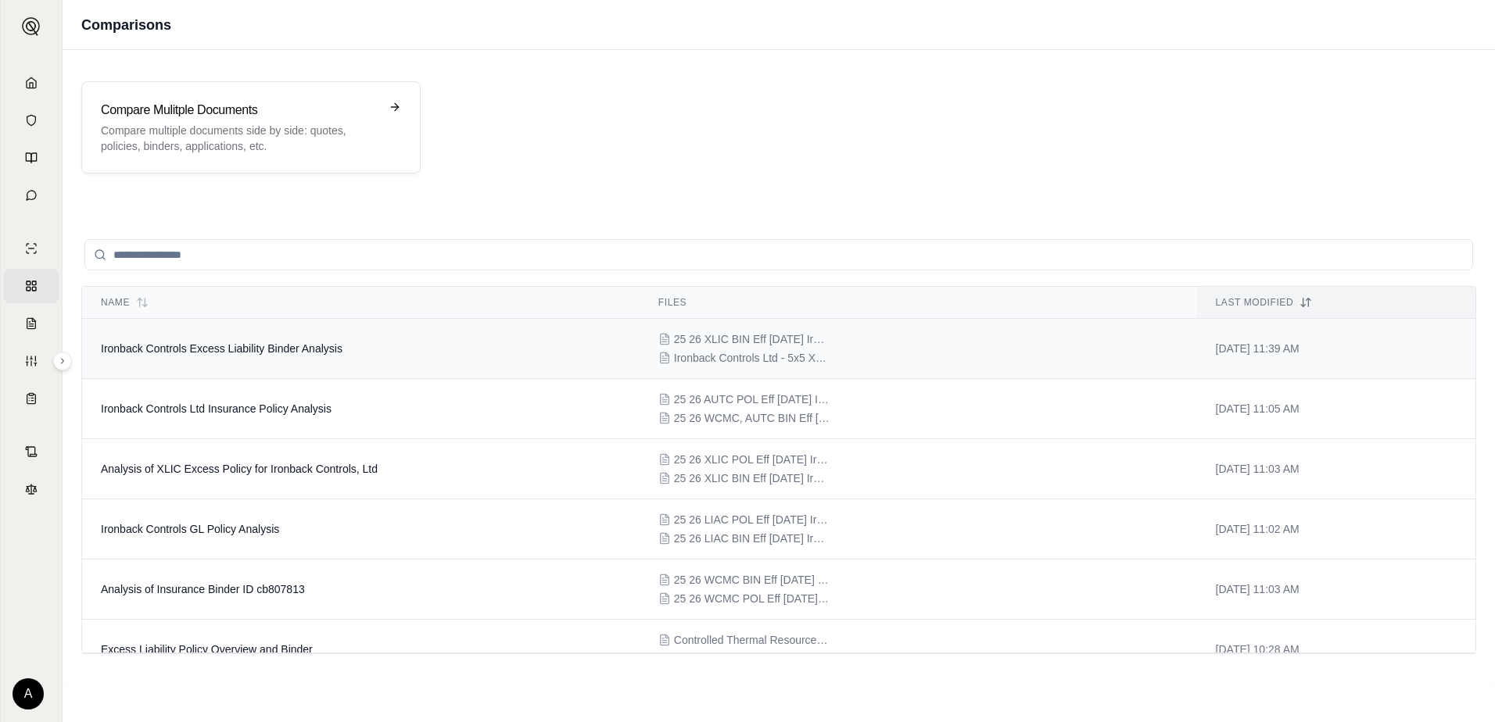
click at [693, 341] on span "25 26 XLIC BIN Eff [DATE] Ironback Controls, Ltd - Excess Policy No. LHA608062 …" at bounding box center [752, 339] width 156 height 16
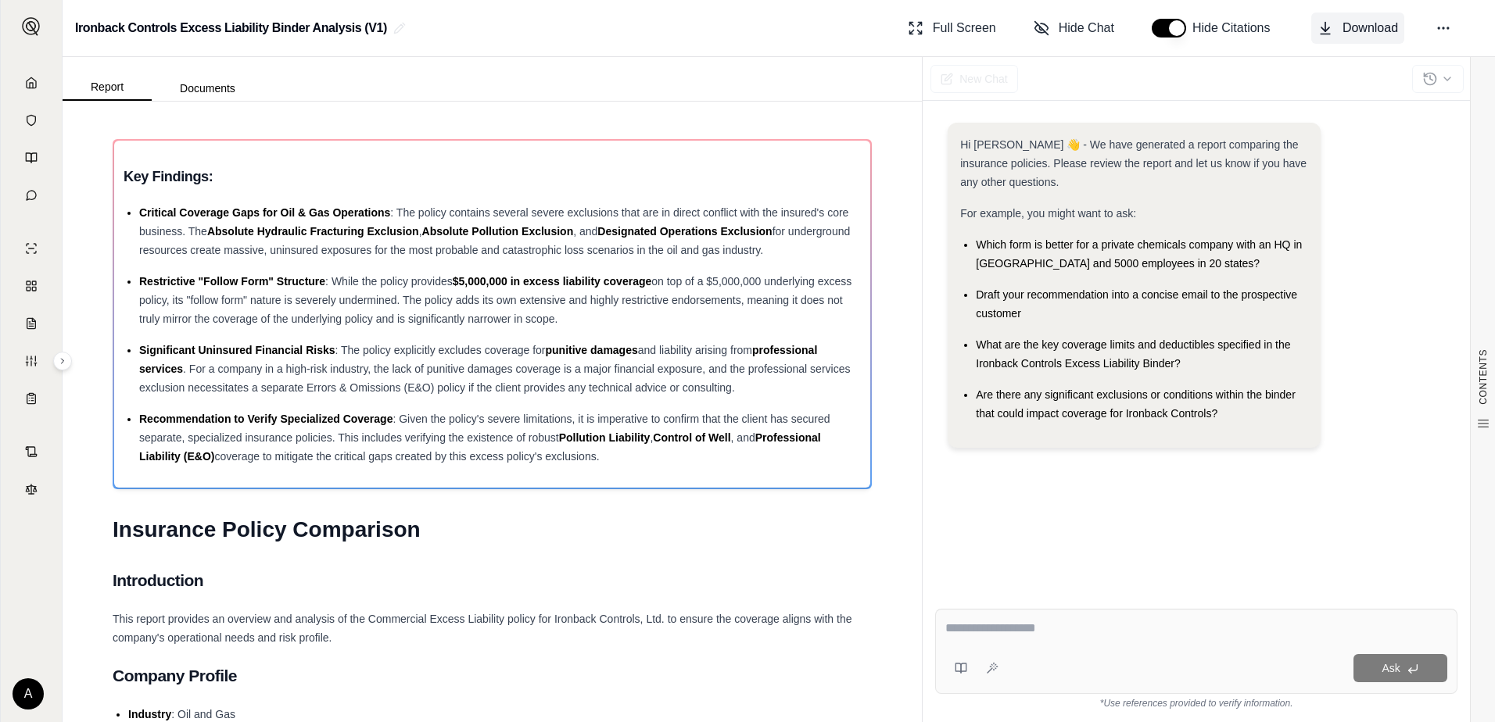
click at [1388, 25] on span "Download" at bounding box center [1370, 28] width 56 height 19
click at [1435, 121] on div "Hi [PERSON_NAME] 👋 - We have generated a report comparing the insurance policie…" at bounding box center [1196, 347] width 522 height 474
click at [1439, 27] on circle at bounding box center [1439, 28] width 2 height 2
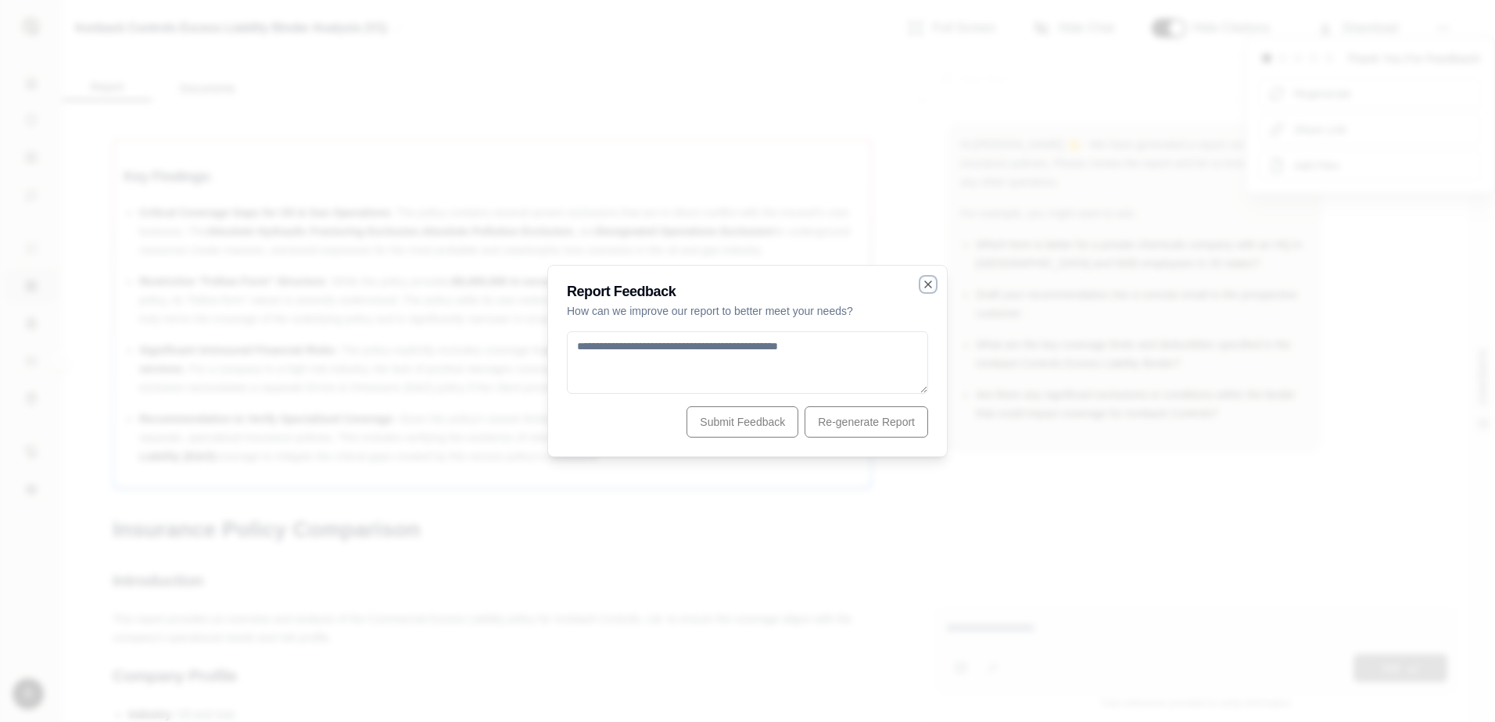
drag, startPoint x: 930, startPoint y: 281, endPoint x: 966, endPoint y: 281, distance: 36.0
click at [930, 281] on icon "button" at bounding box center [928, 284] width 13 height 13
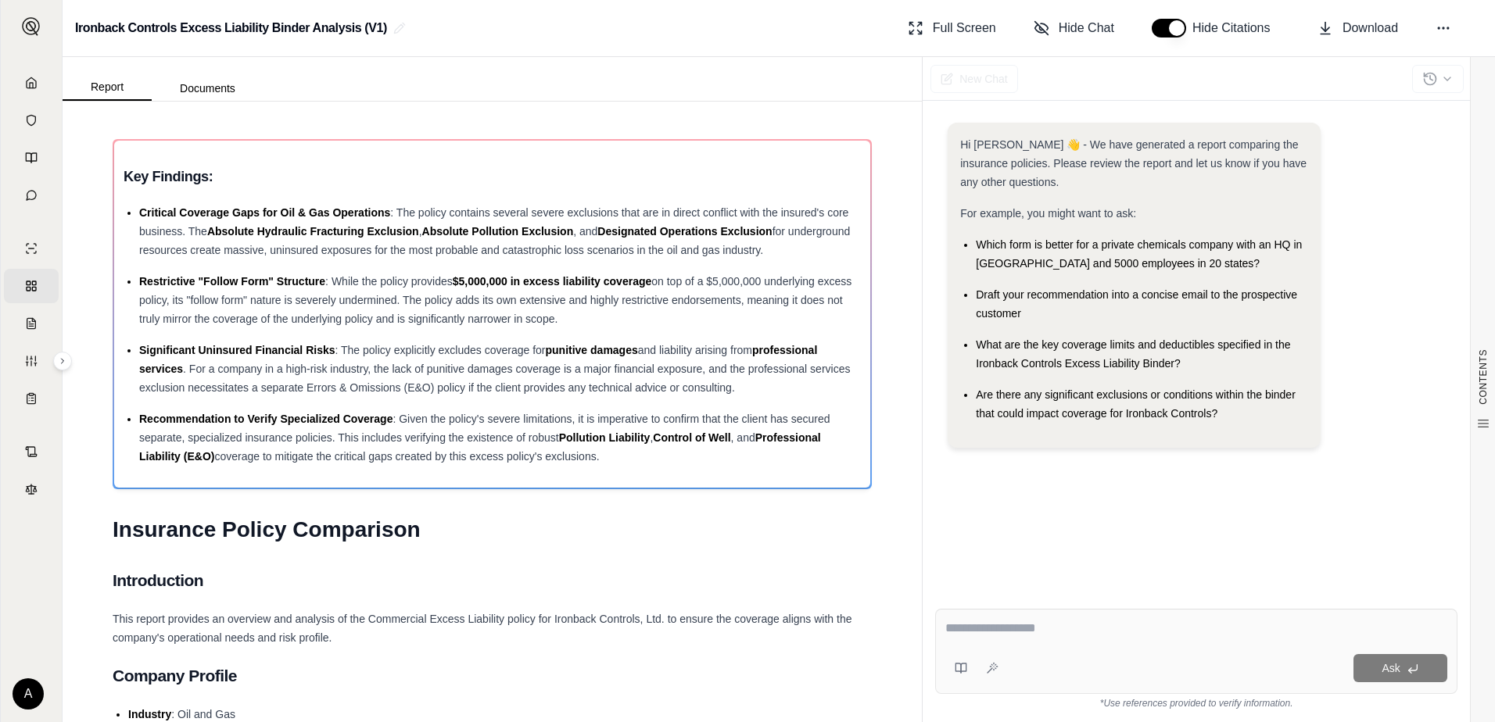
click at [1193, 91] on div "Hi [PERSON_NAME] 👋 - We have generated a report comparing the insurance policie…" at bounding box center [1196, 405] width 547 height 634
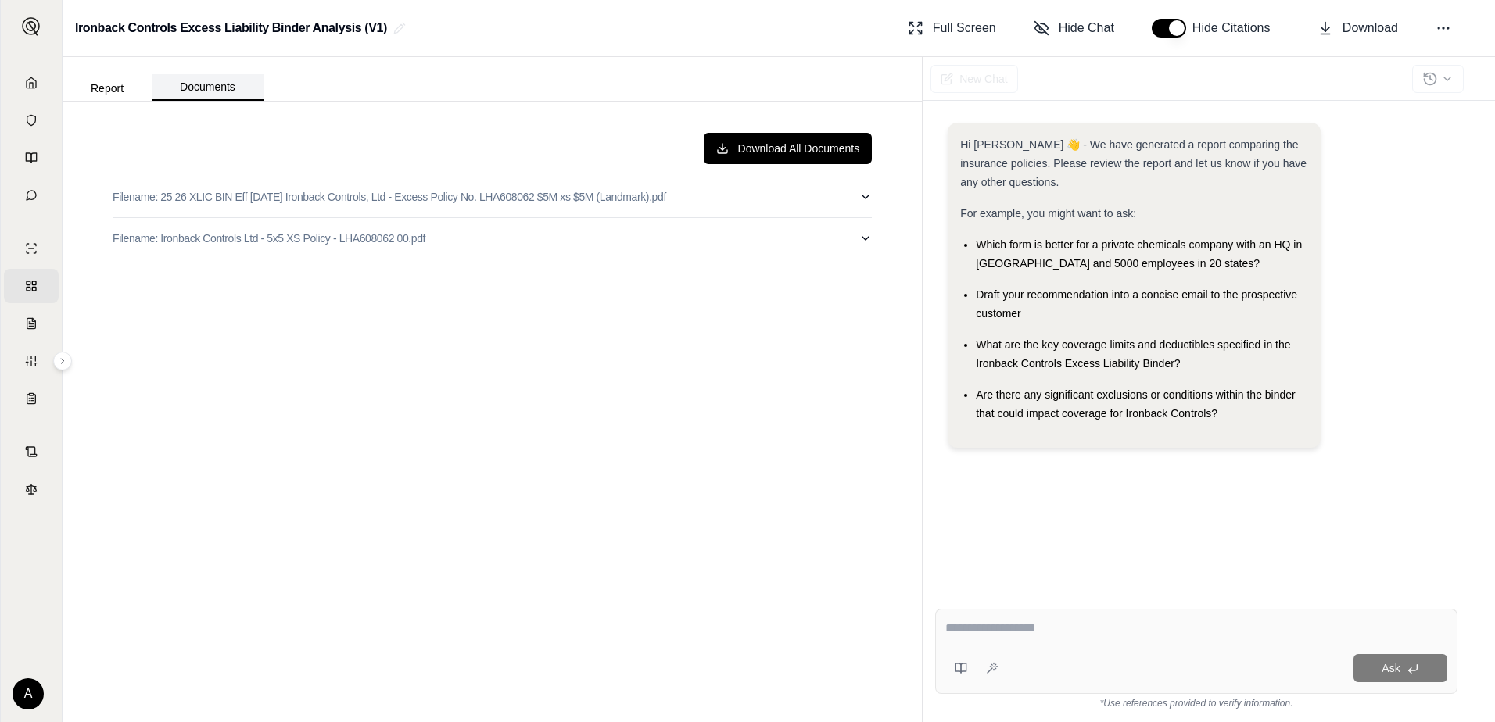
click at [211, 84] on button "Documents" at bounding box center [208, 87] width 112 height 27
click at [111, 84] on button "Report" at bounding box center [107, 88] width 89 height 25
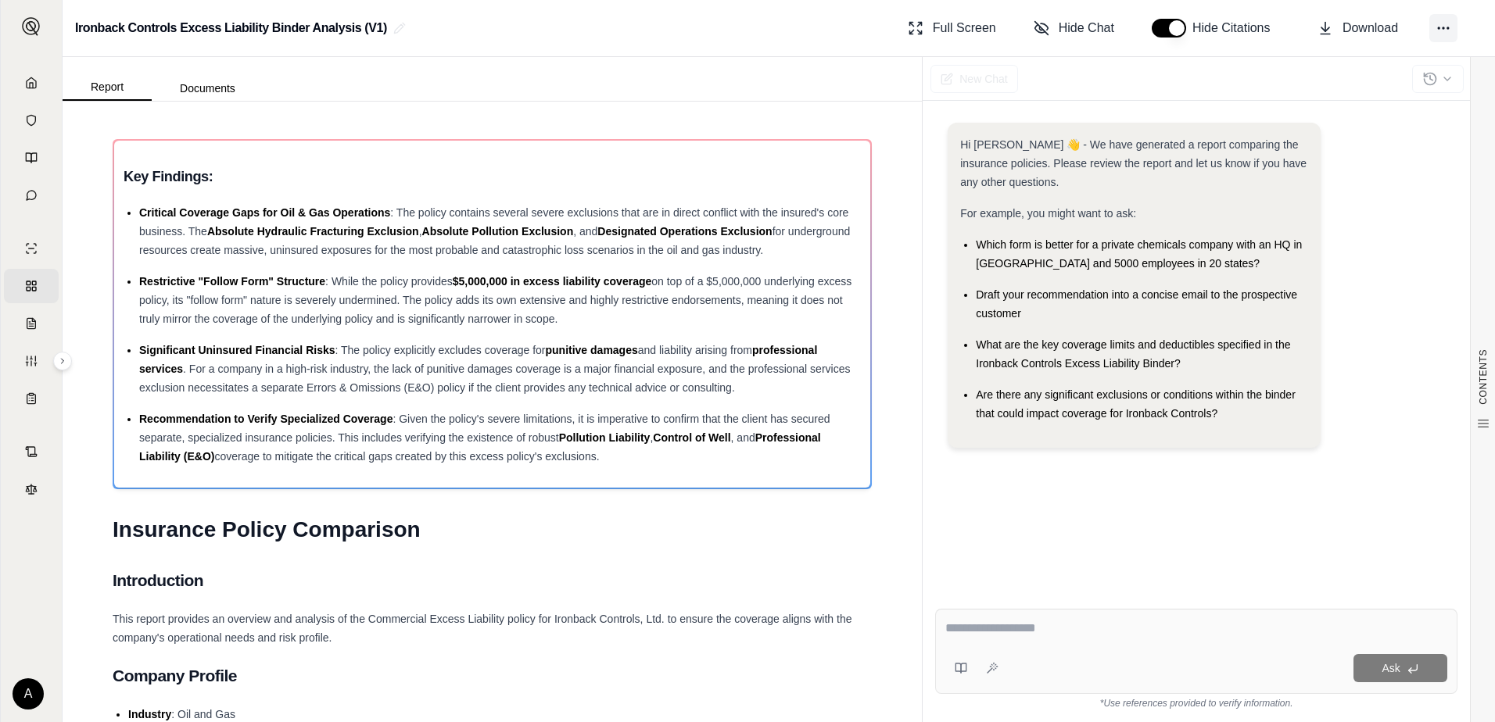
click at [1443, 29] on circle at bounding box center [1443, 28] width 2 height 2
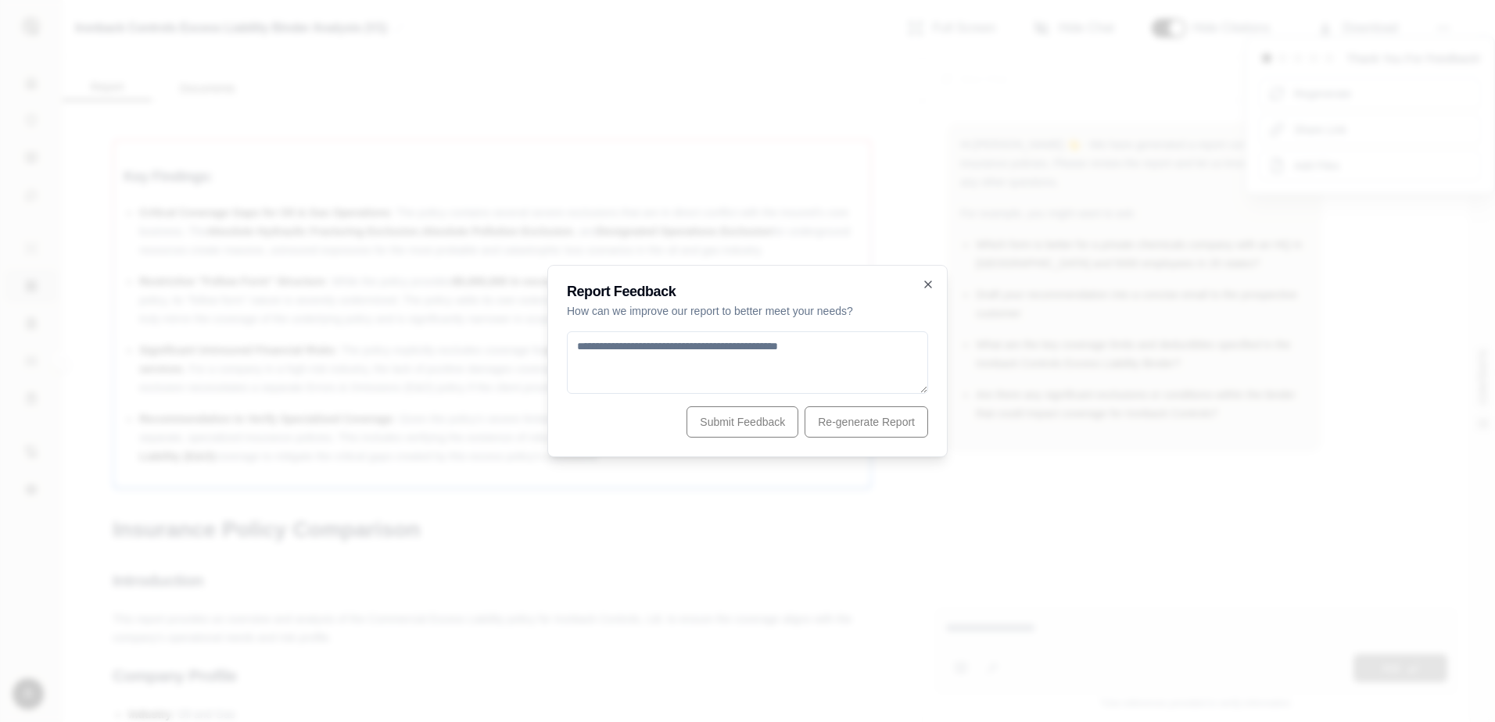
click at [923, 274] on div "Report Feedback How can we improve our report to better meet your needs? Submit…" at bounding box center [747, 361] width 400 height 192
click at [926, 282] on icon "button" at bounding box center [928, 284] width 13 height 13
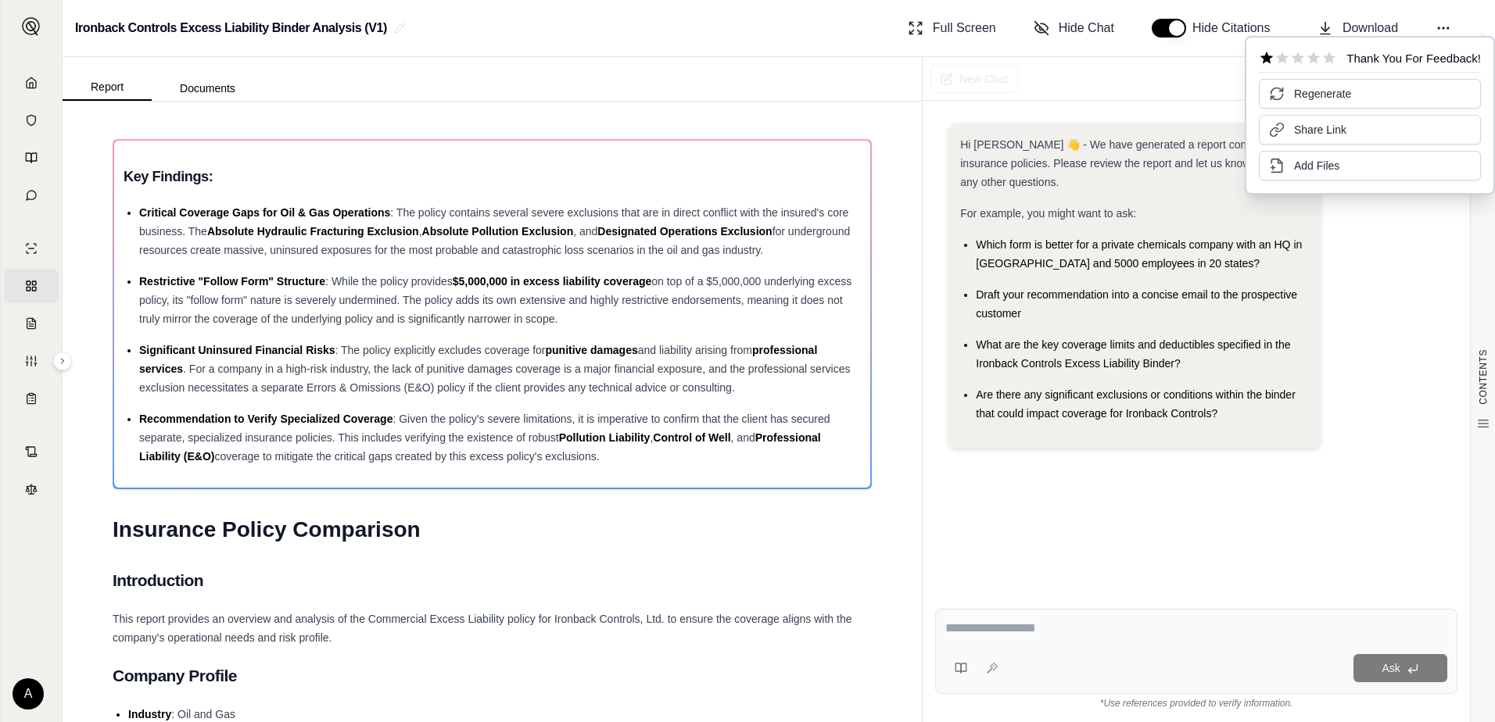
click at [985, 632] on textarea at bounding box center [1196, 628] width 502 height 19
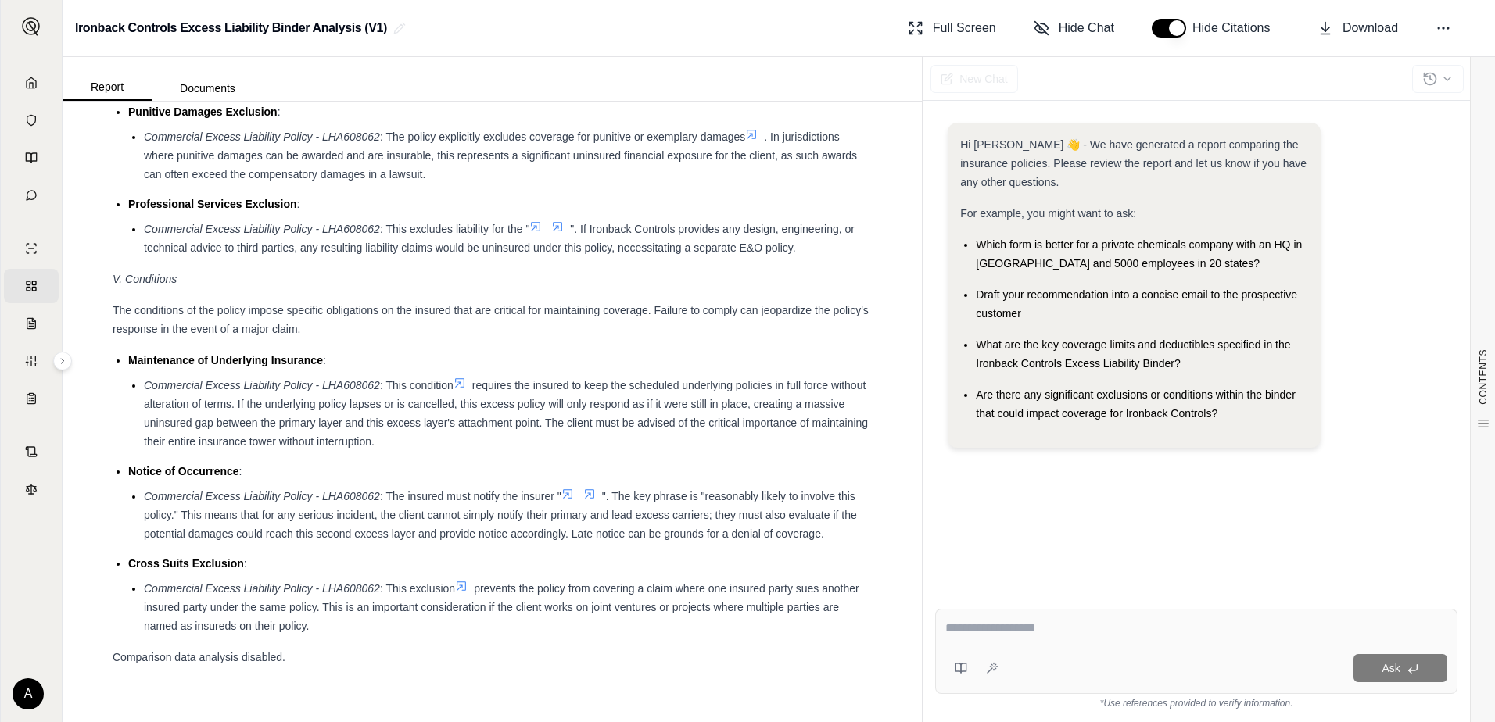
scroll to position [1954, 0]
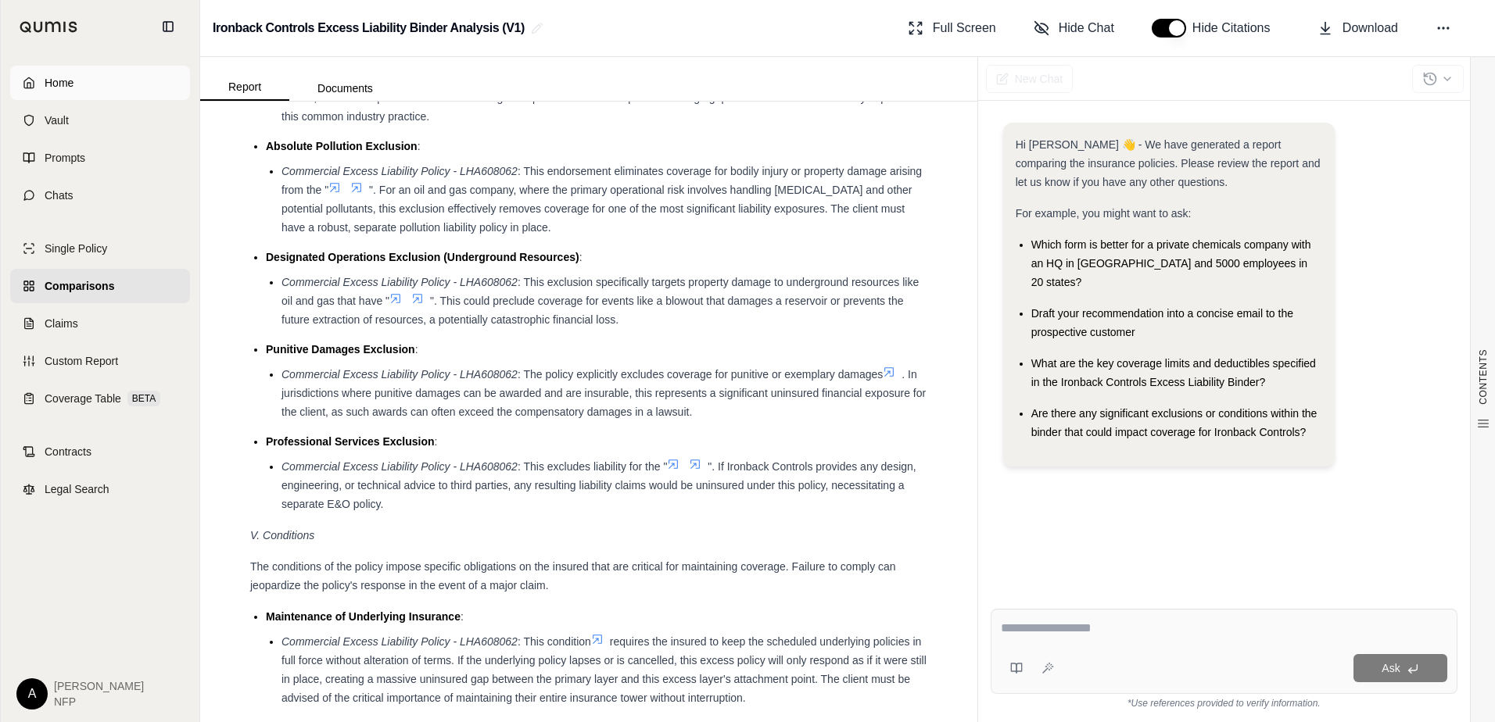
click at [32, 85] on icon at bounding box center [29, 83] width 13 height 13
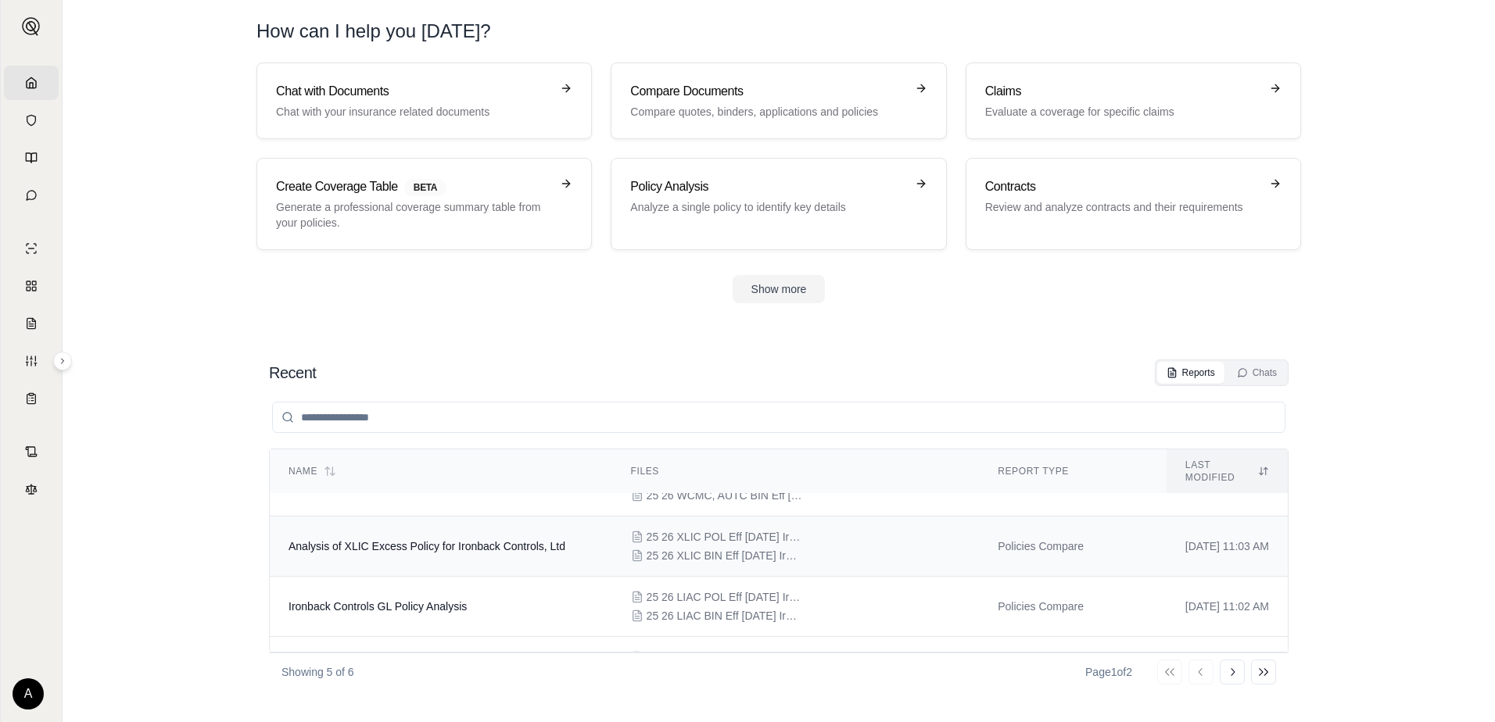
scroll to position [130, 0]
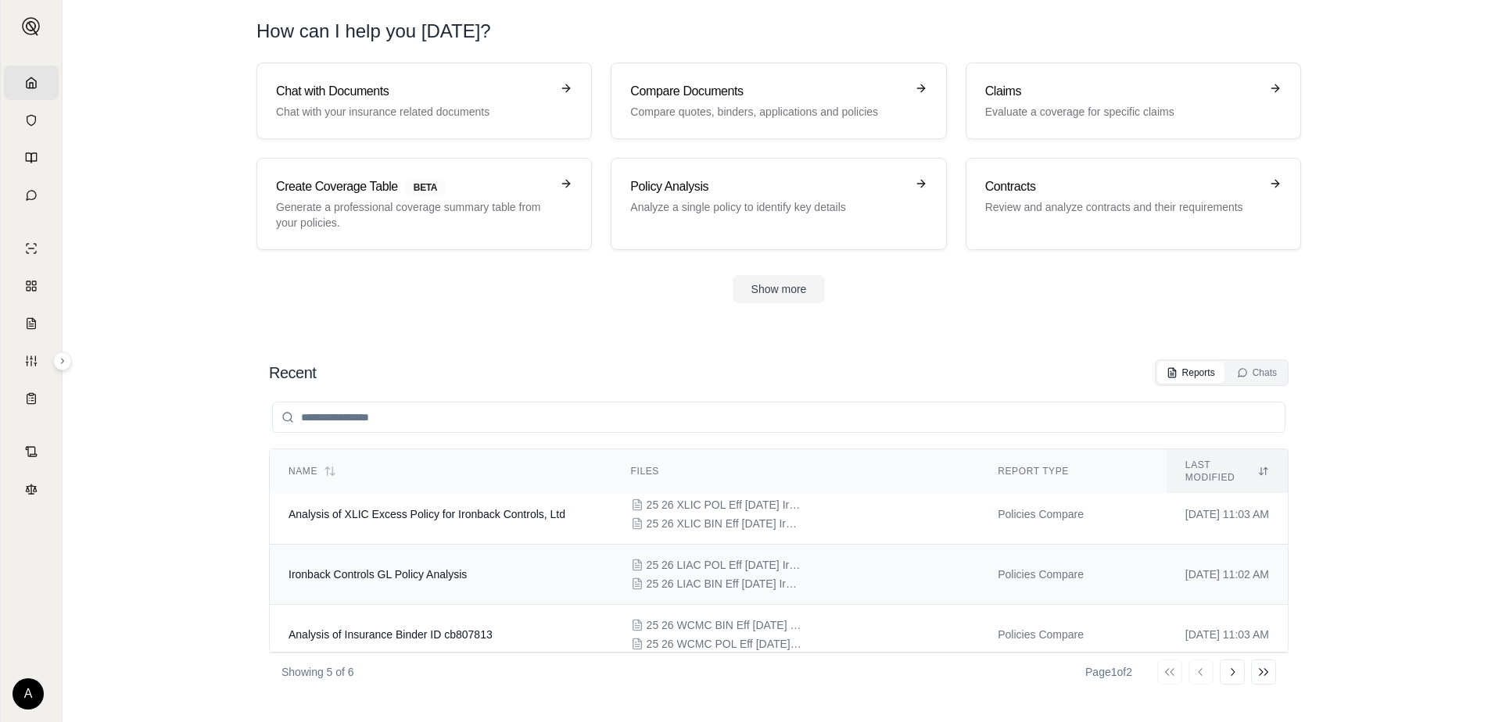
click at [688, 557] on span "25 26 LIAC POL Eff [DATE] Ironback Controls, Ltd - GL Policy - OLS34450726.pdf" at bounding box center [725, 565] width 156 height 16
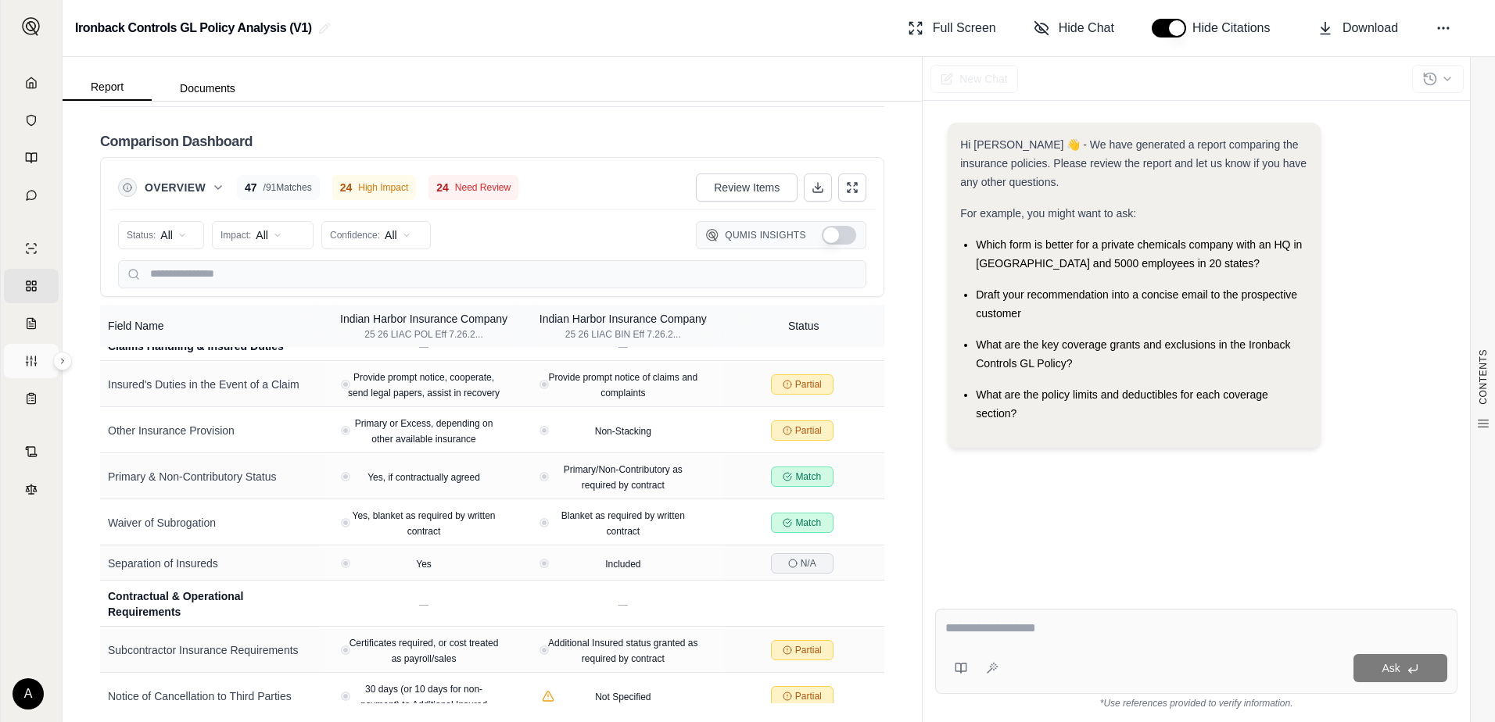
scroll to position [2998, 0]
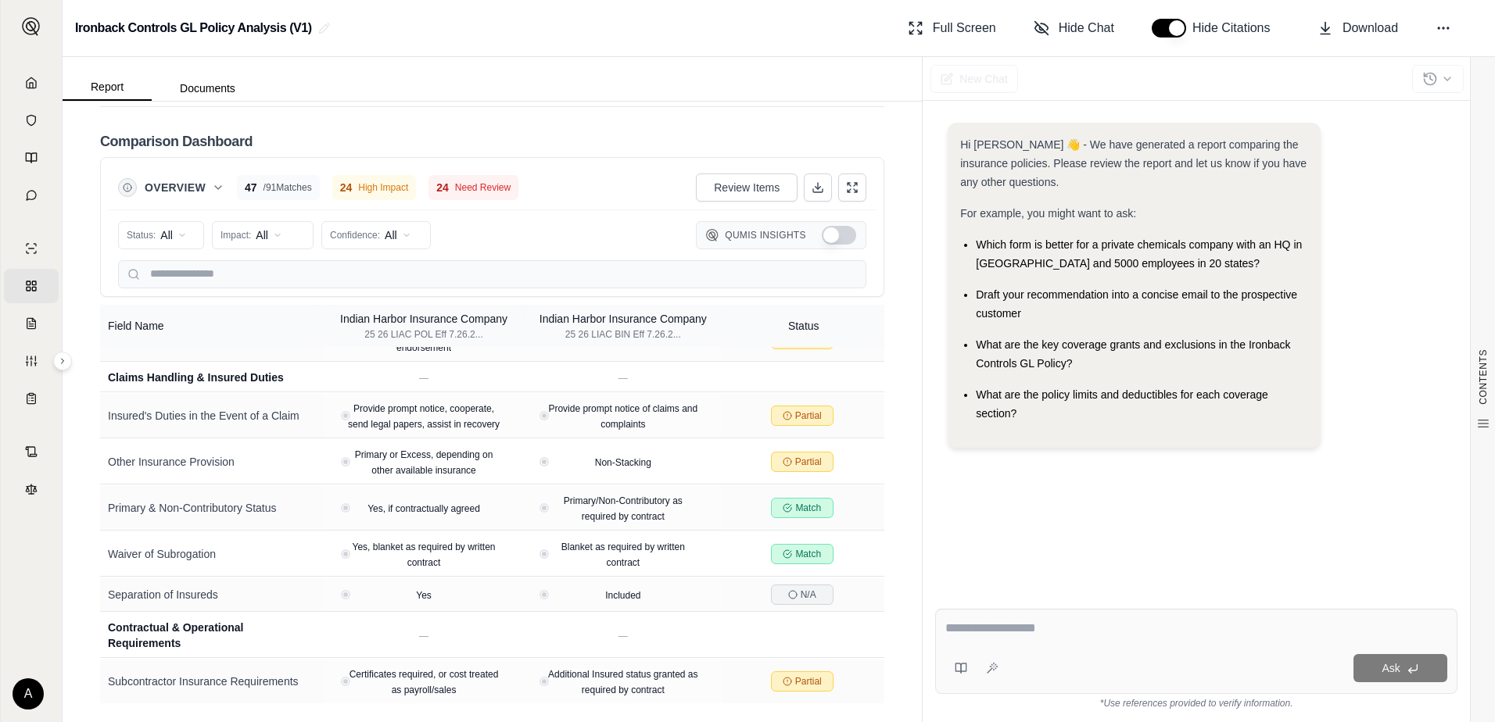
drag, startPoint x: 27, startPoint y: 82, endPoint x: 54, endPoint y: 98, distance: 31.5
click at [28, 83] on icon at bounding box center [31, 83] width 13 height 13
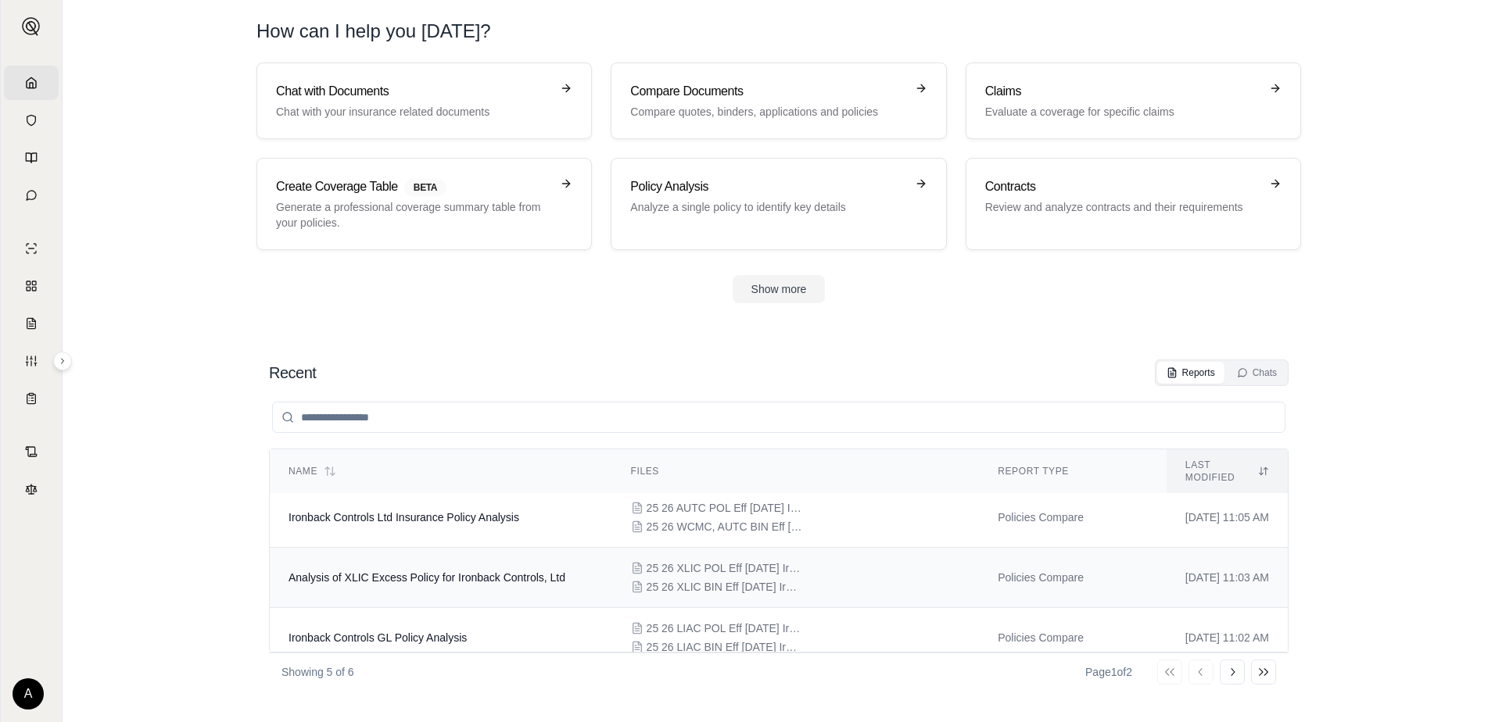
scroll to position [130, 0]
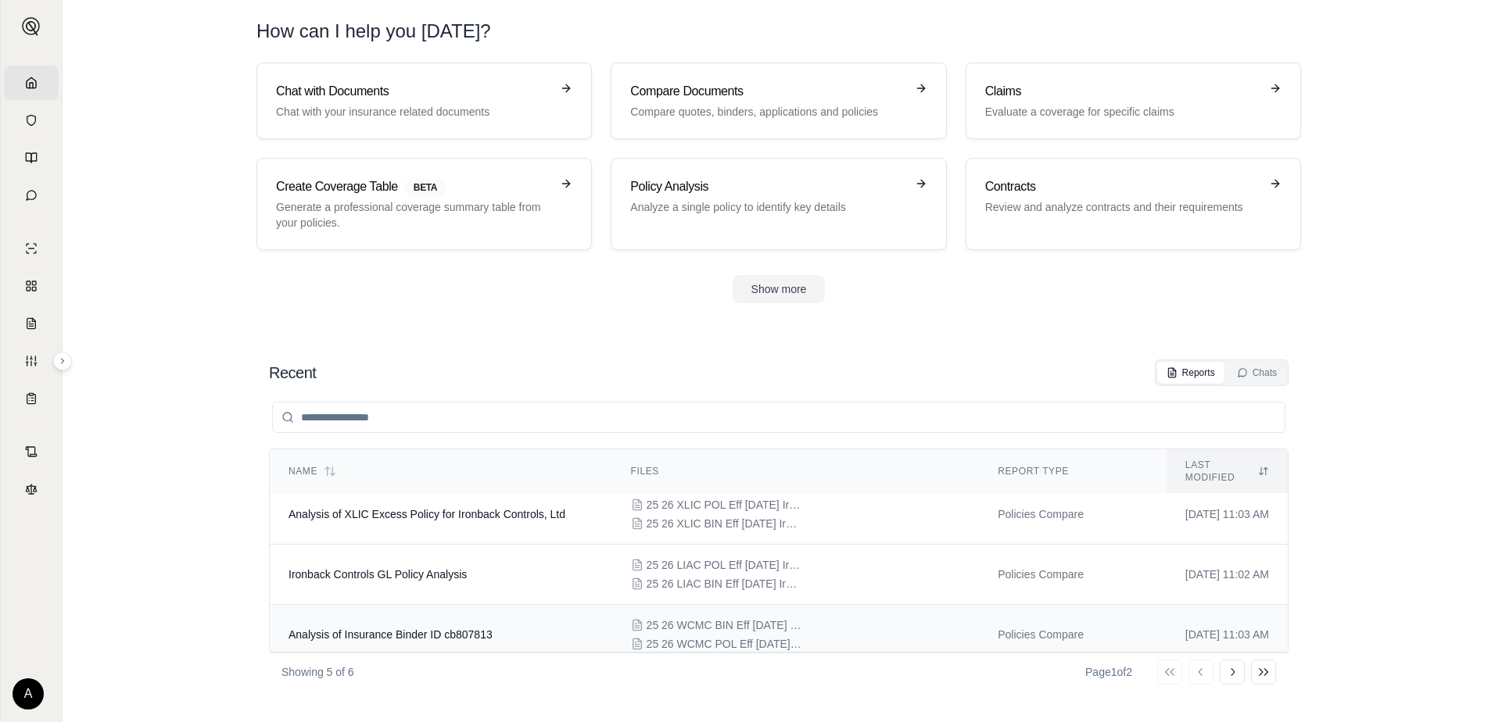
click at [667, 636] on span "25 26 WCMC POL Eff [DATE] [PERSON_NAME] Global LL Policy No. MNGIICWC000049300t…" at bounding box center [725, 644] width 156 height 16
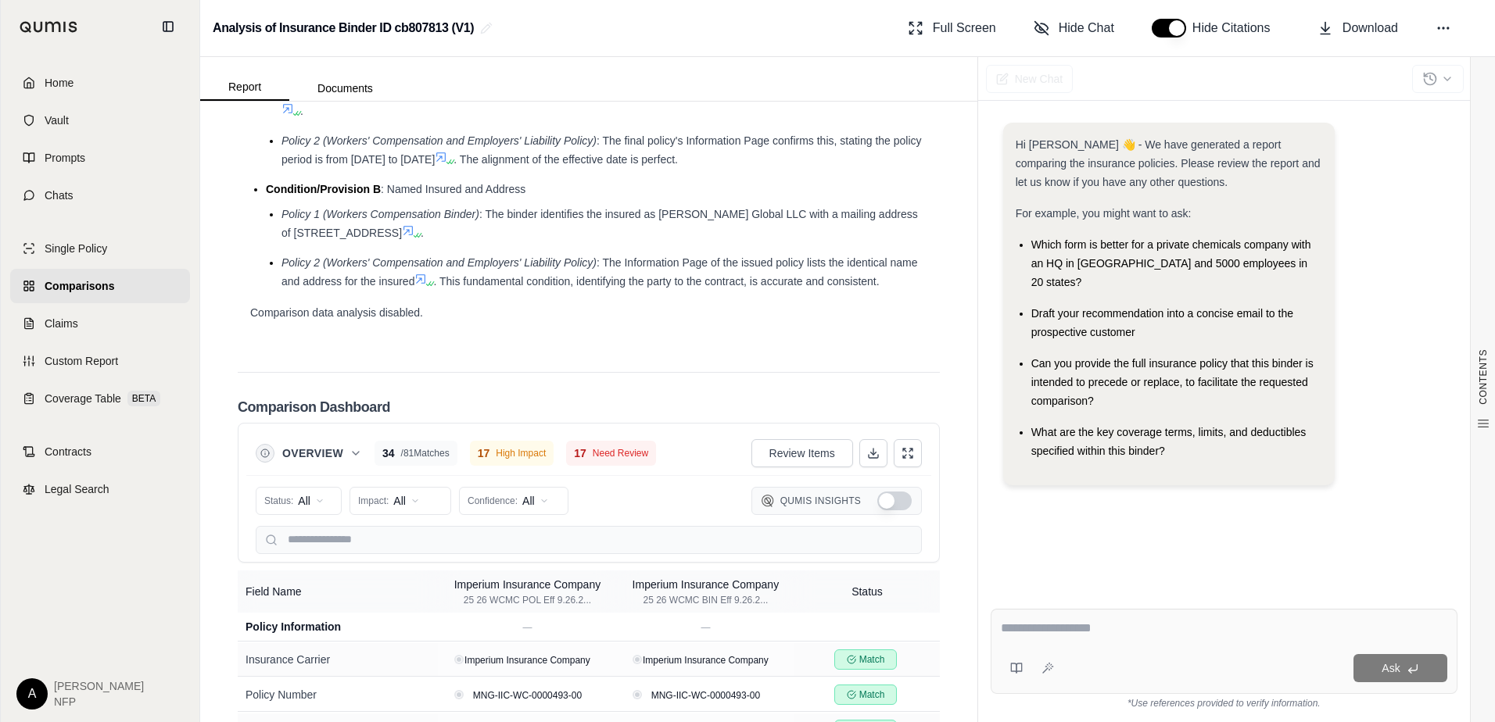
scroll to position [3230, 0]
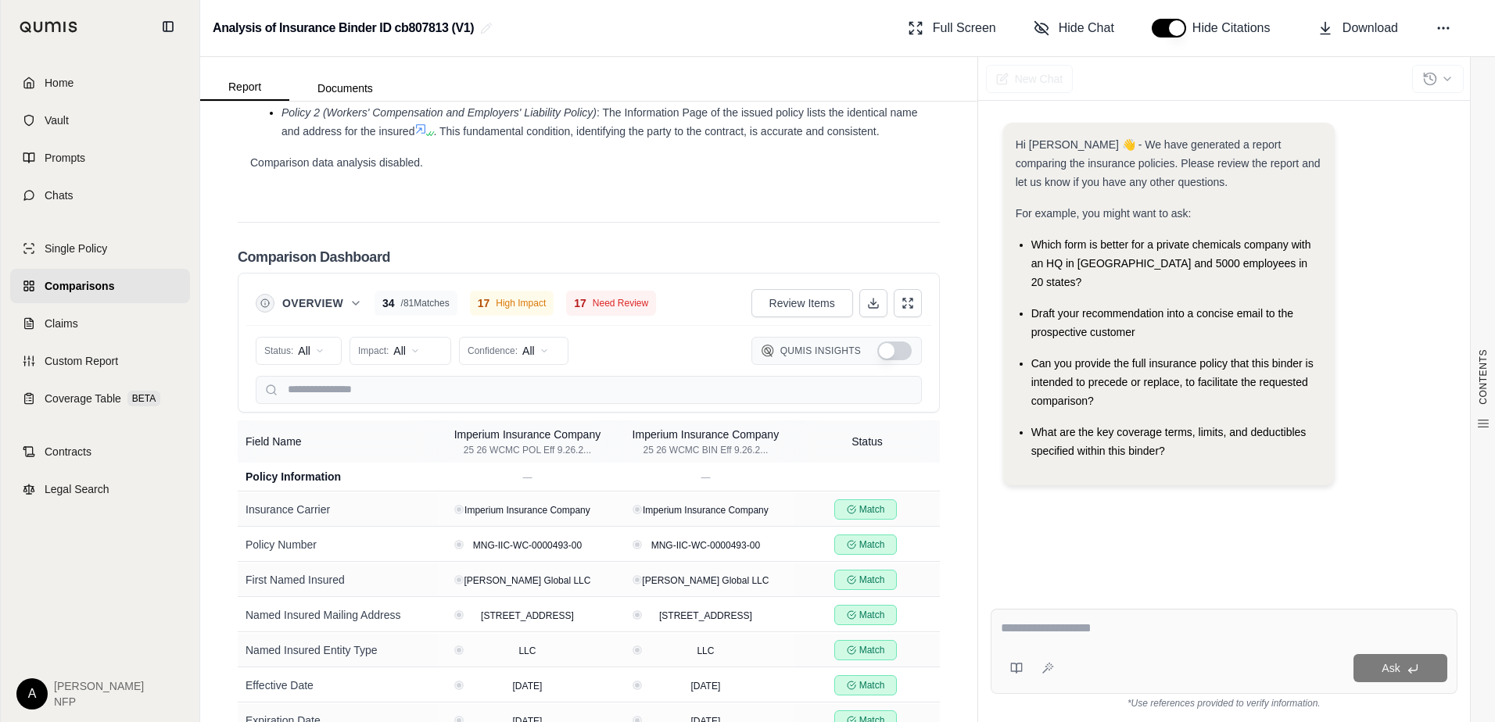
click at [56, 77] on span "Home" at bounding box center [59, 83] width 29 height 16
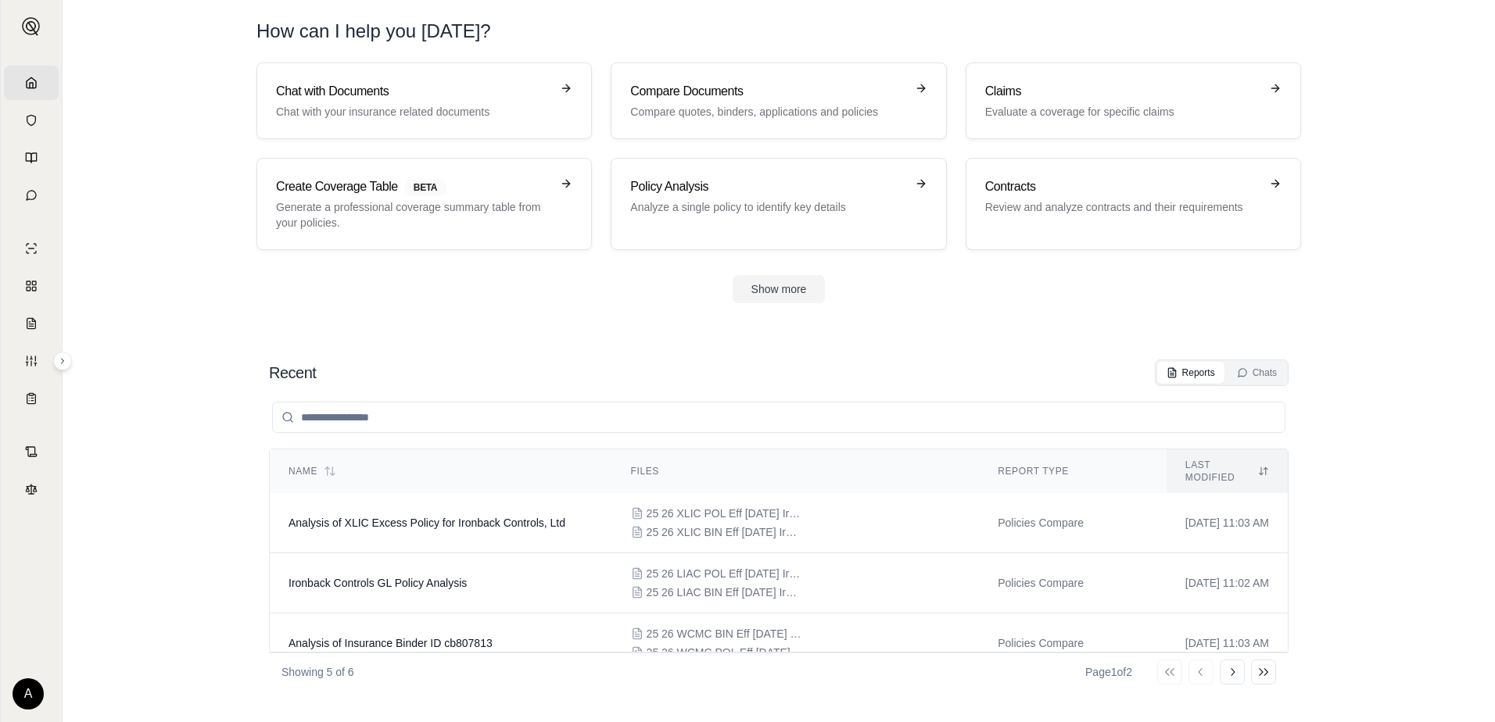
scroll to position [130, 0]
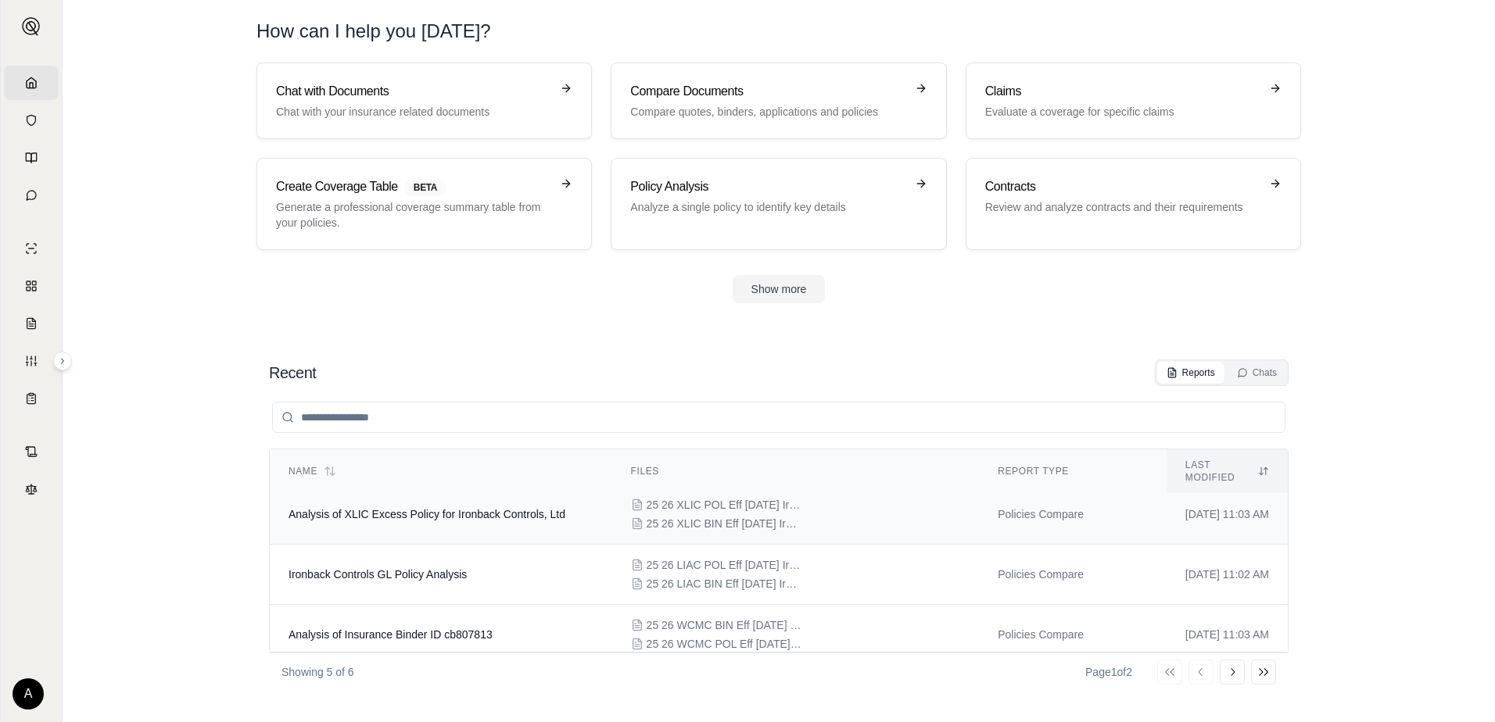
click at [669, 499] on span "25 26 XLIC POL Eff [DATE] Ironback Controls, Ltd - XS Policy - OLSX22570726.pdf" at bounding box center [725, 505] width 156 height 16
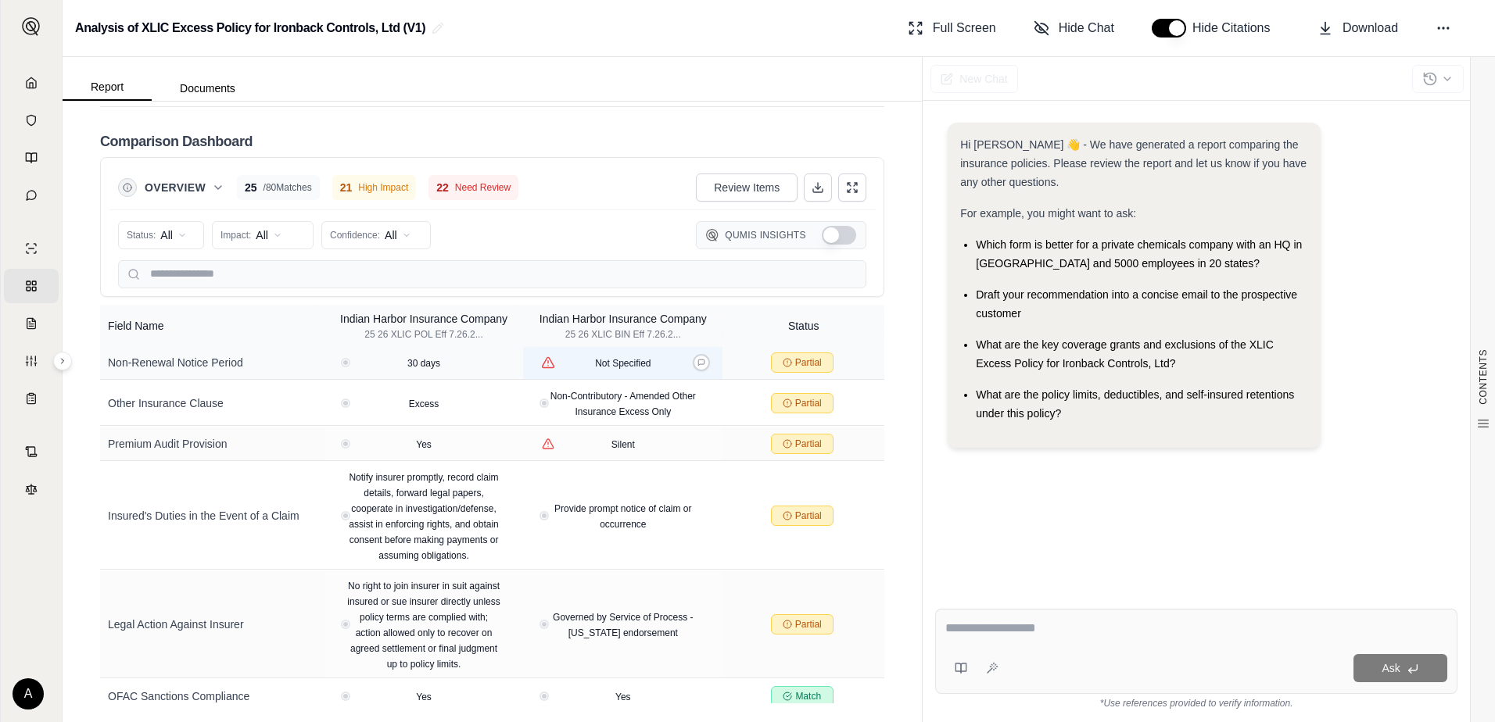
scroll to position [2819, 0]
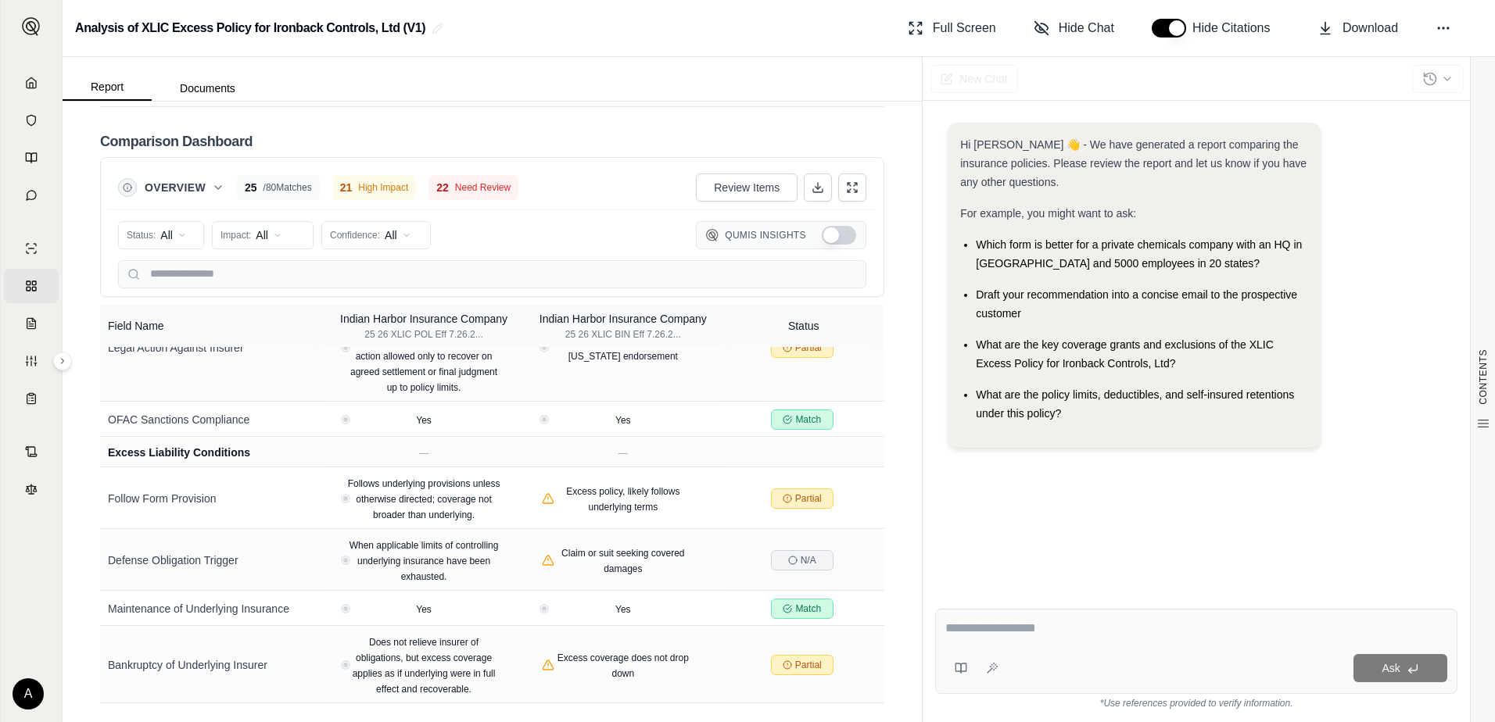
drag, startPoint x: 27, startPoint y: 79, endPoint x: 20, endPoint y: 86, distance: 10.0
click at [26, 80] on icon at bounding box center [31, 83] width 13 height 13
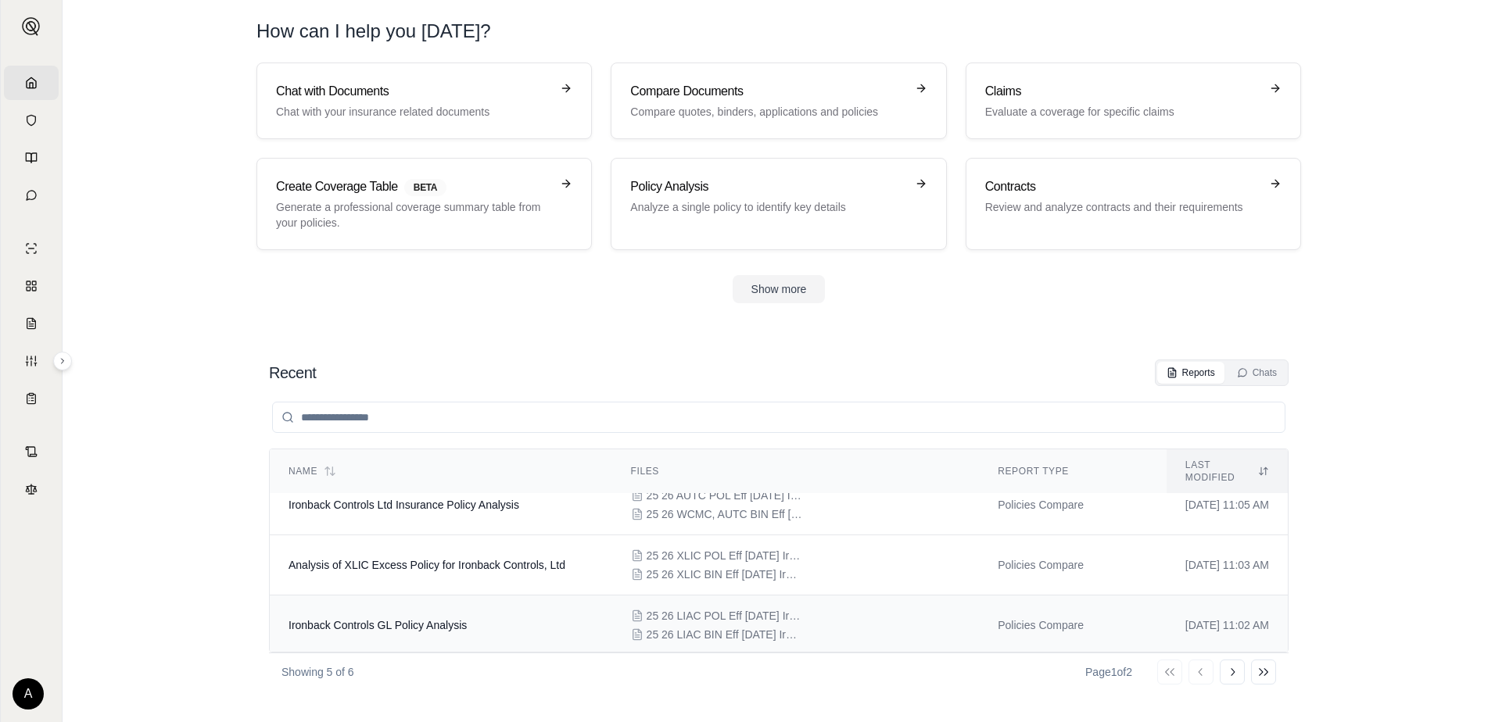
scroll to position [52, 0]
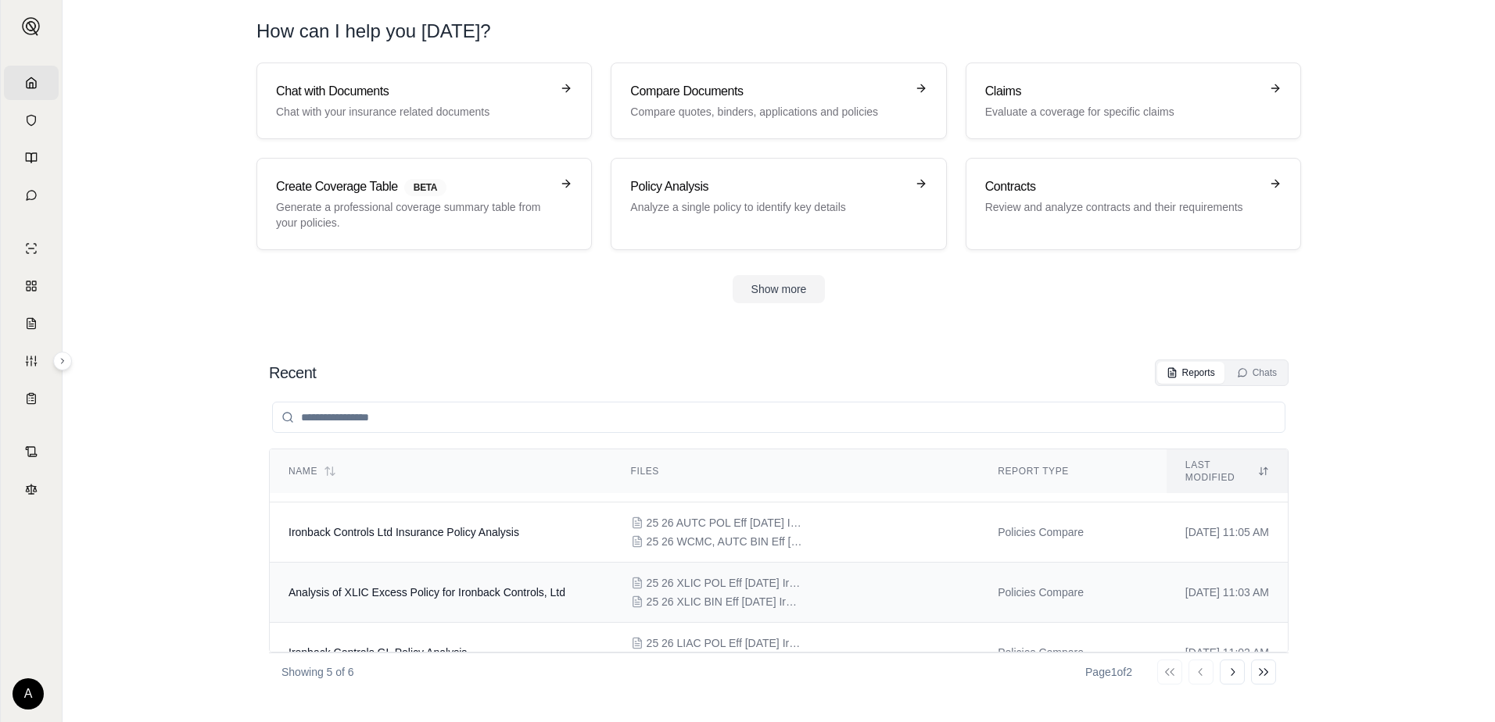
click at [705, 575] on span "25 26 XLIC POL Eff [DATE] Ironback Controls, Ltd - XS Policy - OLSX22570726.pdf" at bounding box center [725, 583] width 156 height 16
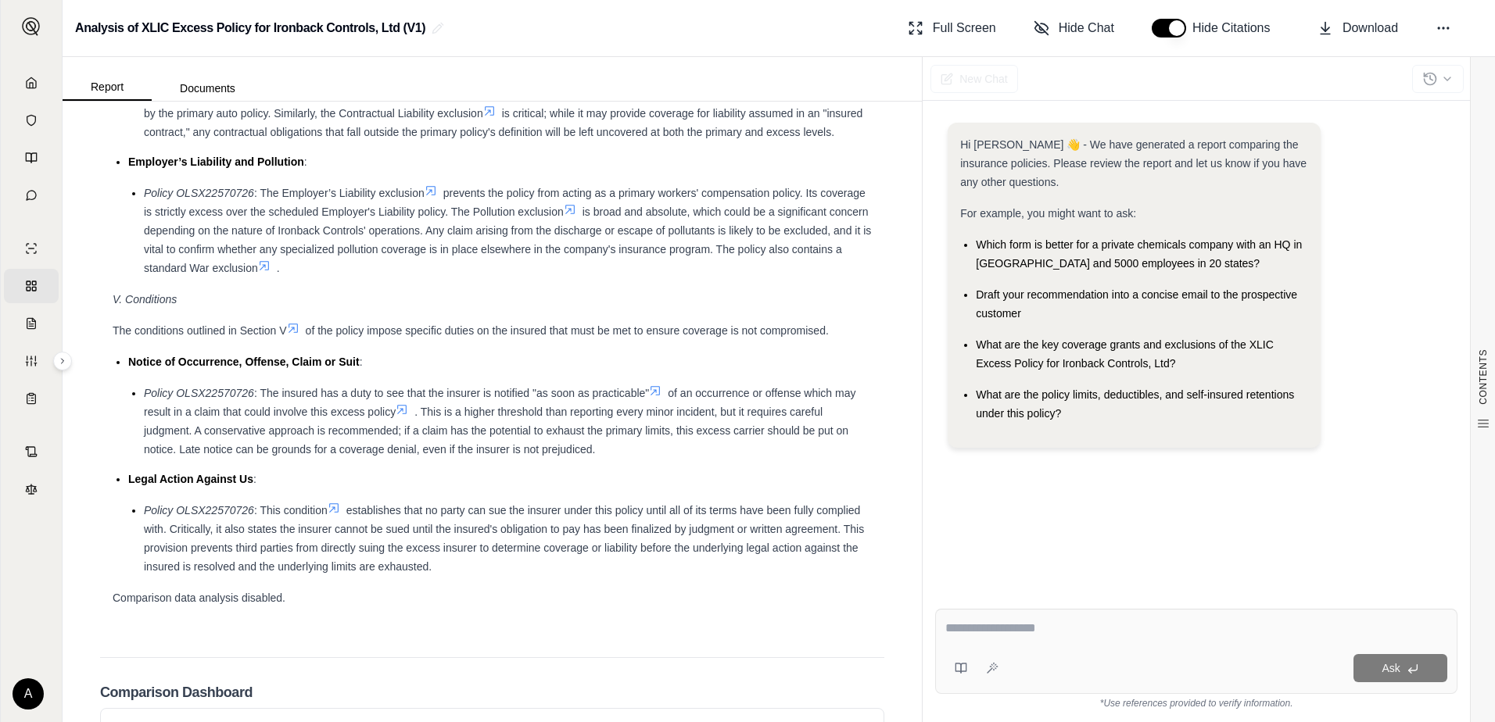
scroll to position [2040, 0]
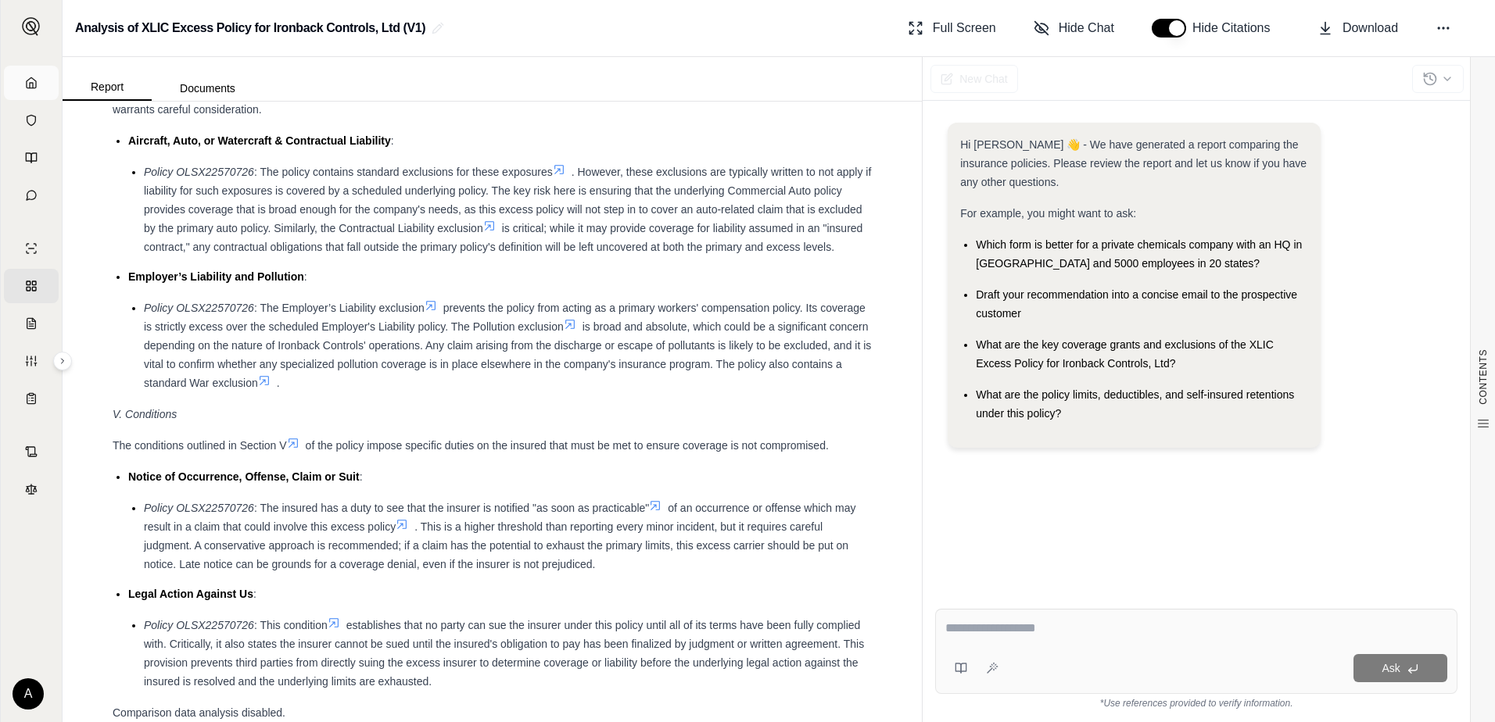
click at [32, 81] on icon at bounding box center [31, 83] width 13 height 13
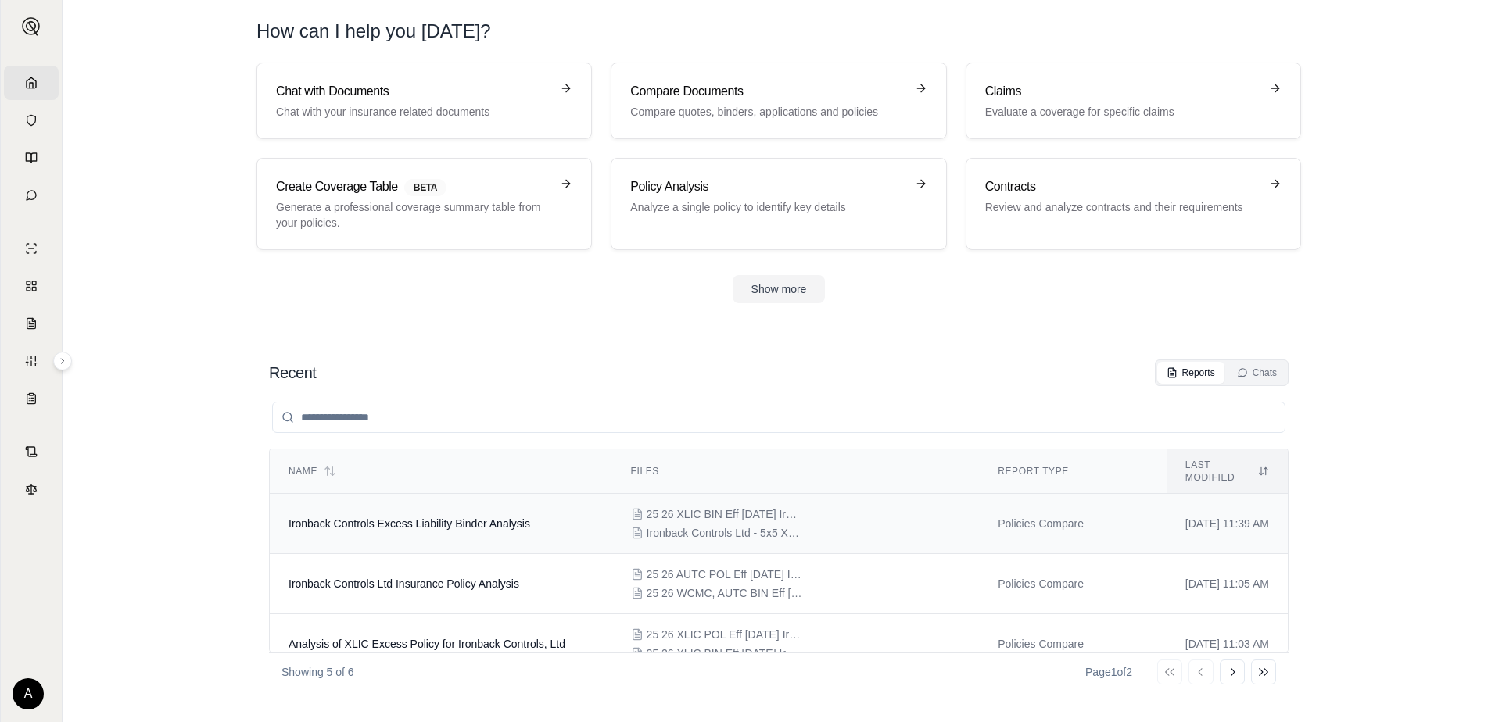
click at [665, 507] on span "25 26 XLIC BIN Eff [DATE] Ironback Controls, Ltd - Excess Policy No. LHA608062 …" at bounding box center [725, 515] width 156 height 16
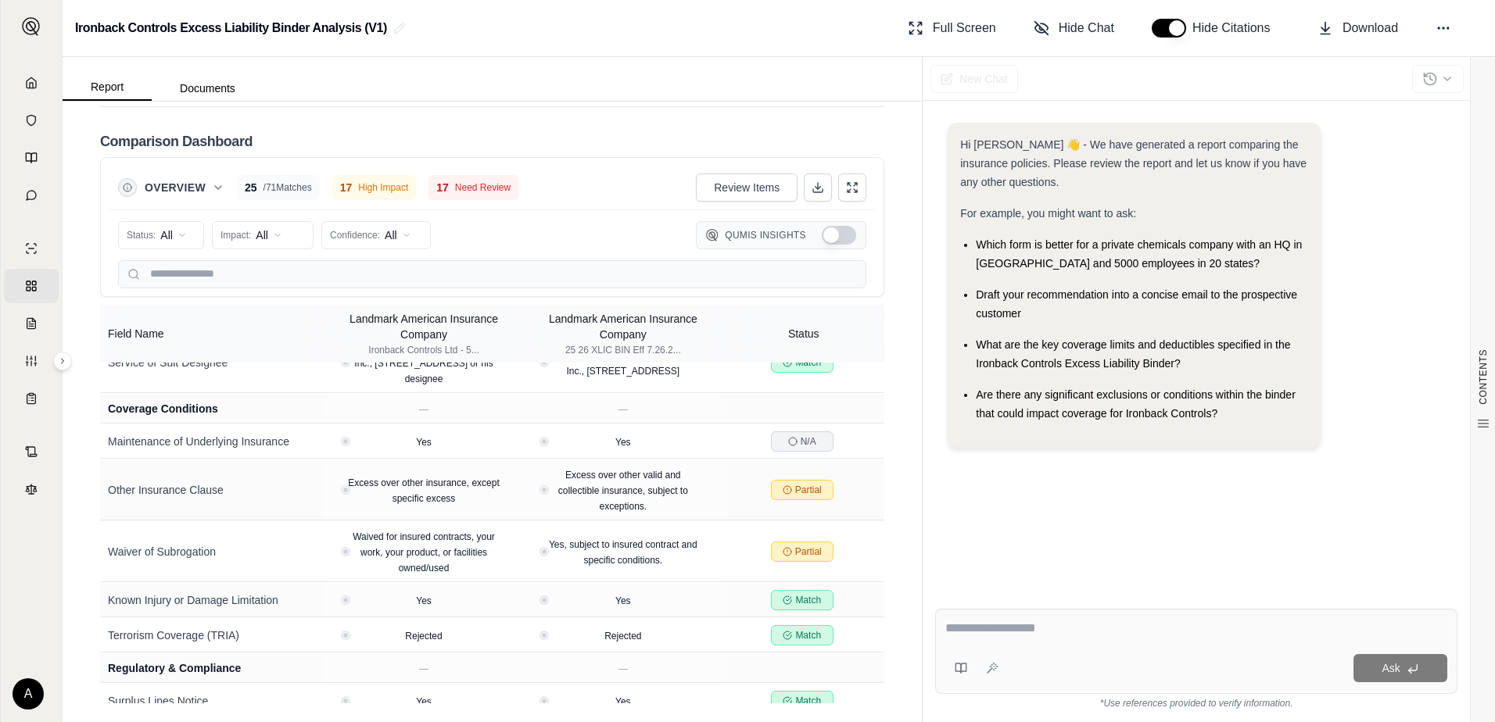
scroll to position [2226, 0]
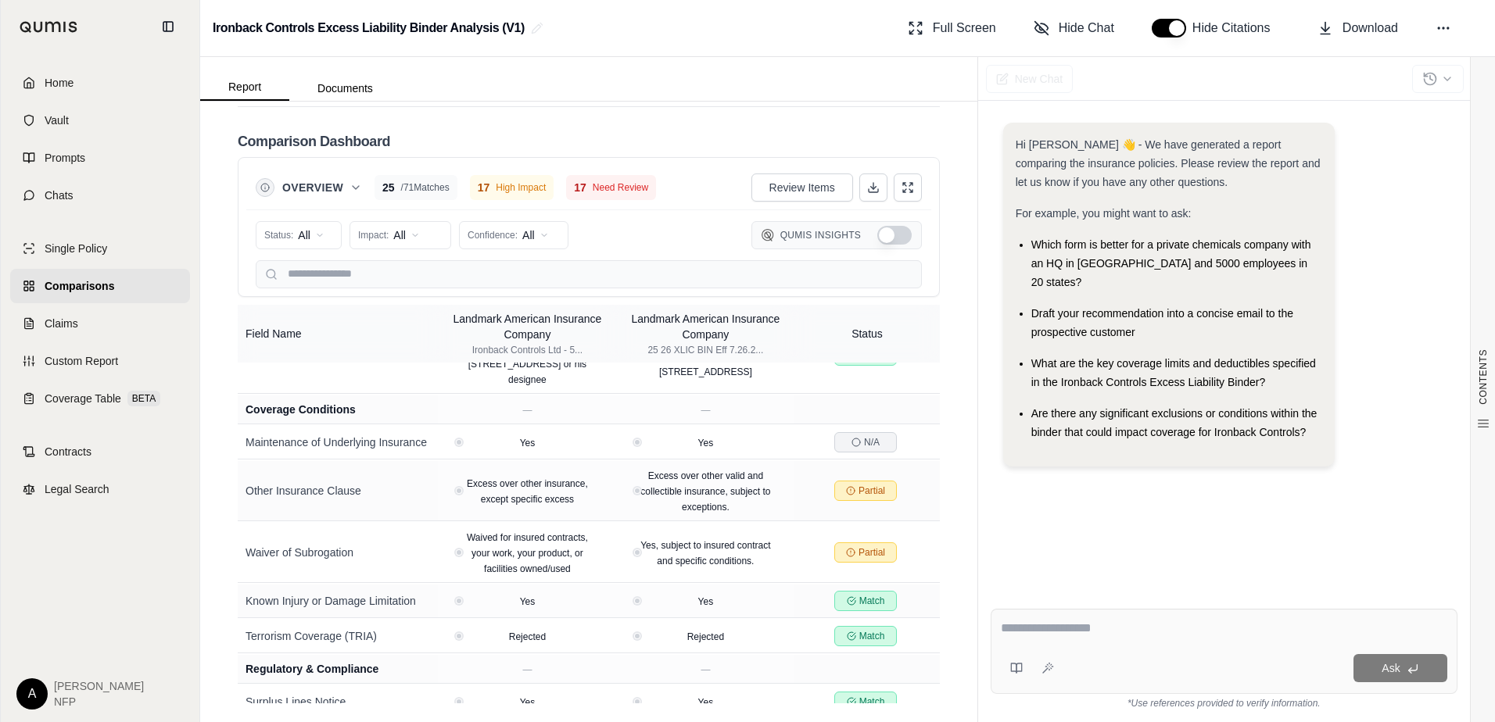
drag, startPoint x: 30, startPoint y: 85, endPoint x: 44, endPoint y: 108, distance: 26.7
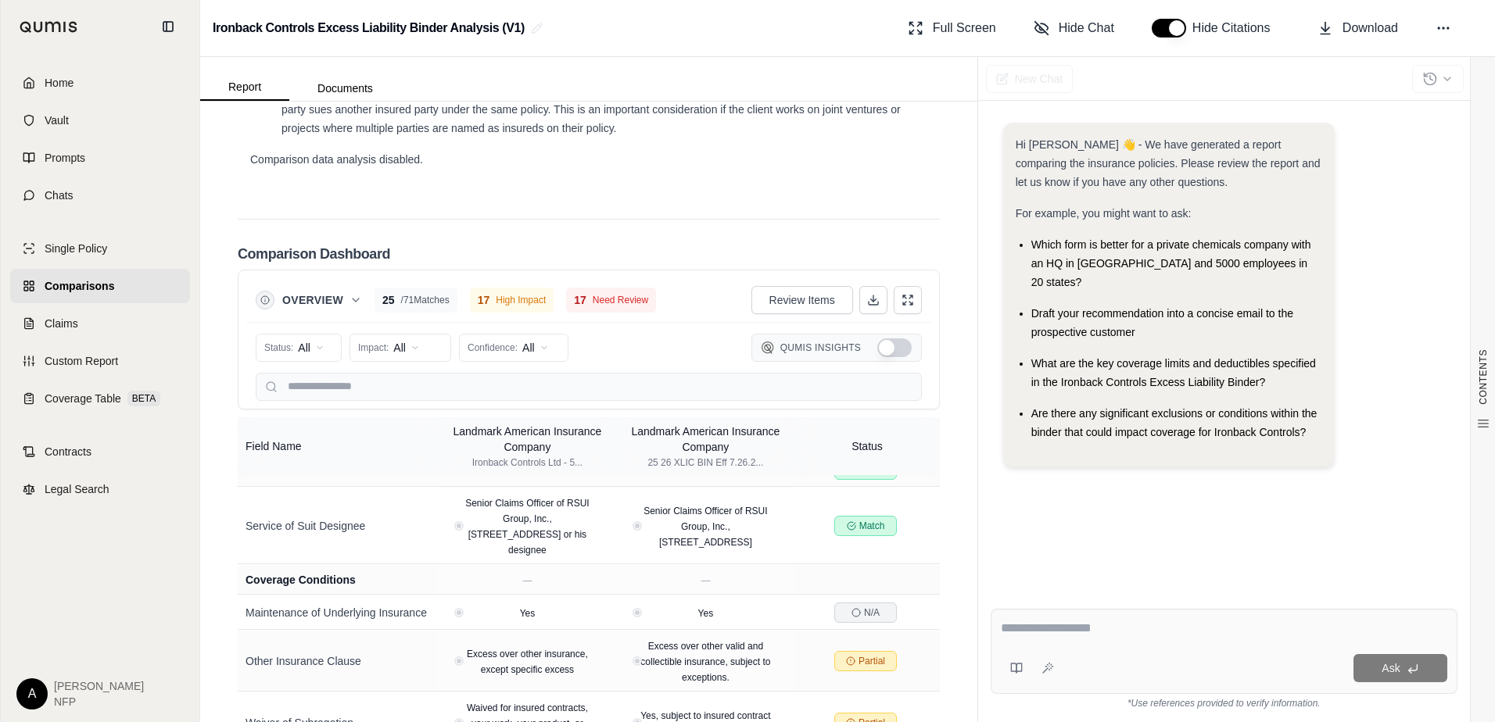
click at [30, 85] on link "Home" at bounding box center [100, 83] width 180 height 34
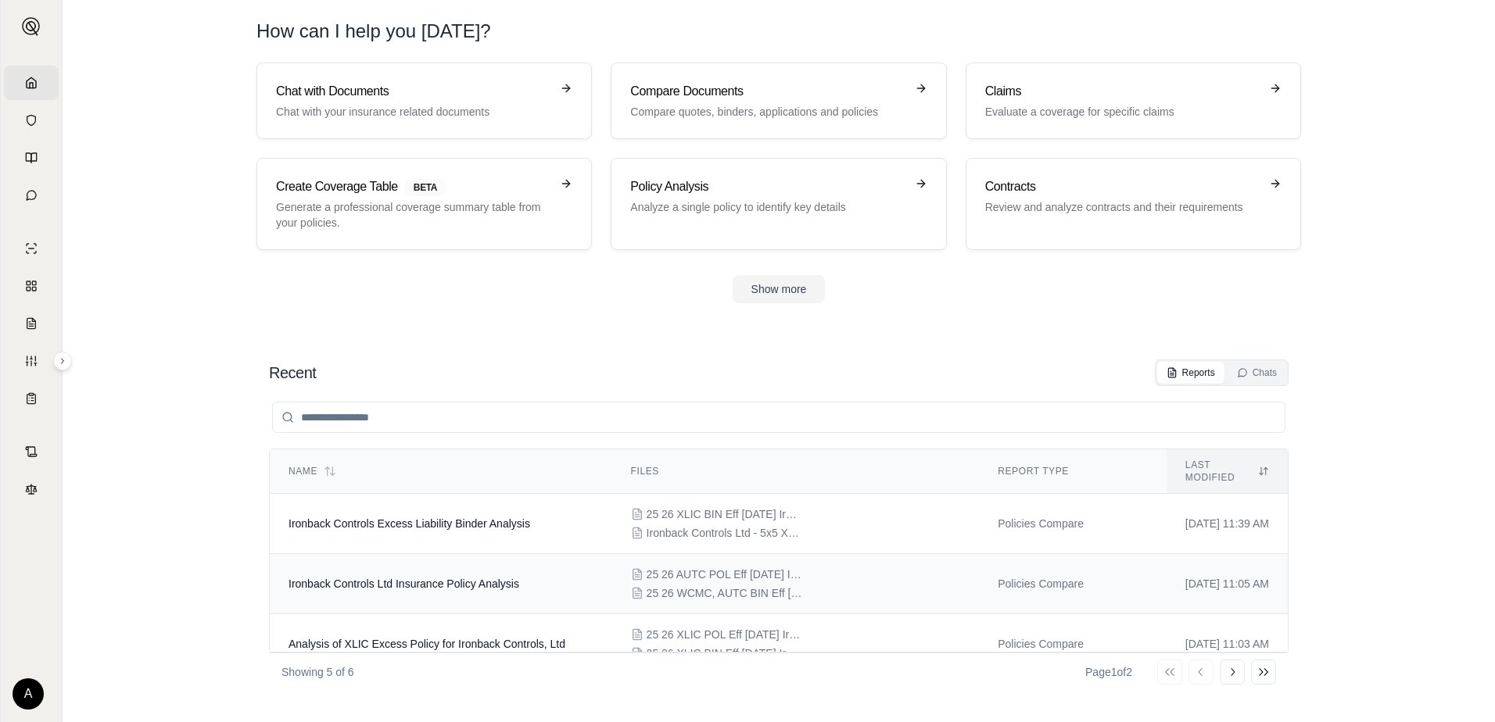
click at [660, 586] on span "25 26 WCMC, AUTC BIN Eff [DATE] Ironback Controls Ltd Auto & [PERSON_NAME].pdf" at bounding box center [725, 594] width 156 height 16
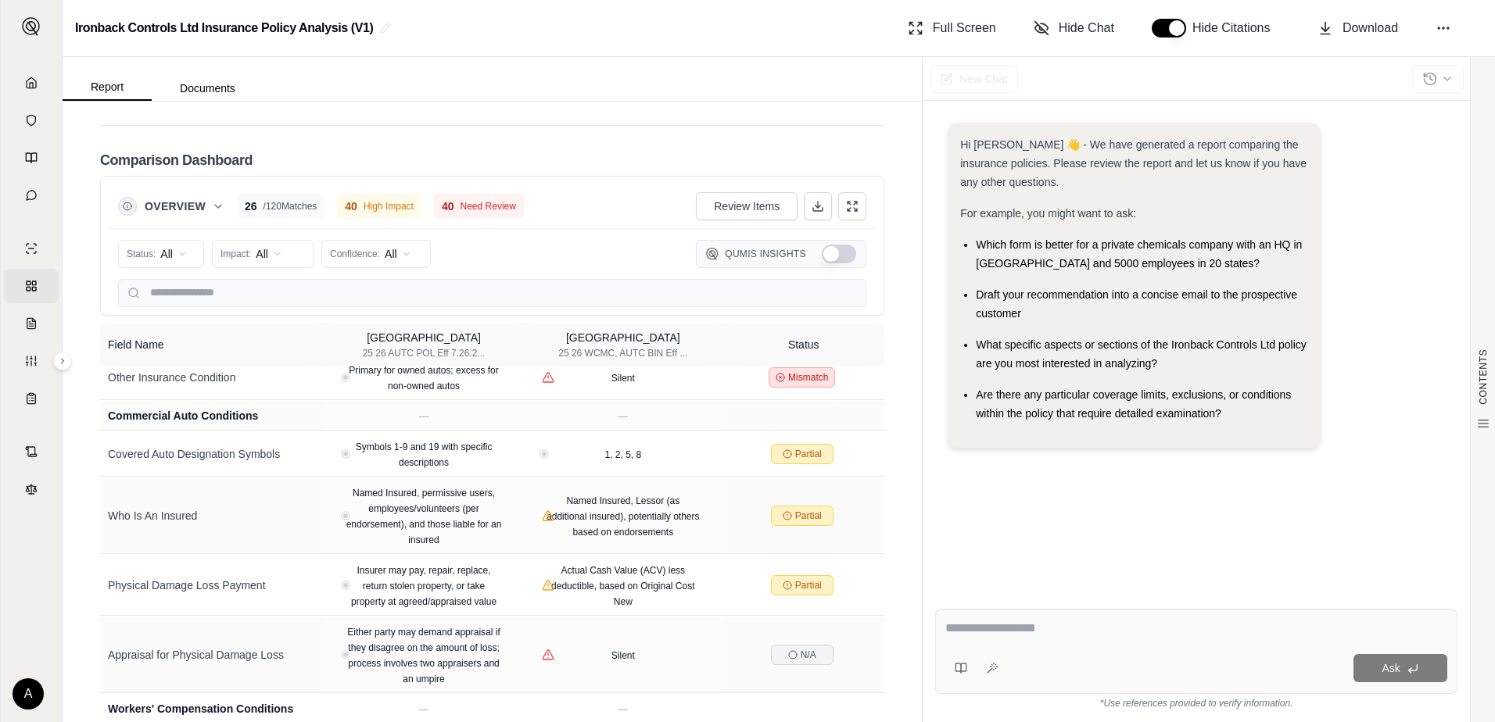
scroll to position [4497, 0]
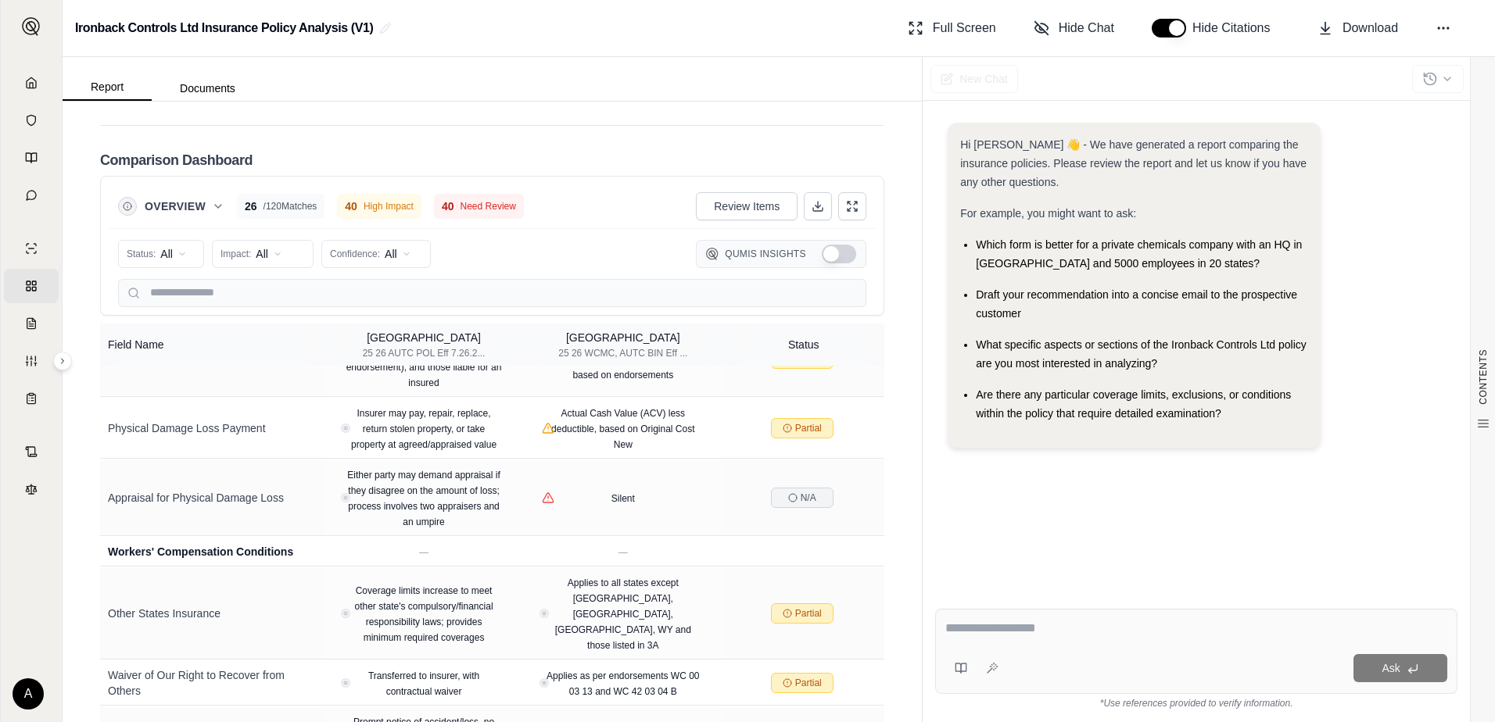
click at [28, 81] on icon at bounding box center [31, 82] width 9 height 10
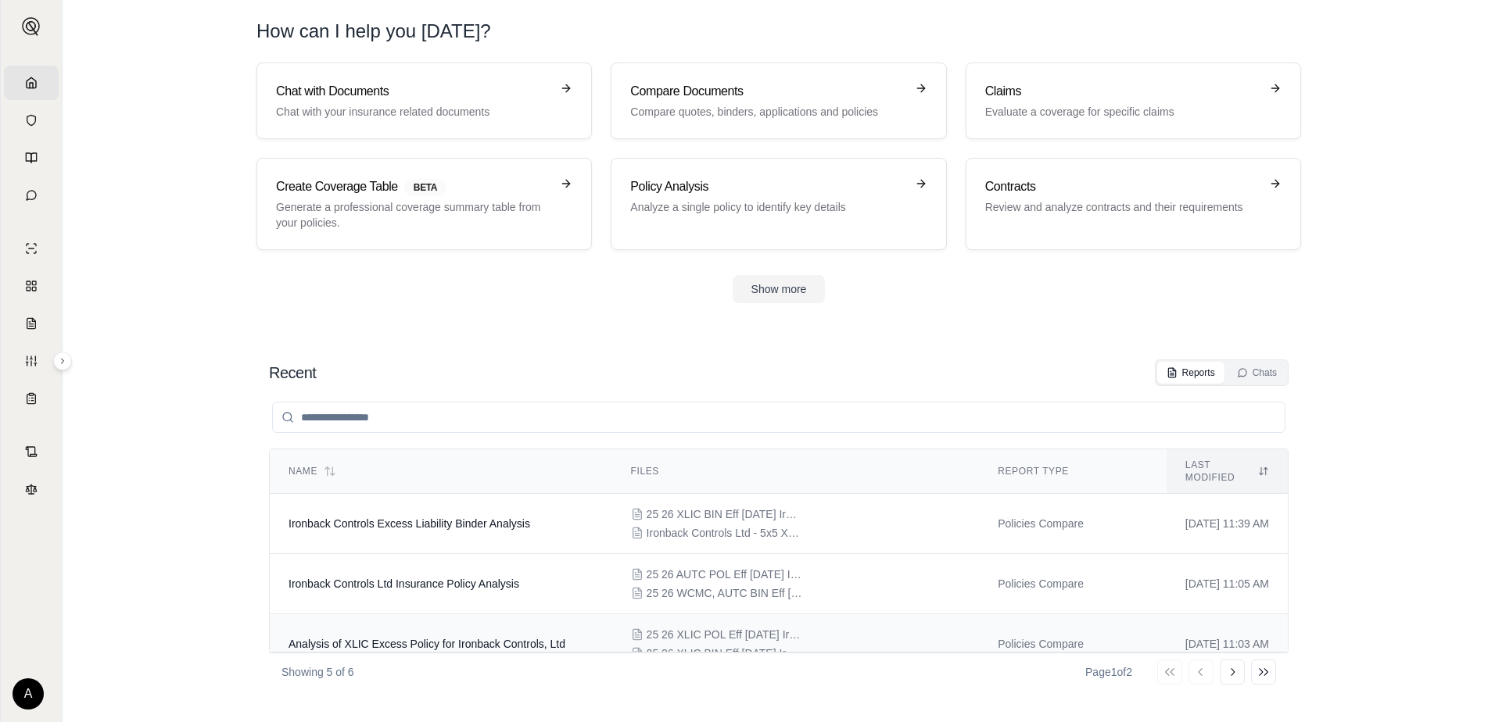
click at [500, 625] on td "Analysis of XLIC Excess Policy for Ironback Controls, Ltd" at bounding box center [441, 644] width 342 height 60
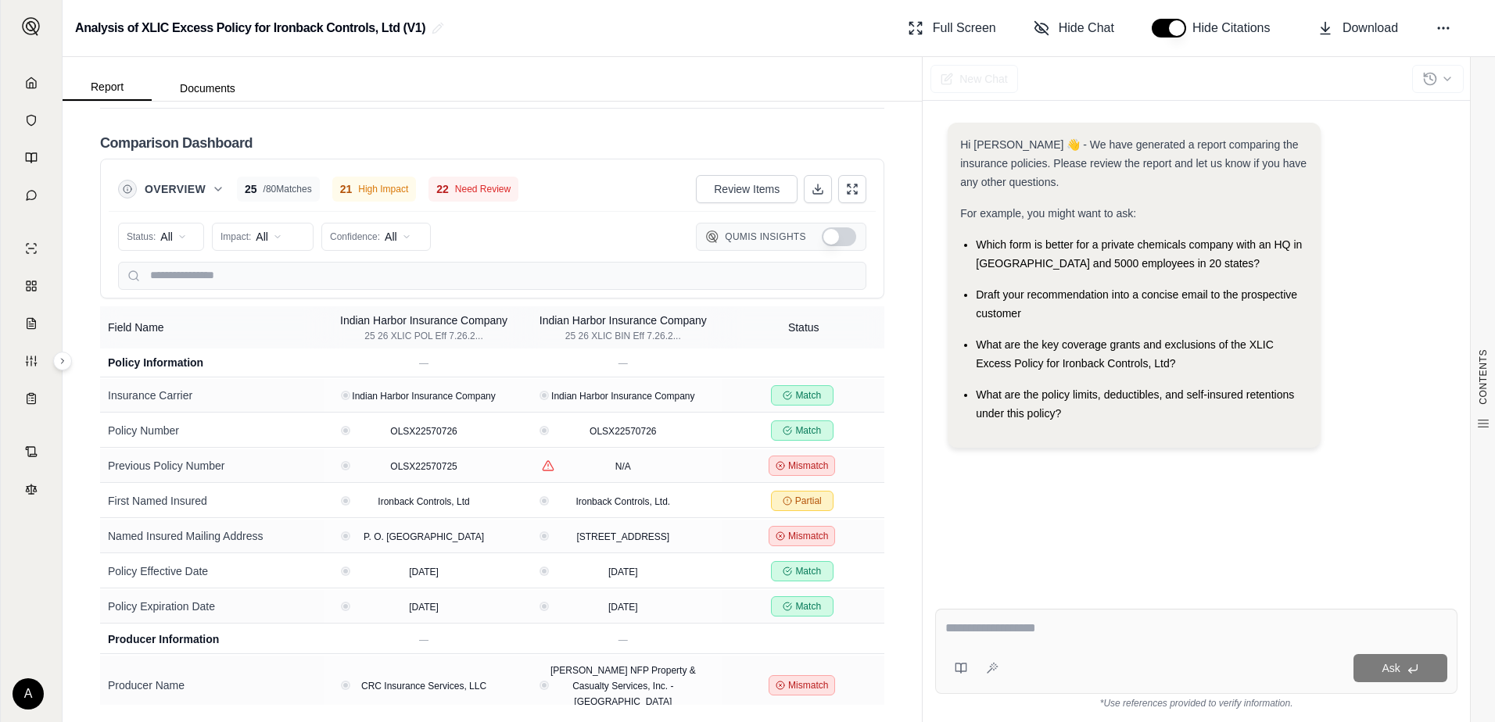
scroll to position [2743, 0]
click at [35, 81] on icon at bounding box center [31, 83] width 13 height 13
